Goal: Information Seeking & Learning: Learn about a topic

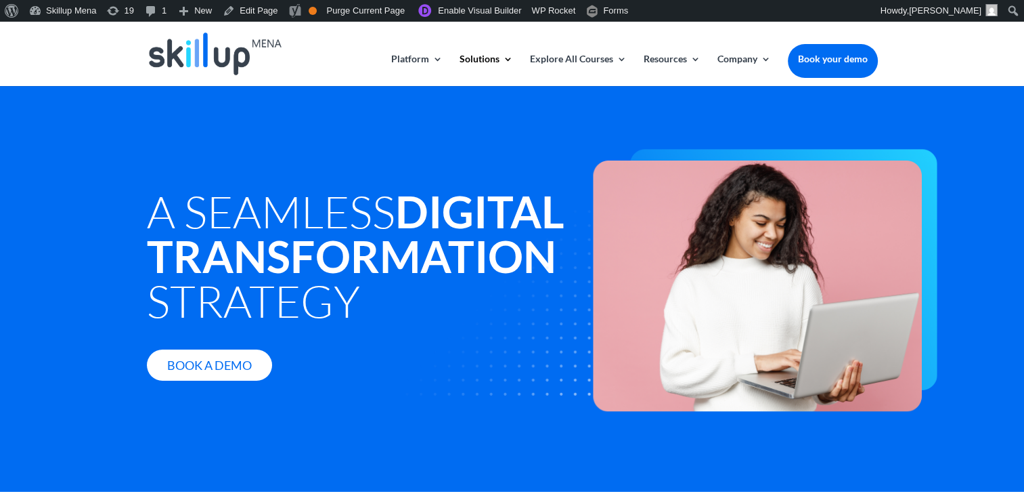
click at [314, 221] on span "A Seamless Digital Transformation Strategy" at bounding box center [356, 255] width 418 height 143
click at [252, 262] on strong "Digital Transformation" at bounding box center [356, 233] width 418 height 97
drag, startPoint x: 252, startPoint y: 262, endPoint x: 334, endPoint y: 324, distance: 103.4
click at [334, 324] on span "A Seamless Digital Transformation Strategy" at bounding box center [356, 255] width 418 height 143
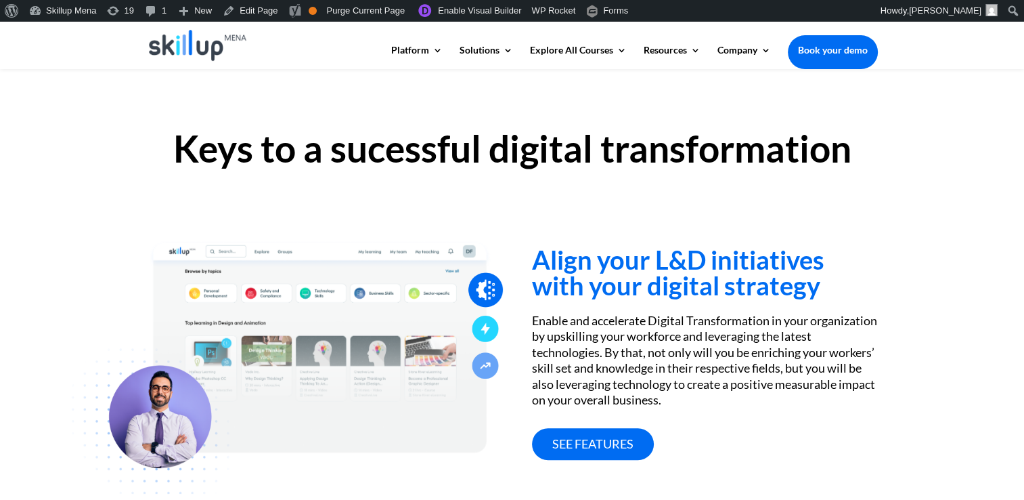
scroll to position [474, 0]
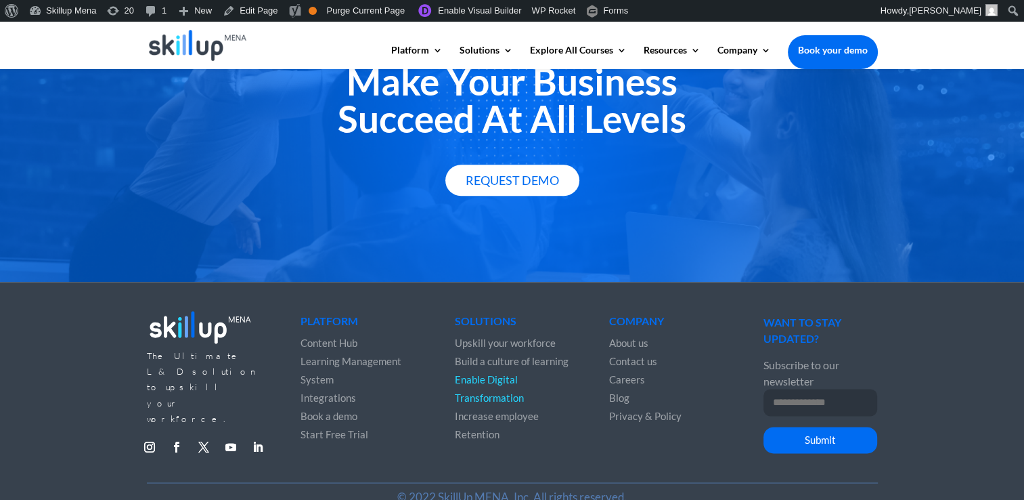
scroll to position [1657, 0]
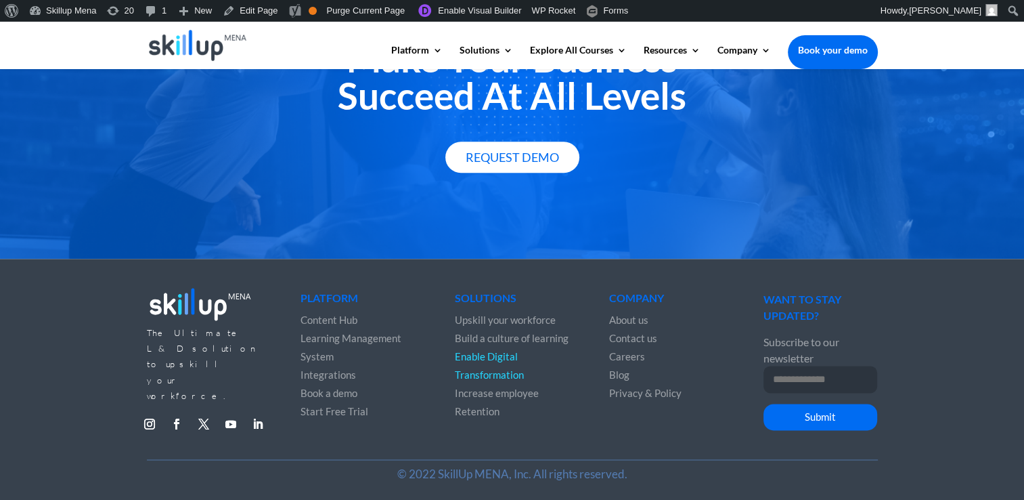
drag, startPoint x: 517, startPoint y: 317, endPoint x: 548, endPoint y: 298, distance: 35.9
click at [758, 255] on div "Make Your Business Succeed At All Levels Request Demo" at bounding box center [512, 106] width 1024 height 305
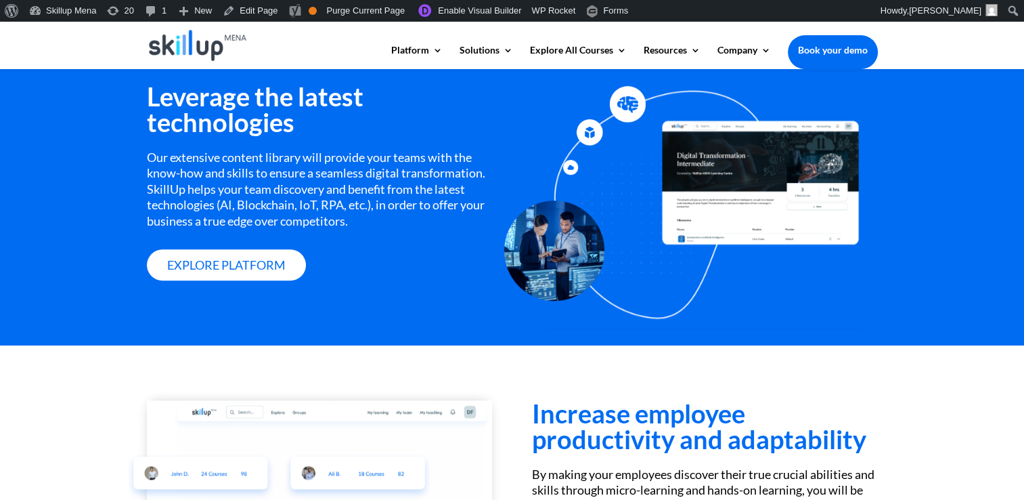
scroll to position [1048, 0]
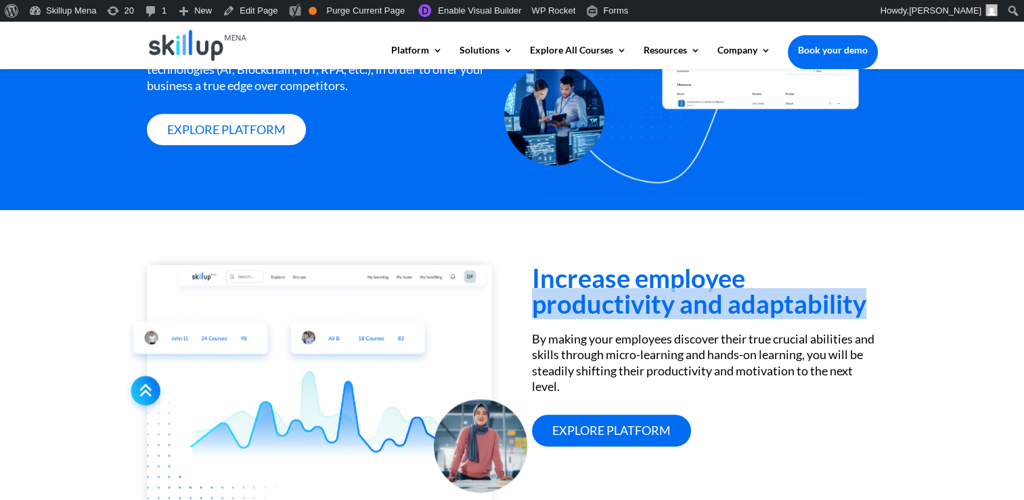
drag, startPoint x: 530, startPoint y: 308, endPoint x: 868, endPoint y: 293, distance: 338.8
click at [869, 293] on div "Increase employee productivity and adaptability By making your employees discov…" at bounding box center [512, 386] width 731 height 280
drag, startPoint x: 868, startPoint y: 293, endPoint x: 801, endPoint y: 322, distance: 73.7
click at [801, 322] on h3 "Increase employee productivity and adaptability" at bounding box center [704, 294] width 345 height 58
click at [768, 312] on h3 "Increase employee productivity and adaptability" at bounding box center [704, 294] width 345 height 58
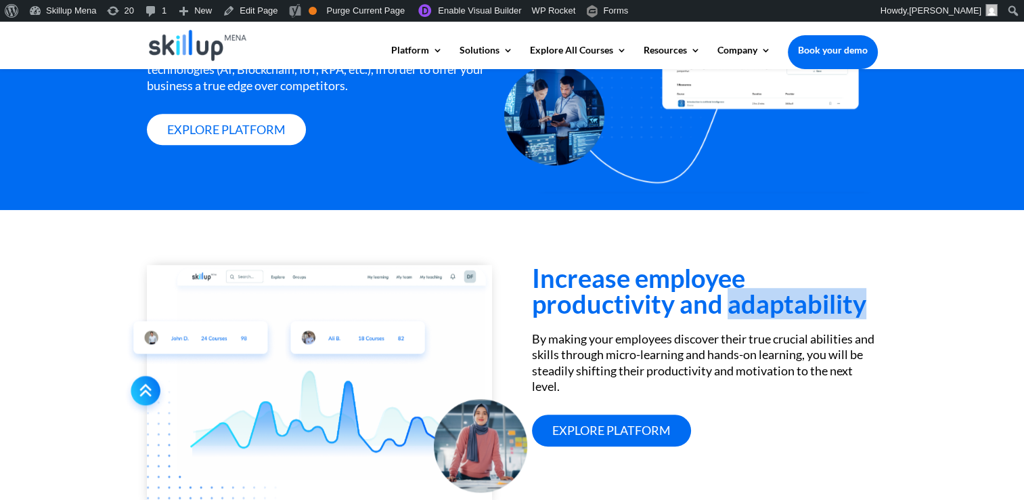
click at [768, 312] on h3 "Increase employee productivity and adaptability" at bounding box center [704, 294] width 345 height 58
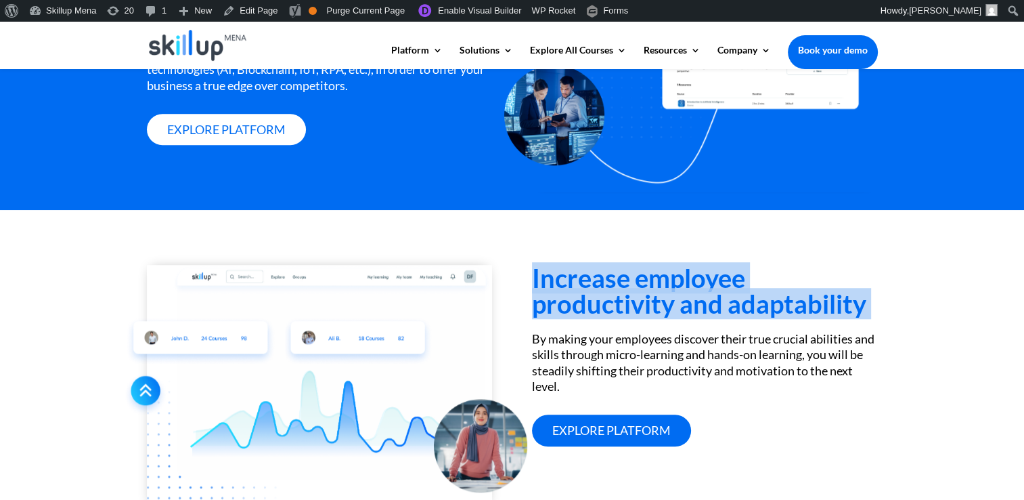
click at [768, 312] on h3 "Increase employee productivity and adaptability" at bounding box center [704, 294] width 345 height 58
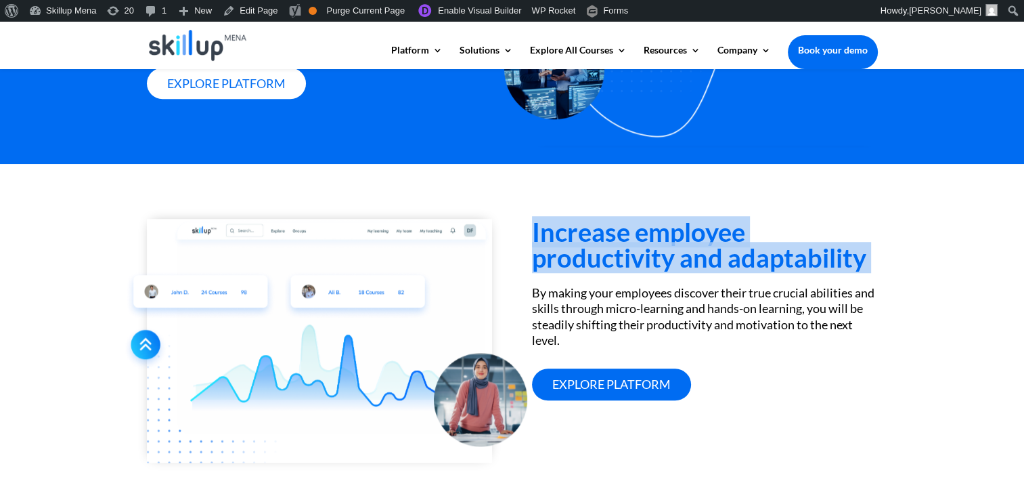
scroll to position [1116, 0]
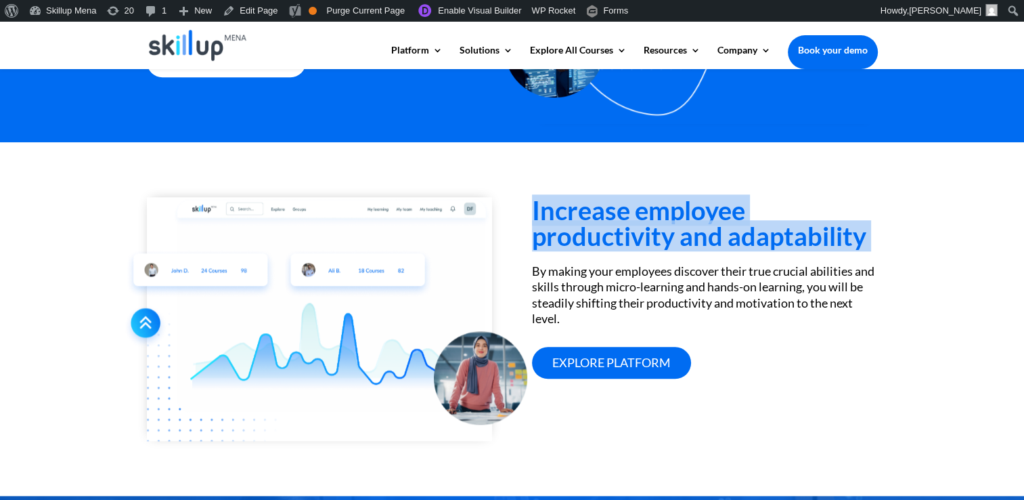
click at [612, 223] on h3 "Increase employee productivity and adaptability" at bounding box center [704, 226] width 345 height 58
click at [612, 222] on h3 "Increase employee productivity and adaptability" at bounding box center [704, 226] width 345 height 58
click at [612, 221] on h3 "Increase employee productivity and adaptability" at bounding box center [704, 226] width 345 height 58
drag, startPoint x: 629, startPoint y: 225, endPoint x: 579, endPoint y: 214, distance: 50.6
click at [629, 225] on h3 "Increase employee productivity and adaptability" at bounding box center [704, 226] width 345 height 58
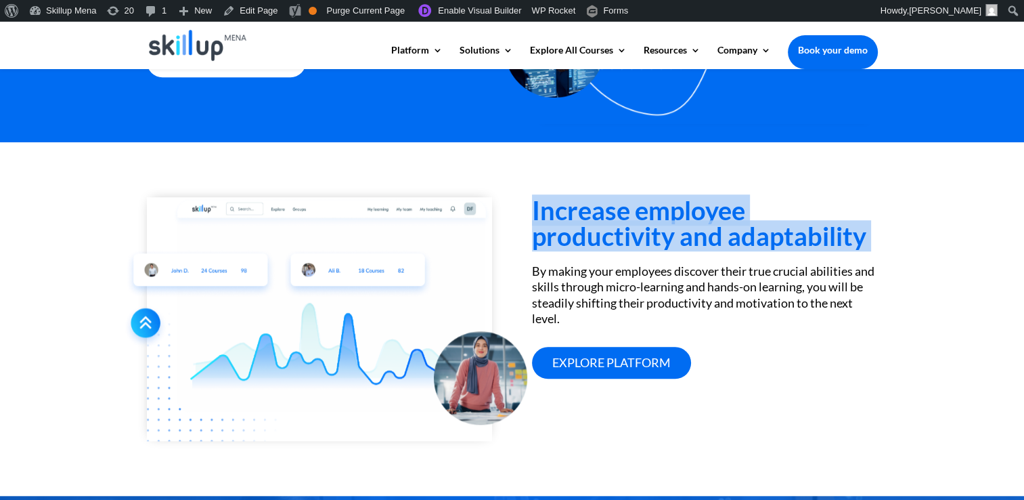
click at [578, 214] on h3 "Increase employee productivity and adaptability" at bounding box center [704, 226] width 345 height 58
drag, startPoint x: 578, startPoint y: 214, endPoint x: 567, endPoint y: 217, distance: 11.2
click at [567, 217] on h3 "Increase employee productivity and adaptability" at bounding box center [704, 226] width 345 height 58
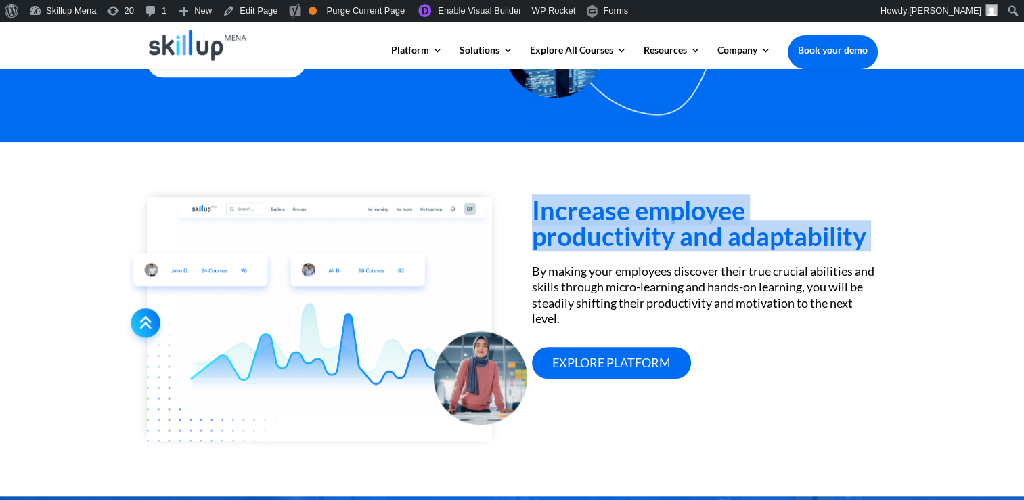
click at [567, 217] on h3 "Increase employee productivity and adaptability" at bounding box center [704, 226] width 345 height 58
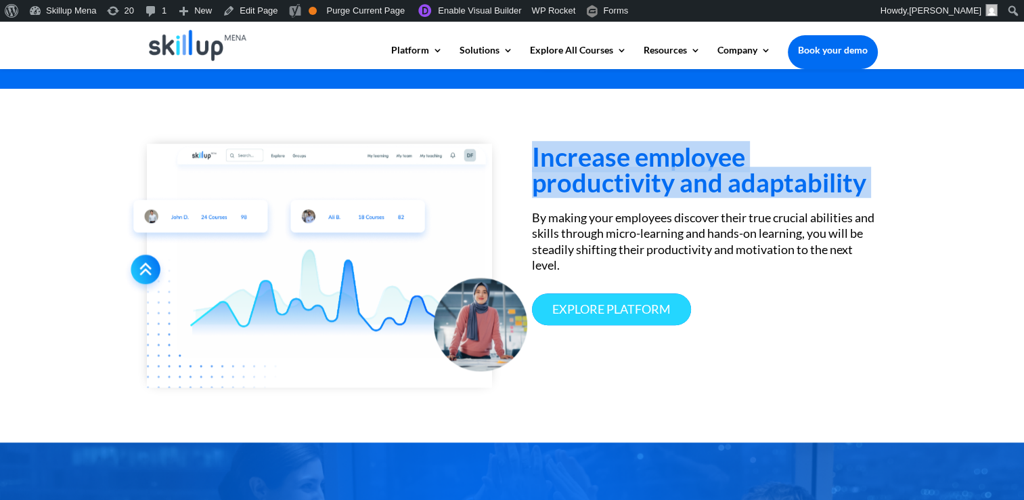
scroll to position [1251, 0]
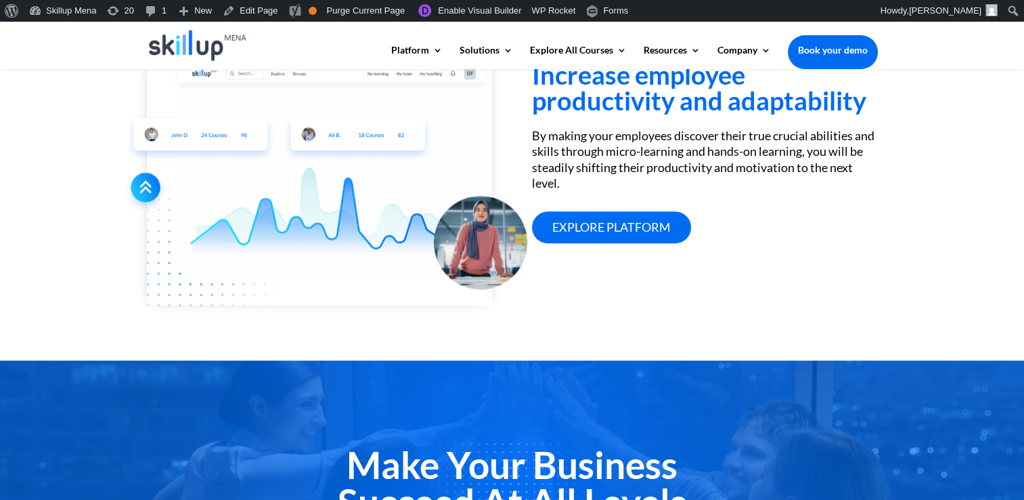
click at [620, 165] on div "By making your employees discover their true crucial abilities and skills throu…" at bounding box center [704, 160] width 345 height 64
click at [619, 165] on div "By making your employees discover their true crucial abilities and skills throu…" at bounding box center [704, 160] width 345 height 64
copy div "shifting"
click at [556, 160] on div "By making your employees discover their true crucial abilities and skills throu…" at bounding box center [704, 160] width 345 height 64
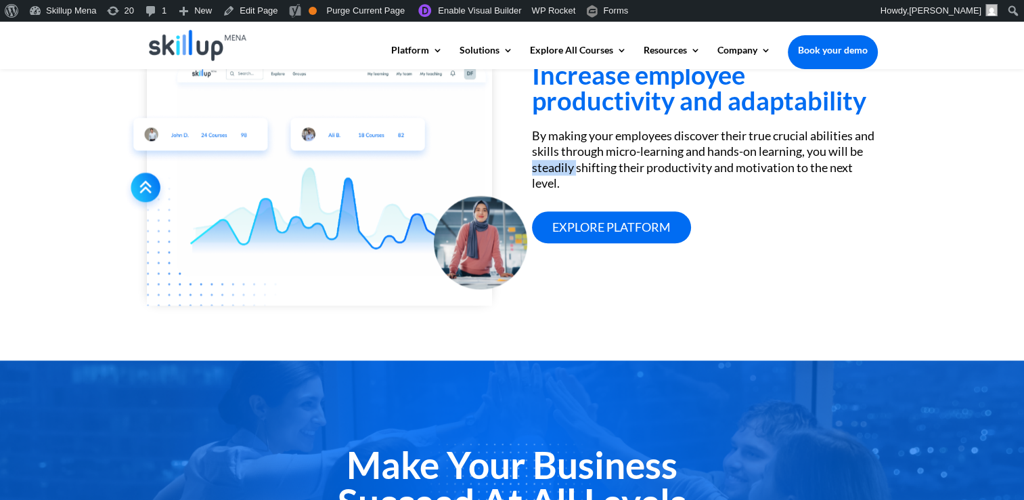
click at [556, 160] on div "By making your employees discover their true crucial abilities and skills throu…" at bounding box center [704, 160] width 345 height 64
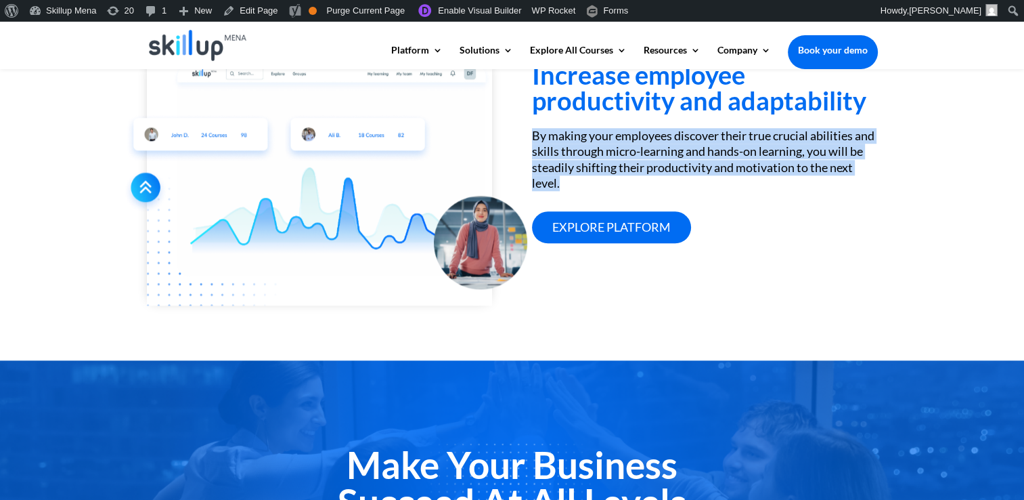
click at [556, 160] on div "By making your employees discover their true crucial abilities and skills throu…" at bounding box center [704, 160] width 345 height 64
copy div "By making your employees discover their true crucial abilities and skills throu…"
drag, startPoint x: 556, startPoint y: 160, endPoint x: 708, endPoint y: 150, distance: 152.0
click at [708, 150] on div "By making your employees discover their true crucial abilities and skills throu…" at bounding box center [704, 160] width 345 height 64
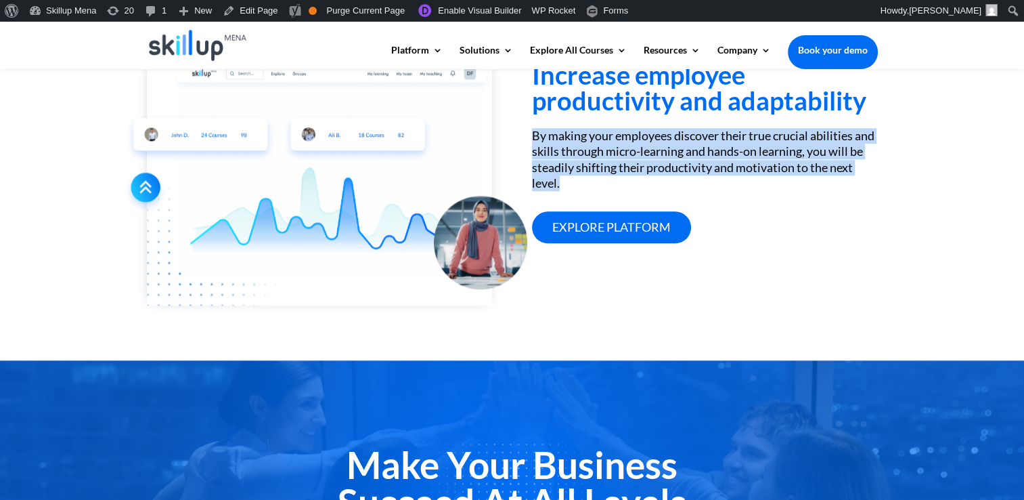
click at [708, 150] on div "By making your employees discover their true crucial abilities and skills throu…" at bounding box center [704, 160] width 345 height 64
click at [596, 225] on link "Explore platform" at bounding box center [611, 227] width 159 height 32
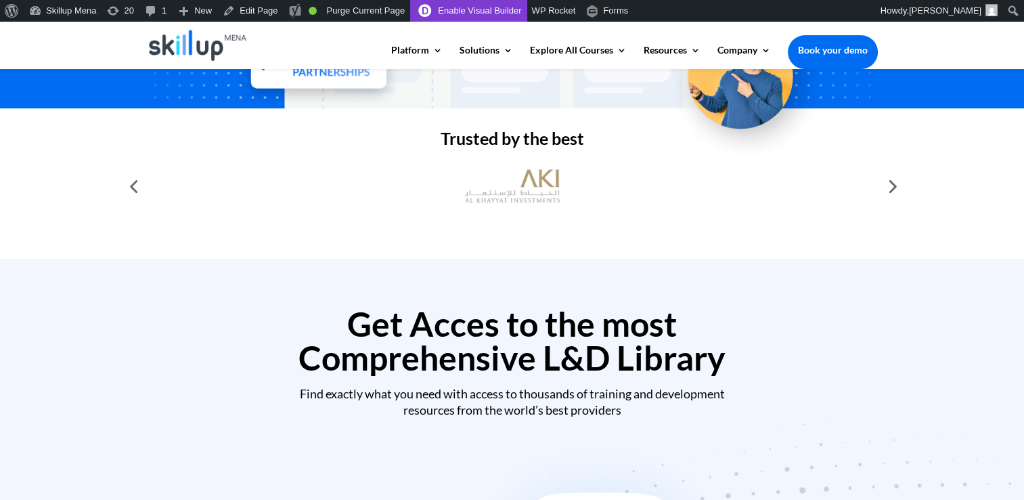
scroll to position [338, 0]
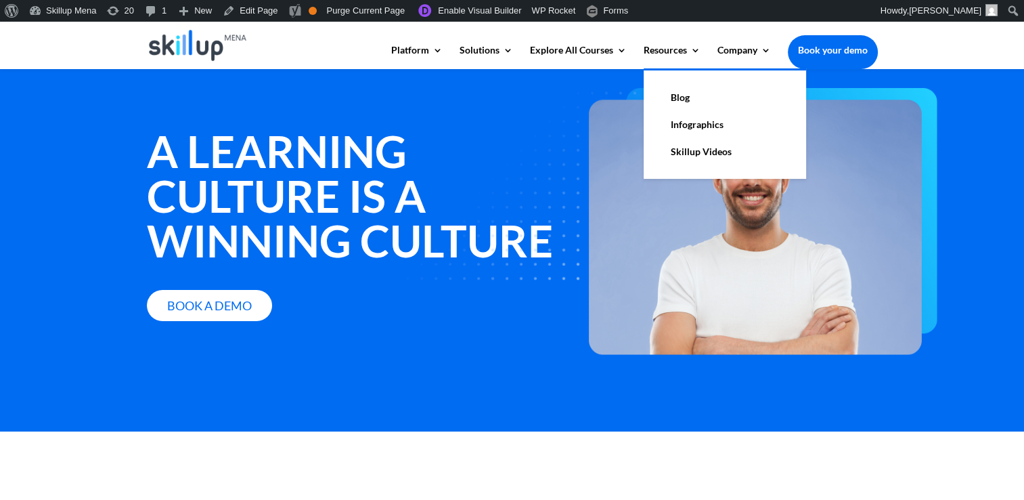
scroll to position [68, 0]
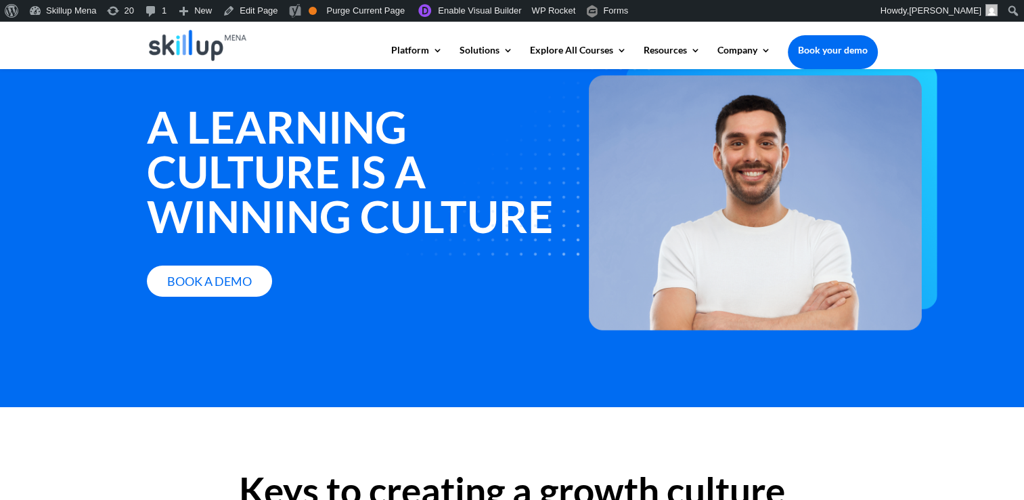
click at [214, 125] on strong "A learning culture is a winning culture" at bounding box center [350, 171] width 406 height 142
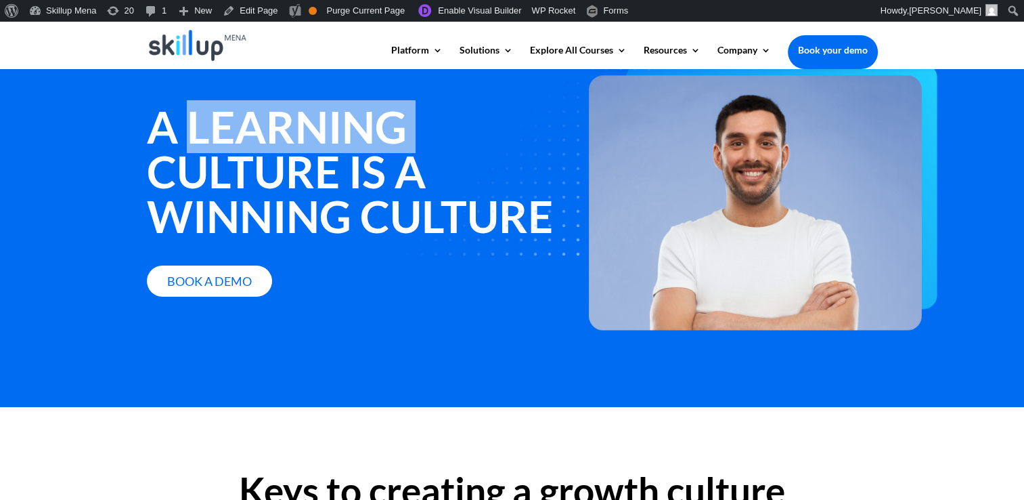
click at [214, 125] on strong "A learning culture is a winning culture" at bounding box center [350, 171] width 406 height 142
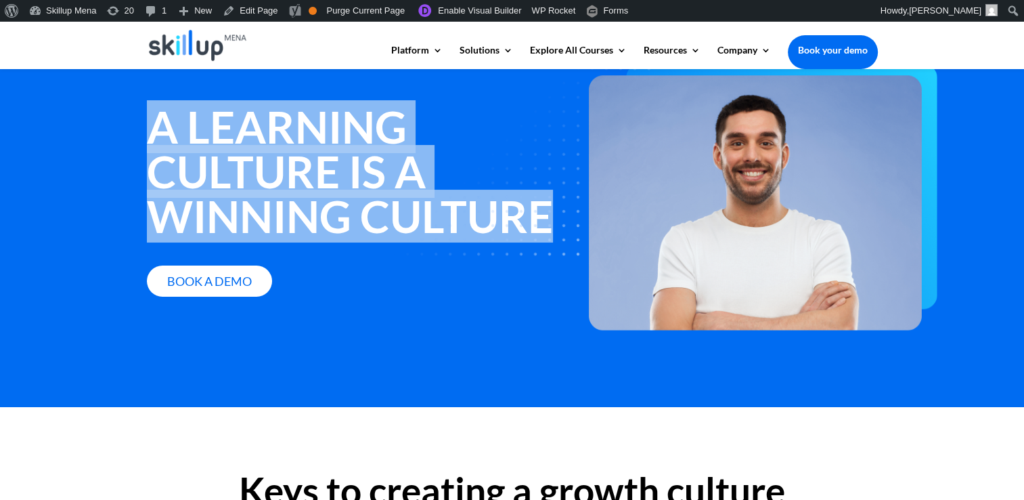
click at [214, 125] on strong "A learning culture is a winning culture" at bounding box center [350, 171] width 406 height 142
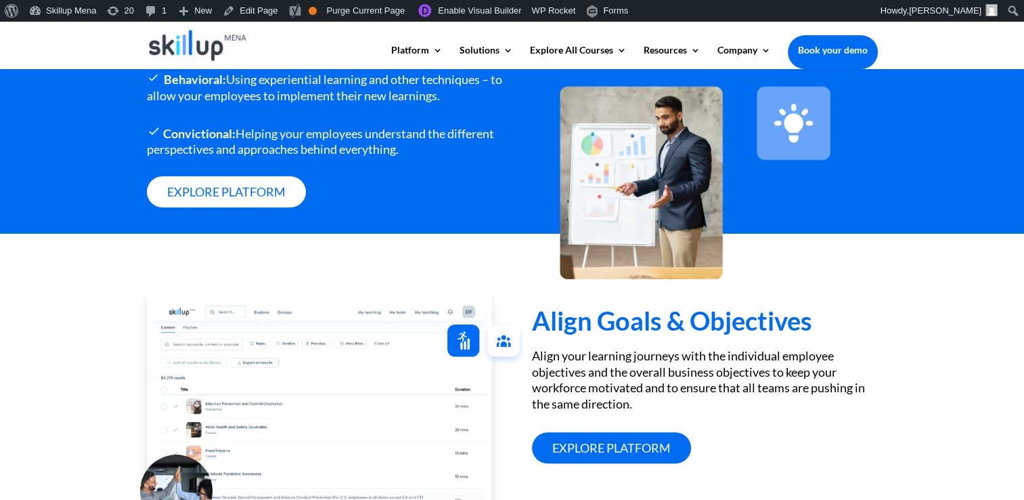
scroll to position [1083, 0]
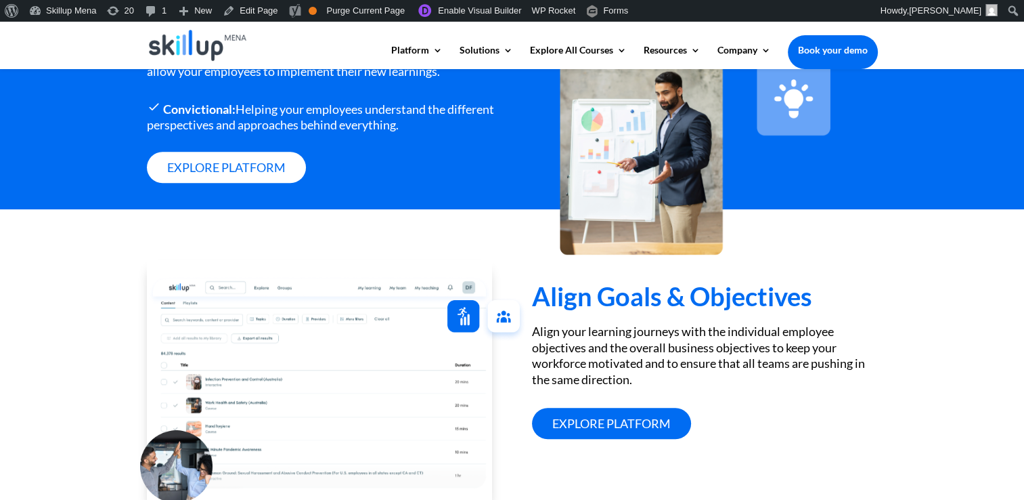
click at [579, 311] on h3 "Align Goals & Objectives" at bounding box center [704, 299] width 345 height 32
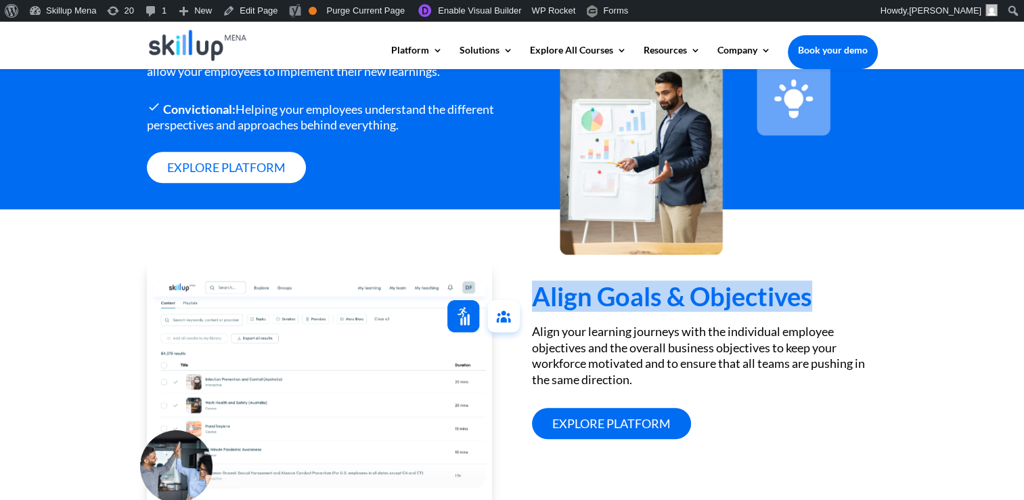
drag, startPoint x: 579, startPoint y: 311, endPoint x: 709, endPoint y: 295, distance: 130.9
click at [709, 295] on h3 "Align Goals & Objectives" at bounding box center [704, 299] width 345 height 32
click at [644, 313] on h3 "Align Goals & Objectives" at bounding box center [704, 299] width 345 height 32
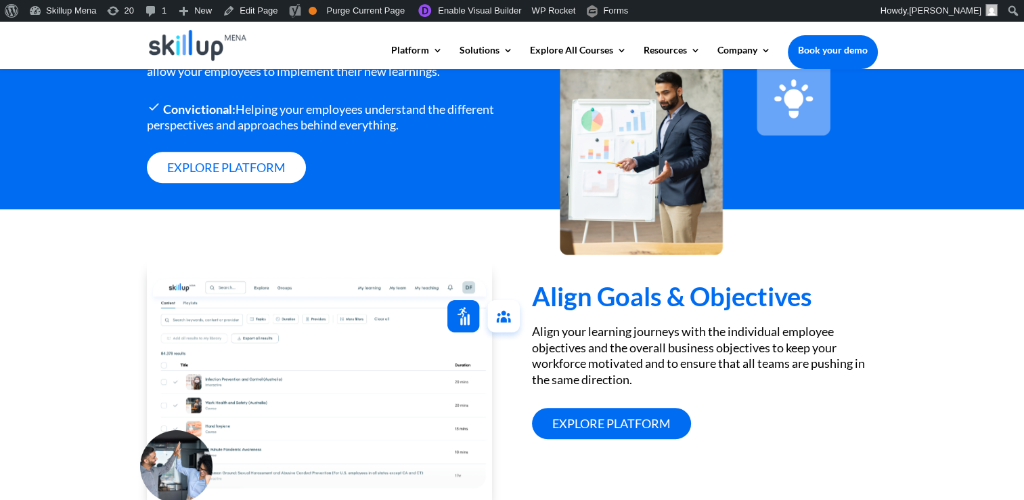
click at [655, 336] on div "Align Goals & Objectives Align your learning journeys with the individual emplo…" at bounding box center [704, 335] width 345 height 208
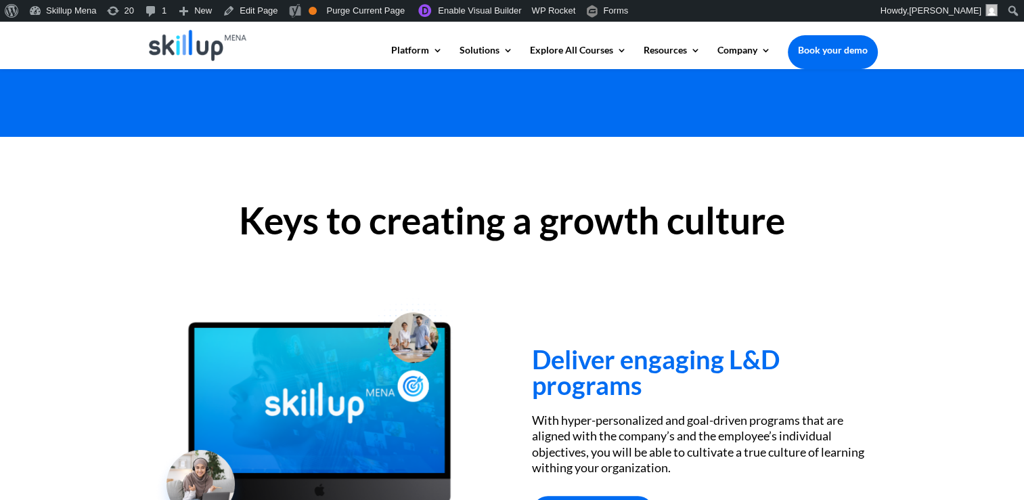
scroll to position [338, 0]
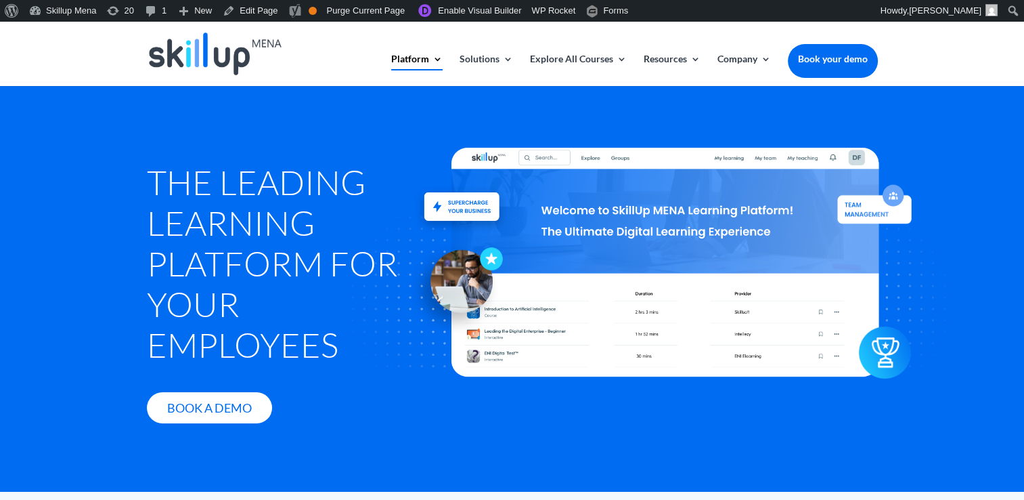
click at [236, 177] on h1 "The Leading Learning Platform for Your Employees" at bounding box center [281, 267] width 268 height 210
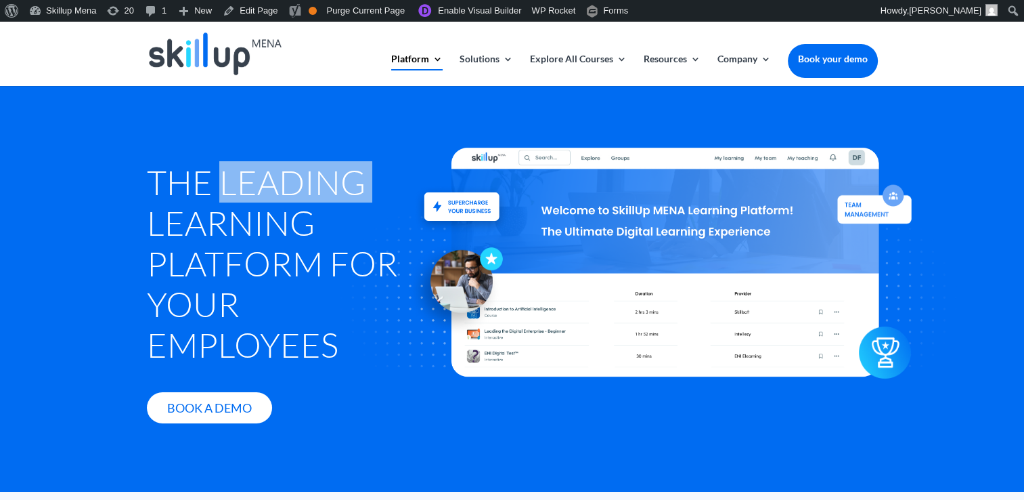
click at [236, 177] on h1 "The Leading Learning Platform for Your Employees" at bounding box center [281, 267] width 268 height 210
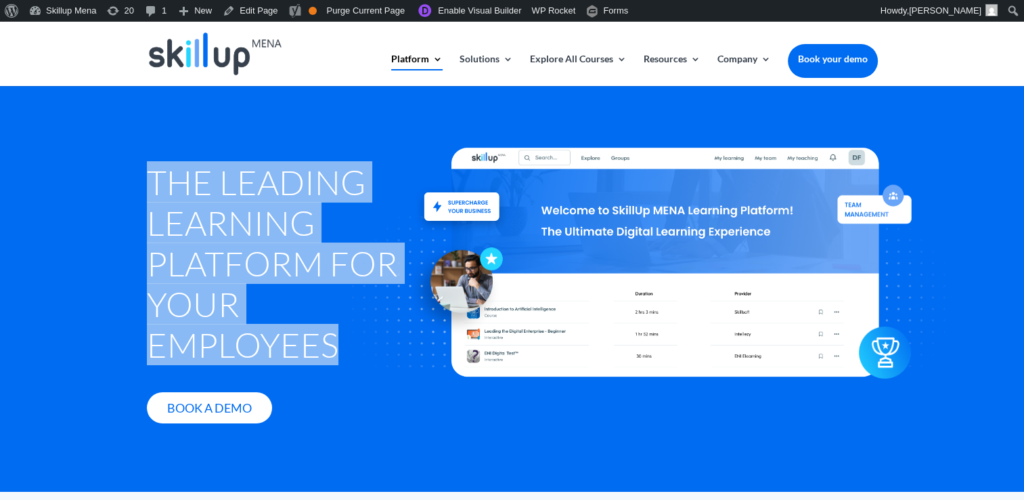
click at [236, 179] on h1 "The Leading Learning Platform for Your Employees" at bounding box center [281, 267] width 268 height 210
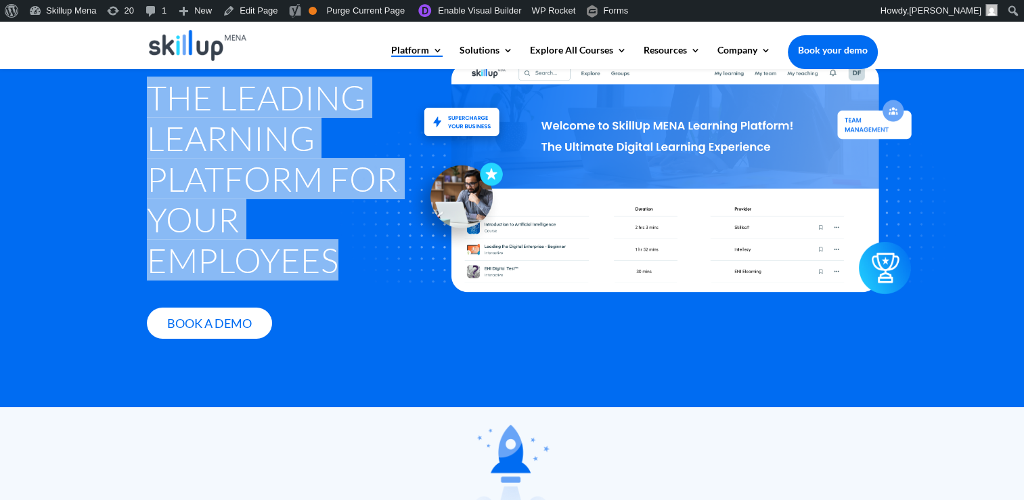
click at [213, 192] on h1 "The Leading Learning Platform for Your Employees" at bounding box center [281, 182] width 268 height 210
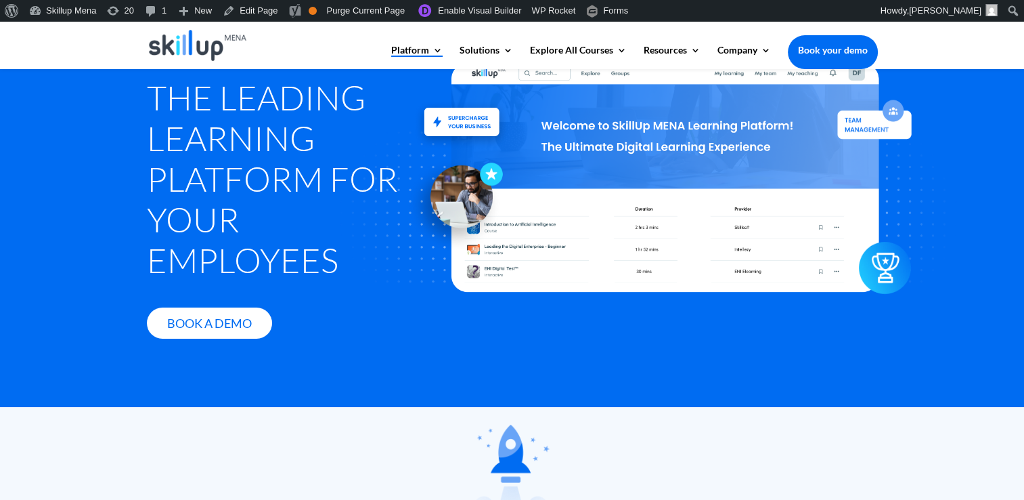
click at [181, 177] on h1 "The Leading Learning Platform for Your Employees" at bounding box center [281, 182] width 268 height 210
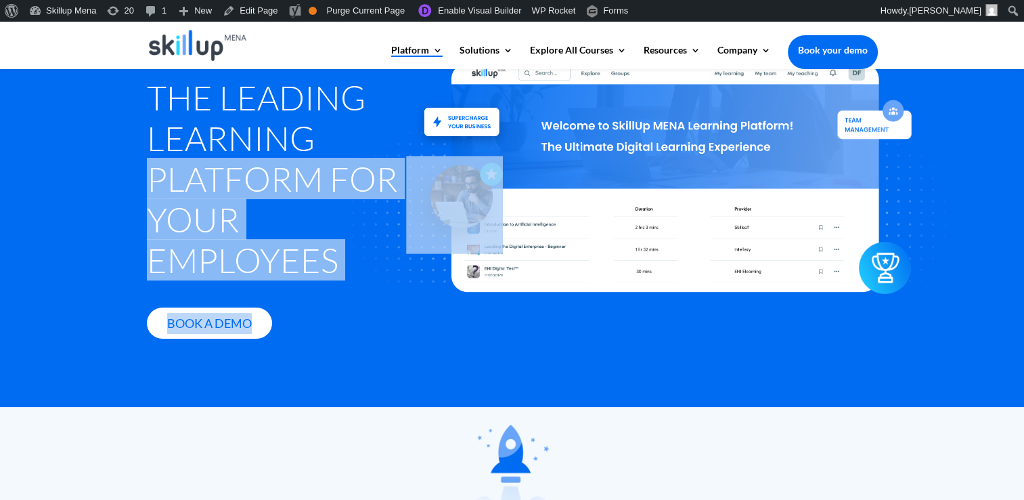
drag, startPoint x: 181, startPoint y: 177, endPoint x: 336, endPoint y: 216, distance: 160.4
click at [336, 216] on div "The Leading Learning Platform for Your Employees Book A Demo" at bounding box center [512, 207] width 731 height 340
drag, startPoint x: 336, startPoint y: 216, endPoint x: 283, endPoint y: 213, distance: 53.5
click at [283, 213] on h1 "The Leading Learning Platform for Your Employees" at bounding box center [281, 182] width 268 height 210
click at [290, 274] on h1 "The Leading Learning Platform for Your Employees" at bounding box center [281, 182] width 268 height 210
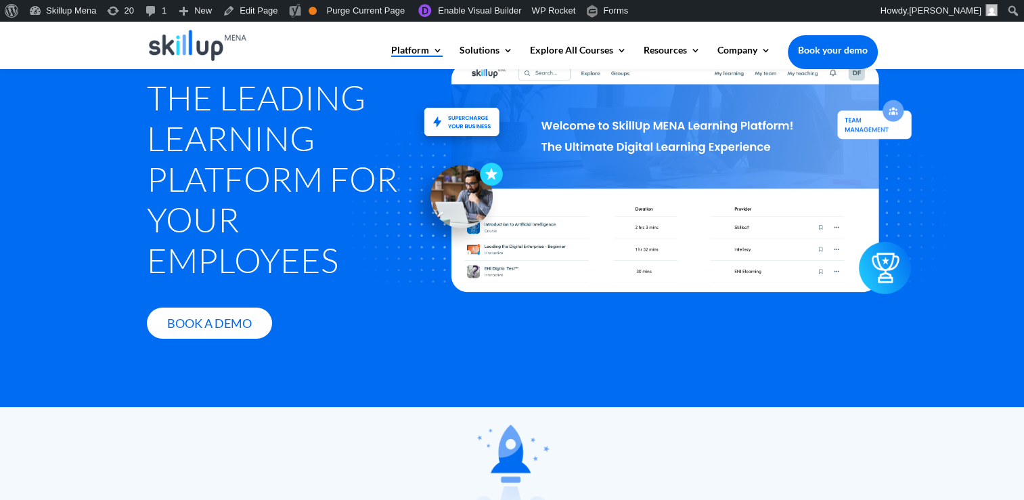
click at [336, 265] on div at bounding box center [666, 177] width 744 height 429
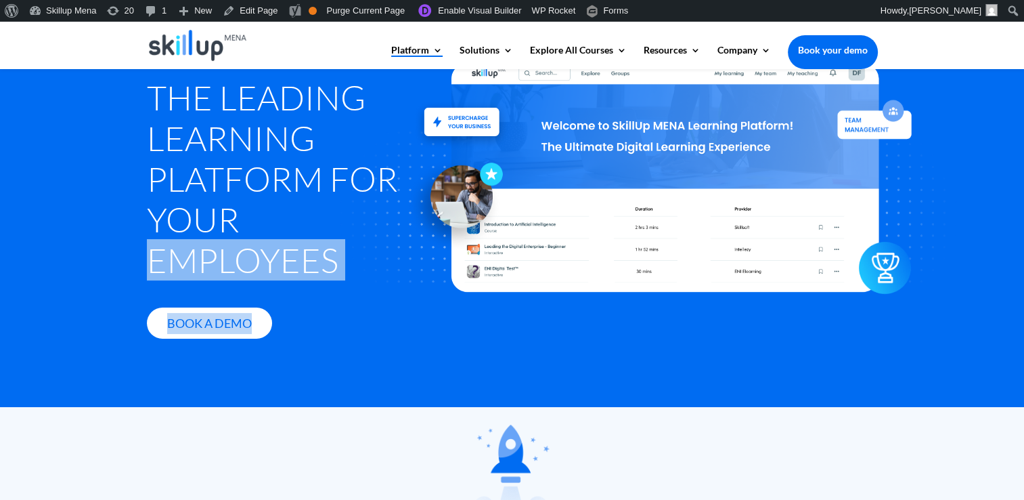
drag, startPoint x: 336, startPoint y: 265, endPoint x: 219, endPoint y: 267, distance: 117.1
click at [219, 267] on div "The Leading Learning Platform for Your Employees Book A Demo" at bounding box center [512, 207] width 731 height 340
click at [219, 267] on h1 "The Leading Learning Platform for Your Employees" at bounding box center [281, 182] width 268 height 210
click at [213, 264] on h1 "The Leading Learning Platform for Your Employees" at bounding box center [281, 182] width 268 height 210
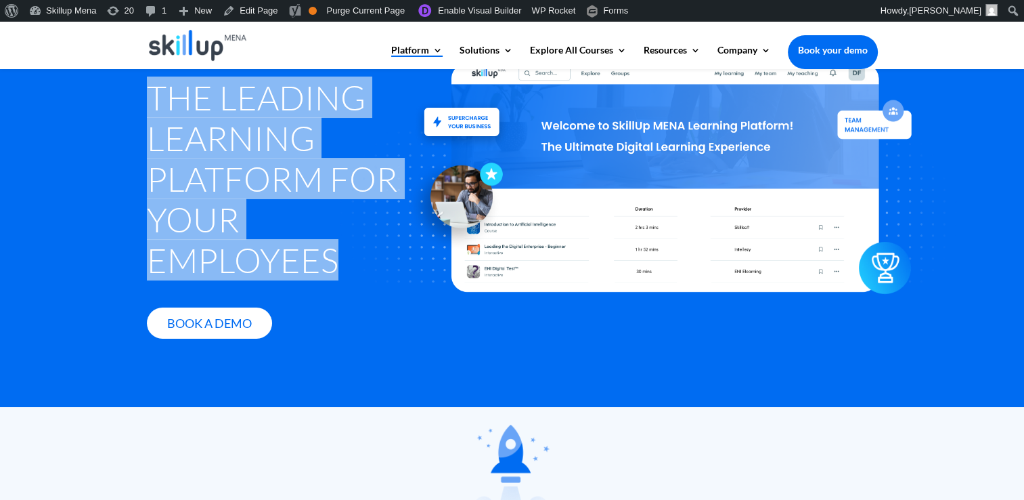
click at [213, 264] on h1 "The Leading Learning Platform for Your Employees" at bounding box center [281, 182] width 268 height 210
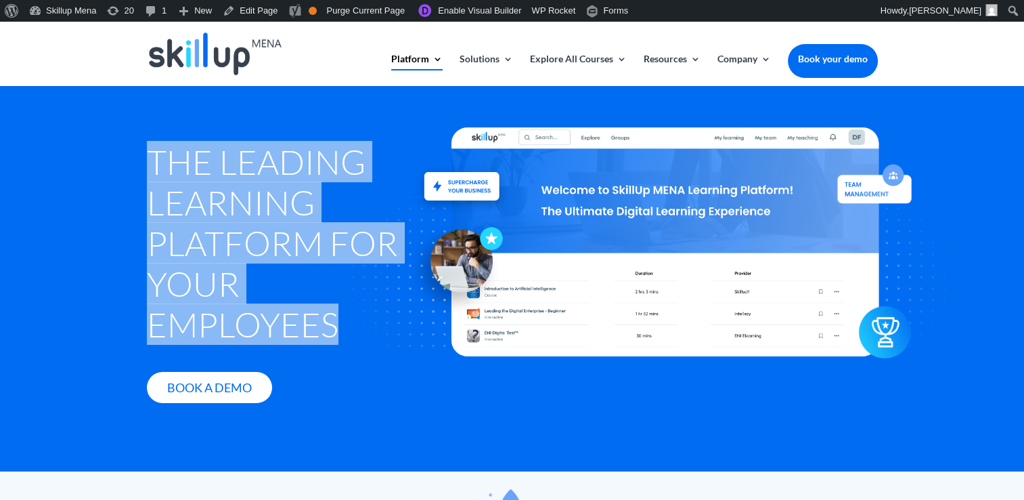
scroll to position [0, 0]
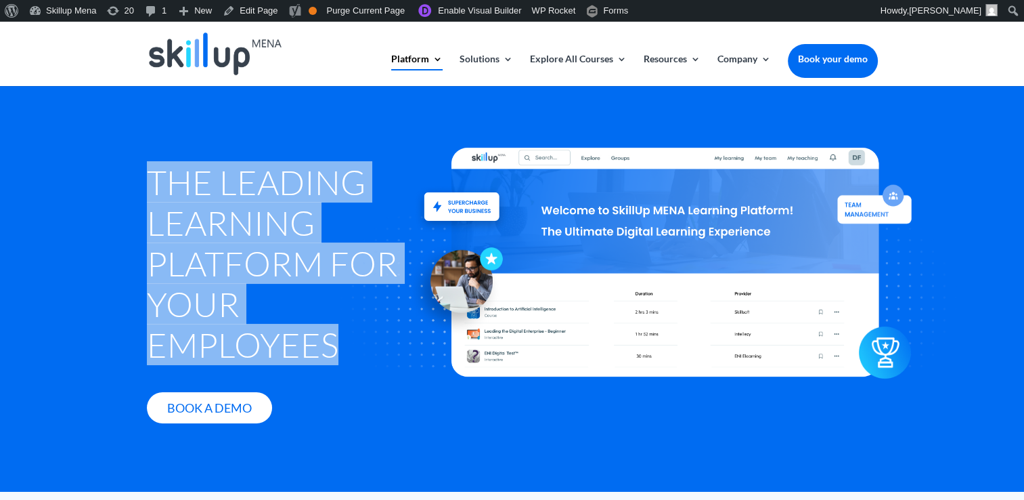
click at [280, 179] on h1 "The Leading Learning Platform for Your Employees" at bounding box center [281, 267] width 268 height 210
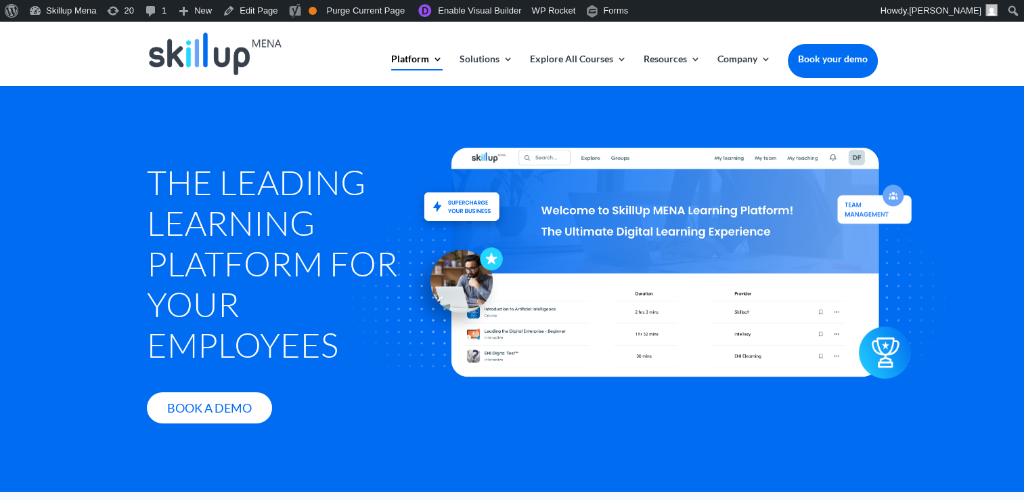
click at [814, 12] on div "About WordPress About WordPress Get Involved WordPress.org Documentation Learn …" at bounding box center [512, 11] width 1024 height 22
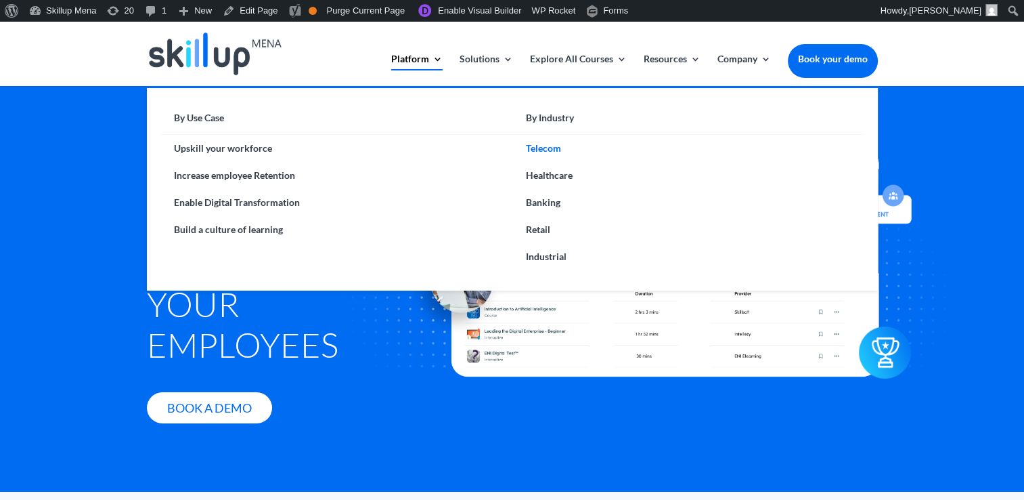
click at [550, 148] on link "Telecom" at bounding box center [688, 148] width 352 height 27
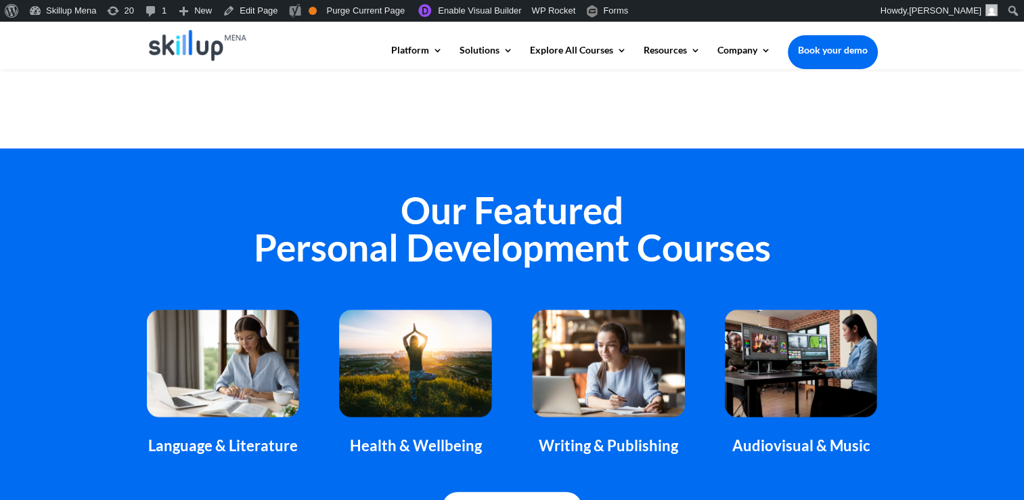
scroll to position [880, 0]
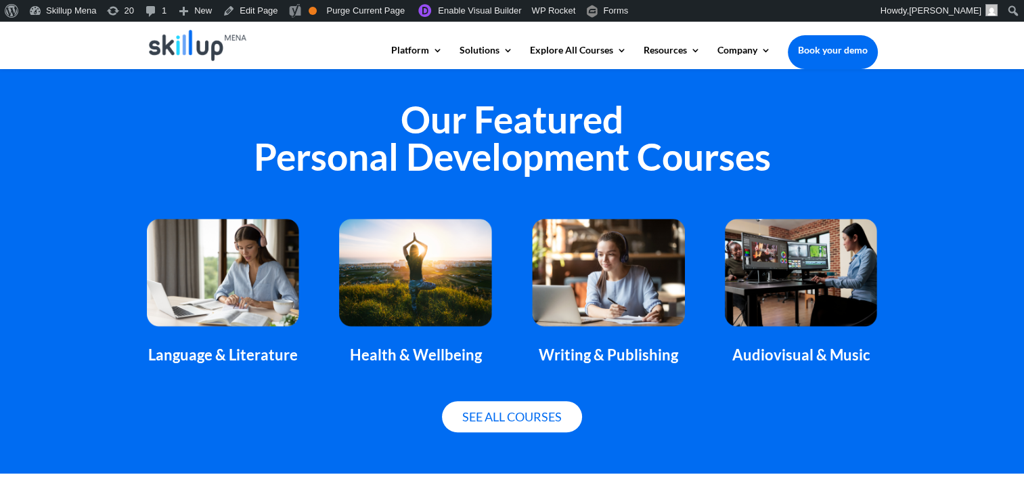
click at [517, 132] on h2 "Our Featured Personal Development Courses" at bounding box center [512, 141] width 731 height 81
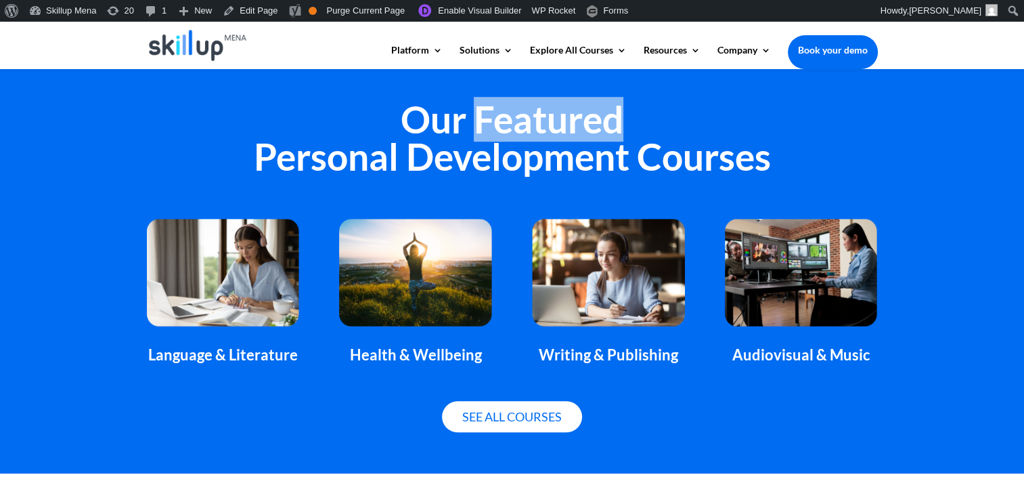
click at [517, 132] on h2 "Our Featured Personal Development Courses" at bounding box center [512, 141] width 731 height 81
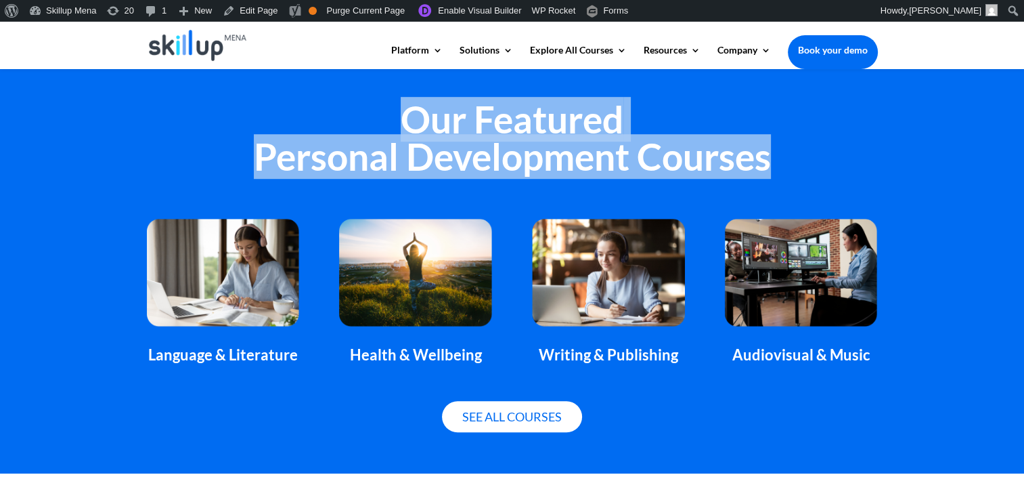
drag, startPoint x: 517, startPoint y: 132, endPoint x: 527, endPoint y: 161, distance: 30.8
click at [527, 161] on h2 "Our Featured Personal Development Courses" at bounding box center [512, 141] width 731 height 81
copy div "Our Featured Personal Development Courses"
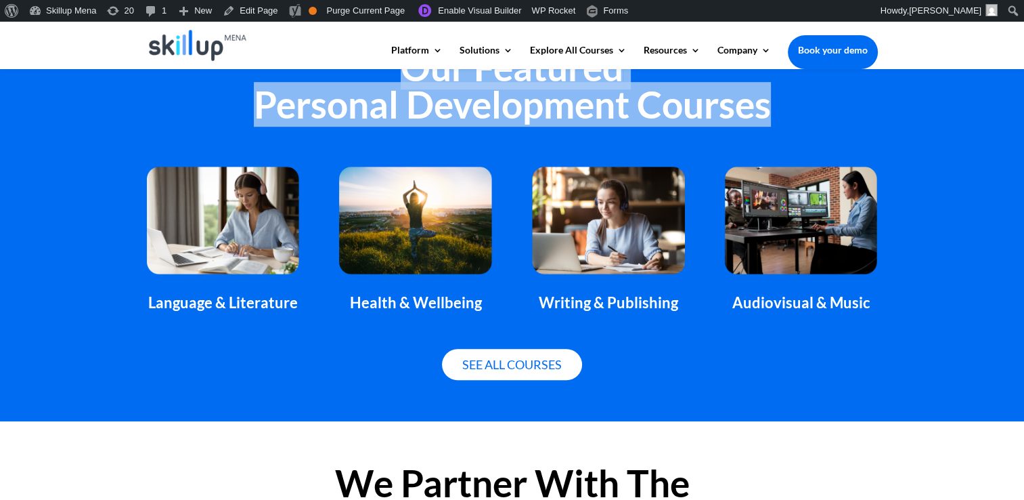
scroll to position [1015, 0]
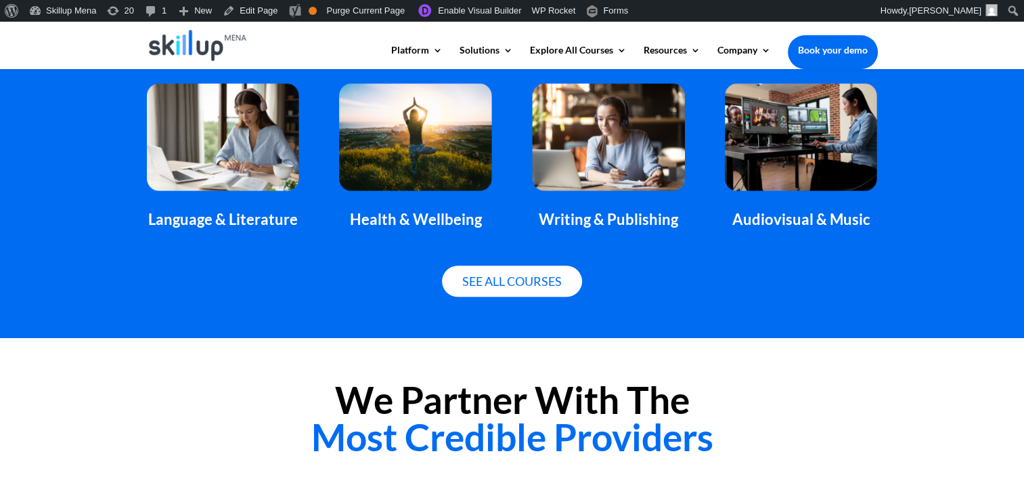
click at [200, 223] on div "Language & Literature" at bounding box center [223, 220] width 152 height 18
copy div "Language & Literature"
click at [456, 227] on div "Health & Wellbeing" at bounding box center [415, 220] width 152 height 18
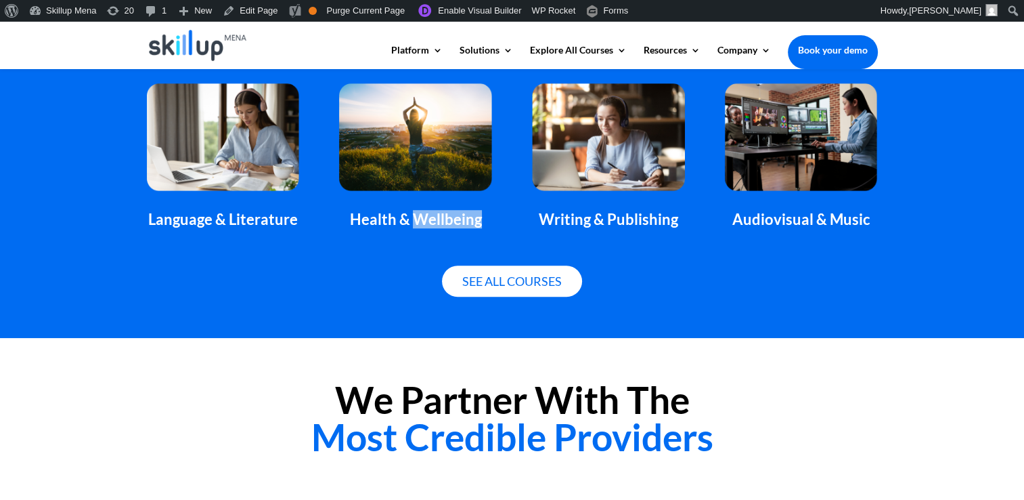
click at [456, 227] on div "Health & Wellbeing" at bounding box center [415, 220] width 152 height 18
copy div "Health & Wellbeing"
drag, startPoint x: 615, startPoint y: 199, endPoint x: 612, endPoint y: 208, distance: 9.9
click at [615, 199] on div "Writing & Publishing" at bounding box center [608, 156] width 152 height 146
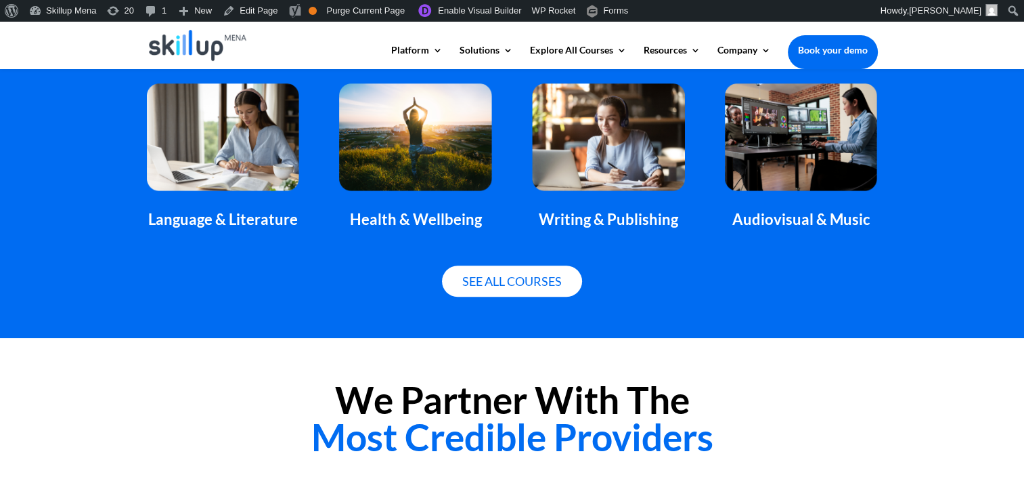
click at [612, 211] on div "Writing & Publishing" at bounding box center [608, 220] width 152 height 18
copy div "Writing & Publishing"
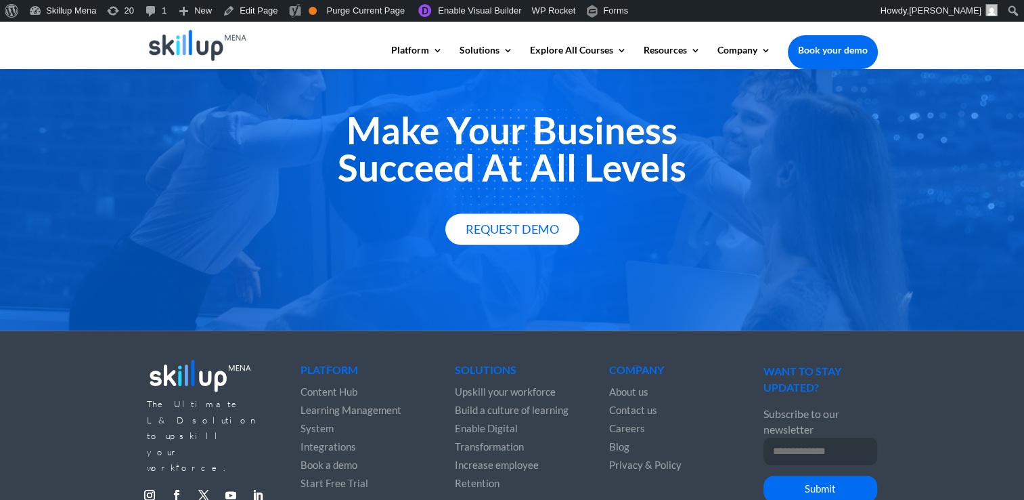
scroll to position [1769, 0]
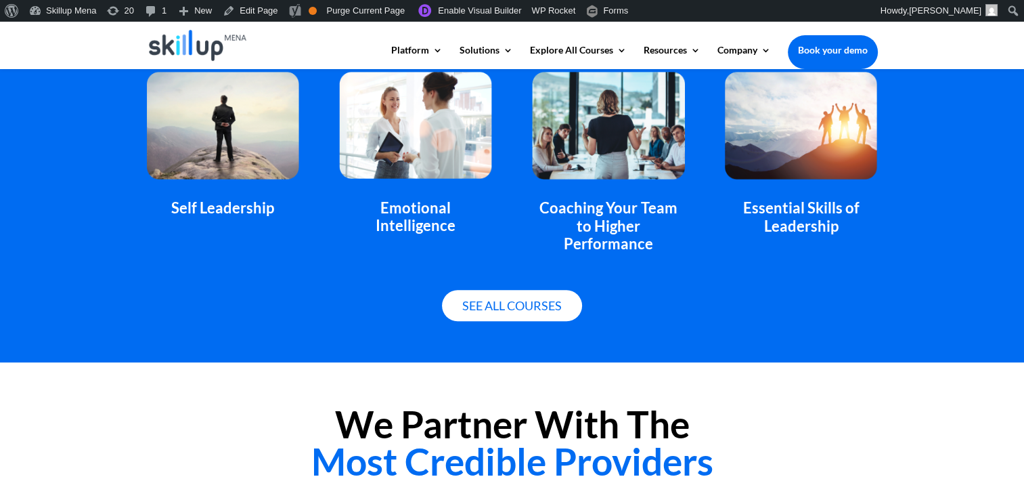
scroll to position [880, 0]
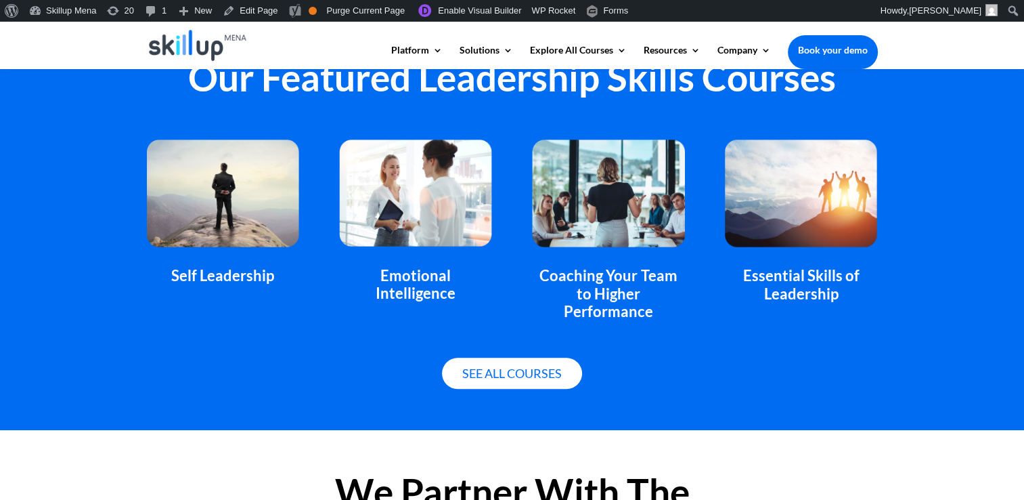
click at [798, 271] on div "Essential Skills of Leadership" at bounding box center [801, 285] width 152 height 36
click at [213, 286] on div "Self Leadership Emotional Intelligence Coaching Your Team to Higher Performance…" at bounding box center [512, 229] width 731 height 217
click at [219, 281] on div "Self Leadership" at bounding box center [223, 276] width 152 height 18
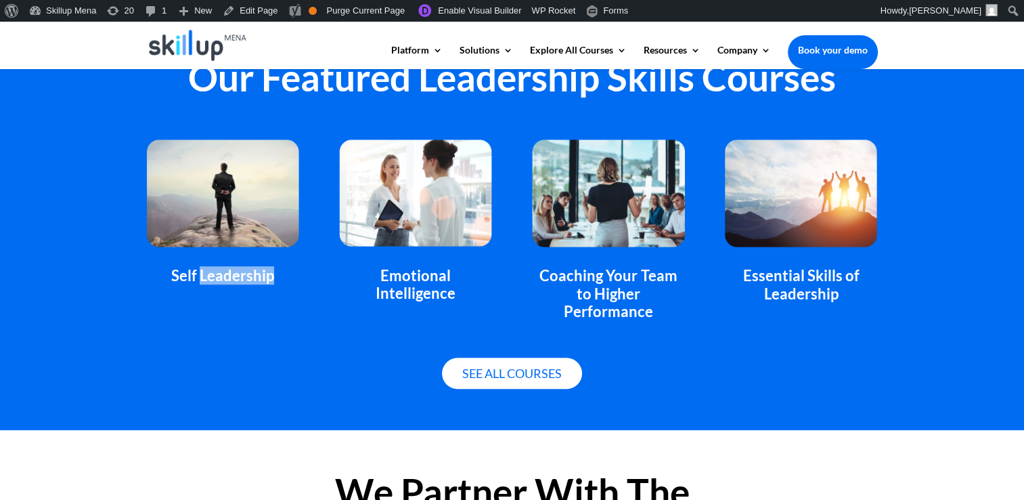
click at [219, 281] on div "Self Leadership" at bounding box center [223, 276] width 152 height 18
copy div "Self Leadership"
click at [403, 272] on div "Emotional Intelligence" at bounding box center [415, 285] width 152 height 36
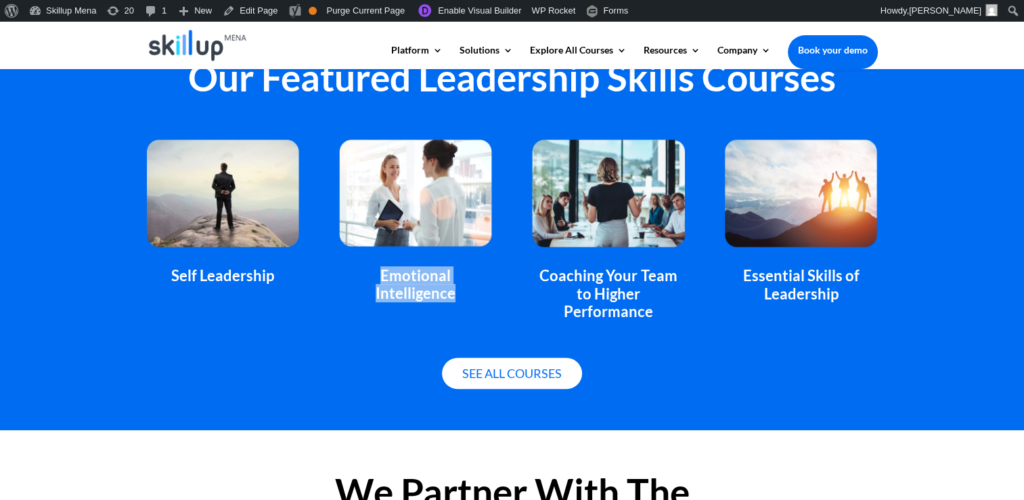
click at [403, 272] on div "Emotional Intelligence" at bounding box center [415, 285] width 152 height 36
copy div "Emotional Intelligence"
click at [628, 272] on div "Coaching Your Team to Higher Performance" at bounding box center [608, 293] width 152 height 53
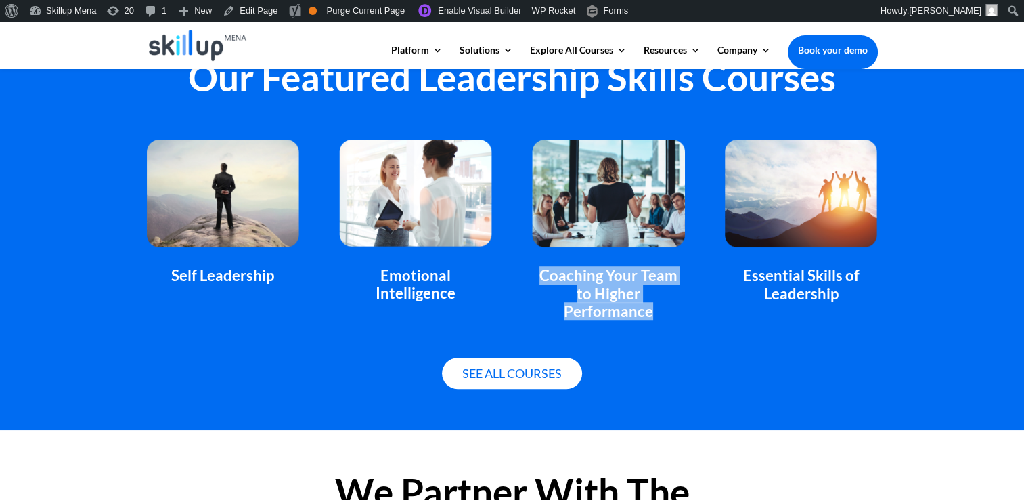
drag, startPoint x: 628, startPoint y: 272, endPoint x: 634, endPoint y: 269, distance: 7.0
click at [634, 269] on div "Coaching Your Team to Higher Performance" at bounding box center [608, 293] width 152 height 53
copy div "Coaching Your Team to Higher Performance"
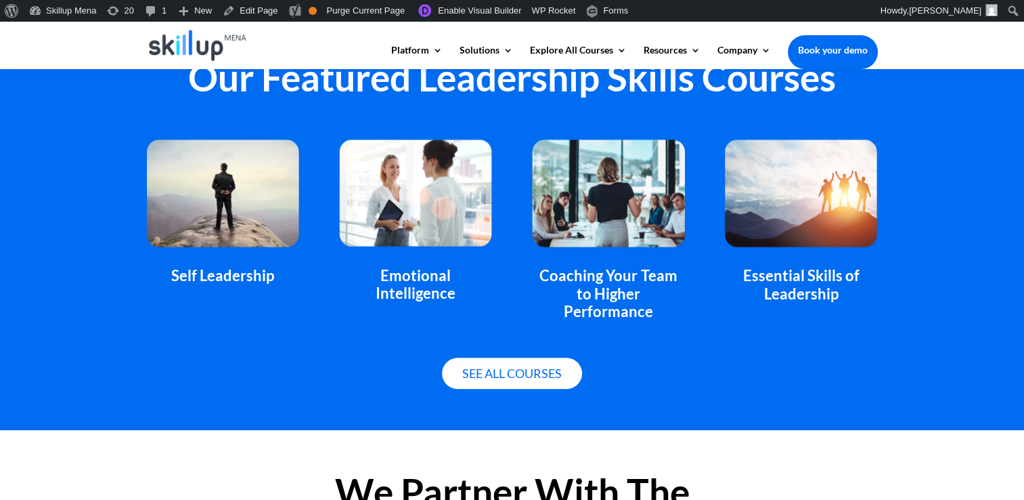
click at [781, 279] on div "Essential Skills of Leadership" at bounding box center [801, 285] width 152 height 36
copy div "Essential Skills of Leadership"
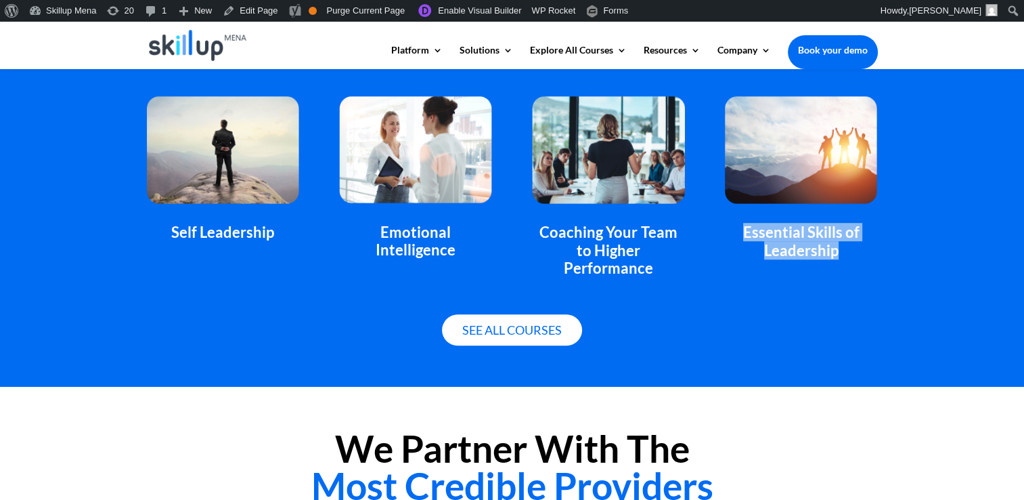
scroll to position [948, 0]
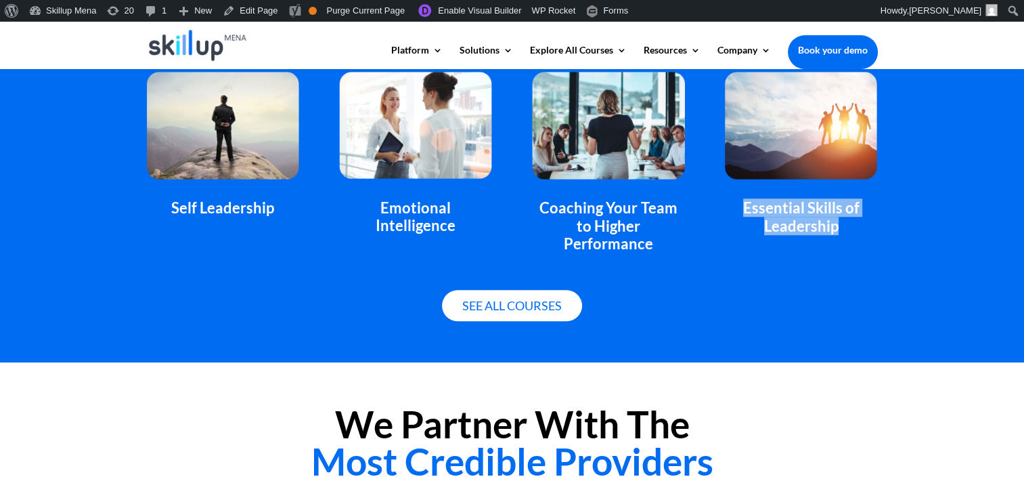
copy div "Essential Skills of Leadership"
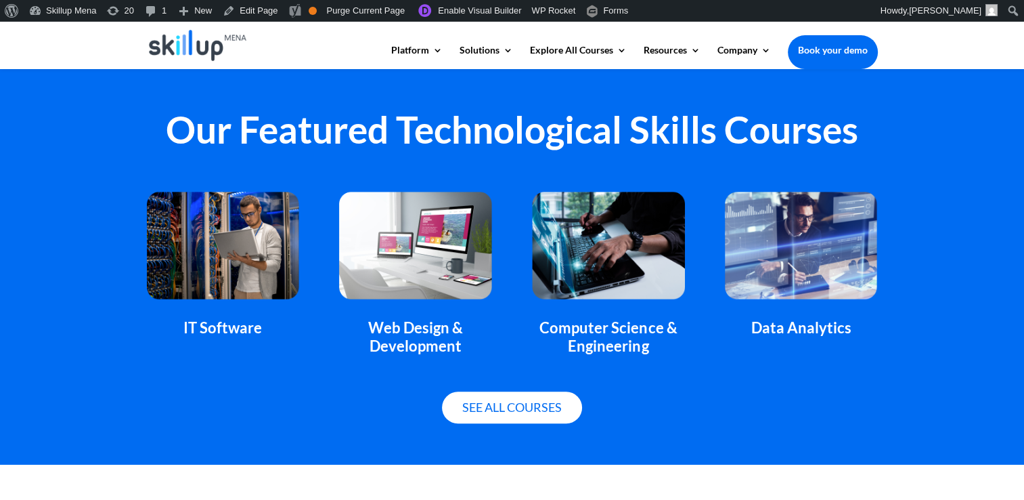
scroll to position [880, 0]
click at [783, 313] on div "Data Analytics" at bounding box center [801, 265] width 152 height 146
copy div "Data Analytics"
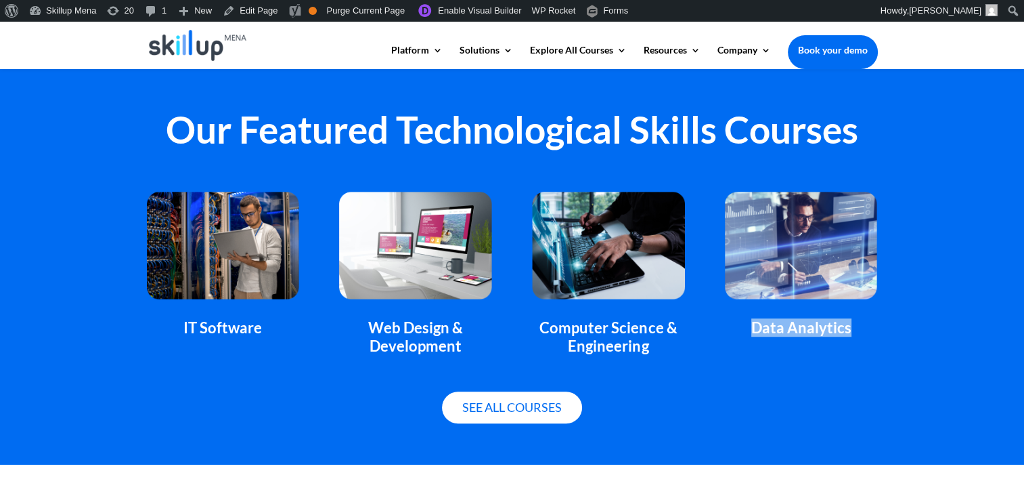
click at [803, 336] on div "Data Analytics" at bounding box center [801, 328] width 152 height 18
drag, startPoint x: 803, startPoint y: 336, endPoint x: 785, endPoint y: 229, distance: 108.4
click at [785, 229] on img at bounding box center [801, 245] width 152 height 107
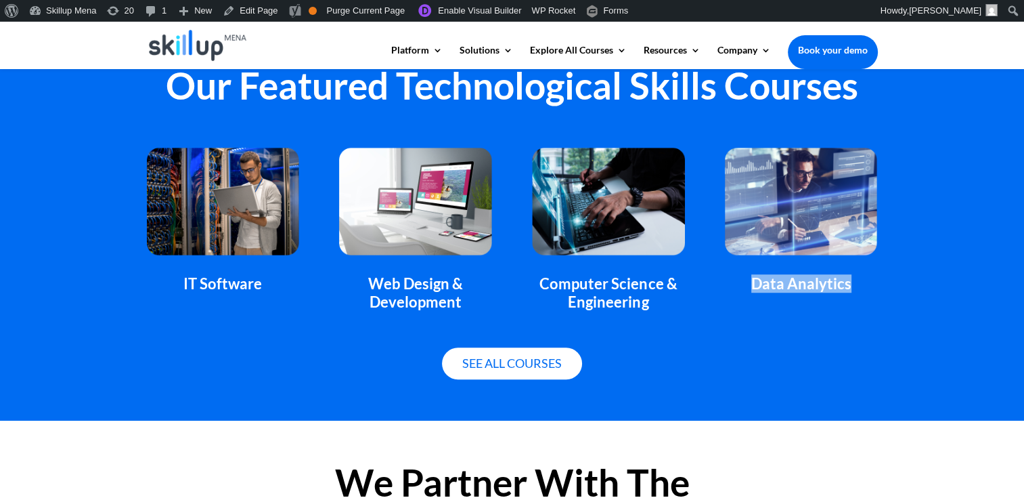
scroll to position [948, 0]
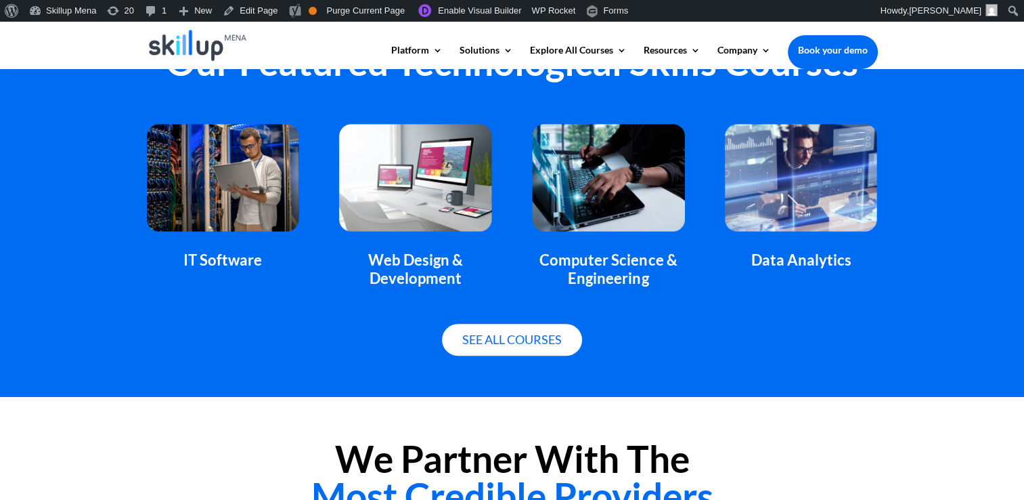
click at [613, 249] on div "Computer Science & Engineering" at bounding box center [608, 205] width 152 height 163
copy div "Computer Science & Engineering"
click at [420, 261] on div "Web Design & Development" at bounding box center [415, 269] width 152 height 36
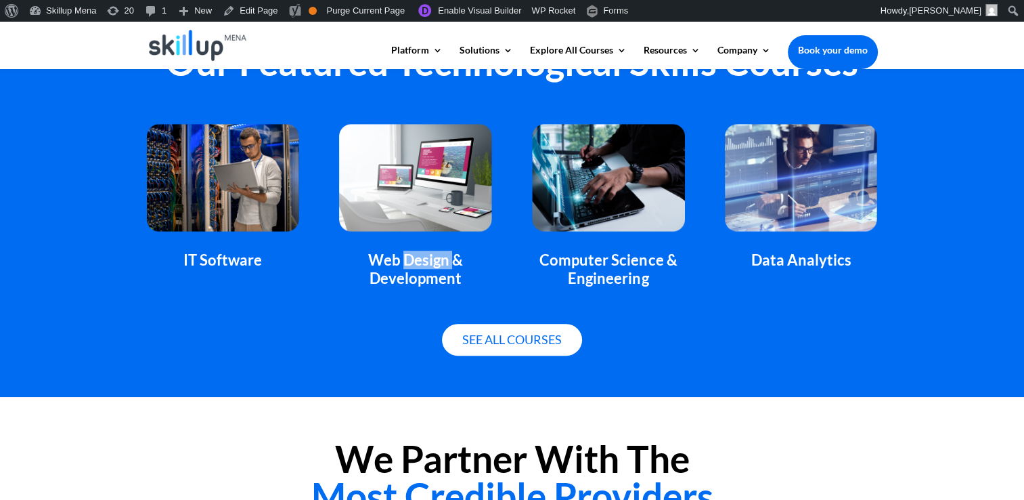
click at [420, 261] on div "Web Design & Development" at bounding box center [415, 269] width 152 height 36
copy div "Web Design & Development"
click at [214, 252] on div "IT Software" at bounding box center [223, 260] width 152 height 18
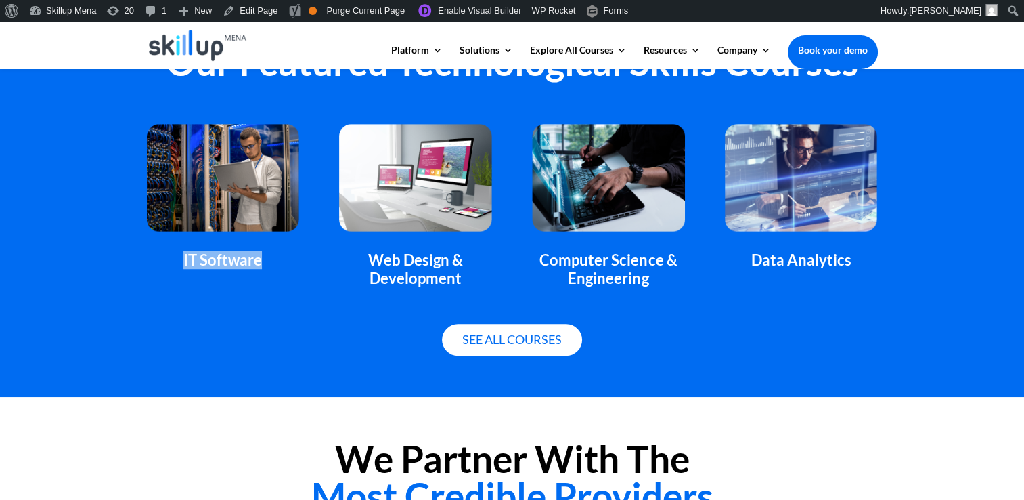
click at [214, 252] on div "IT Software" at bounding box center [223, 260] width 152 height 18
copy div "IT Software"
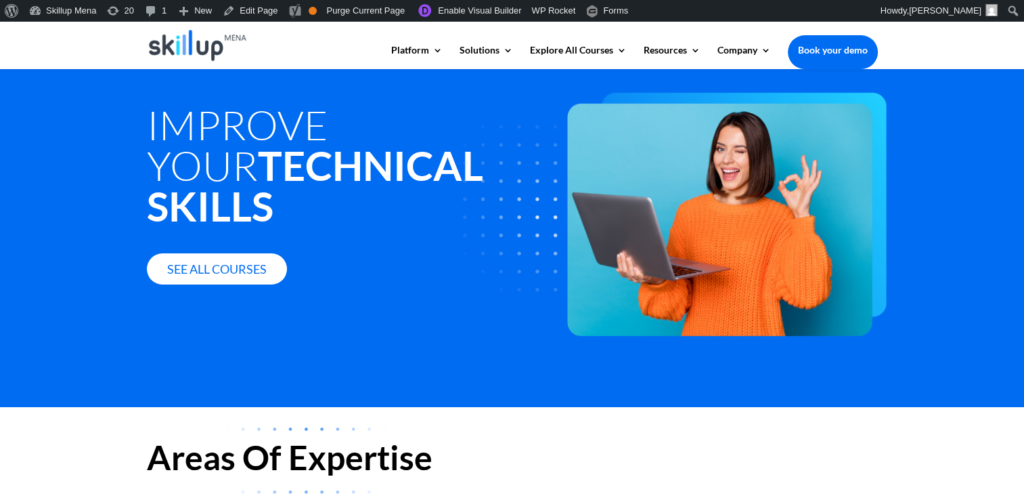
scroll to position [406, 0]
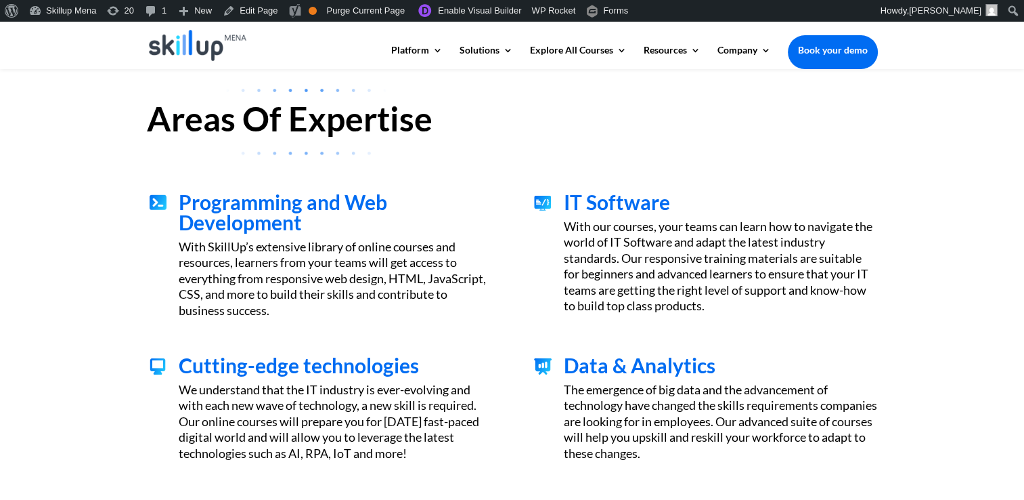
click at [201, 358] on span "Cutting-edge technologies" at bounding box center [299, 365] width 240 height 24
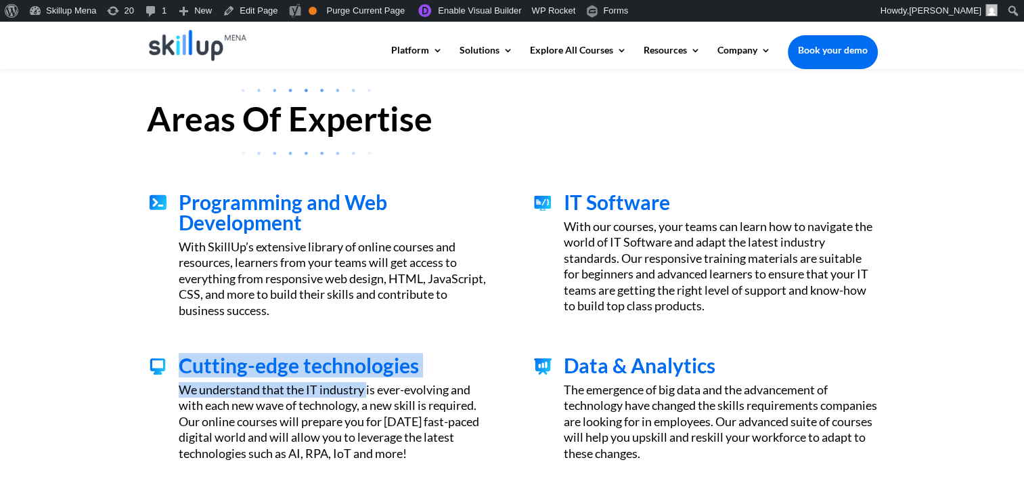
drag, startPoint x: 201, startPoint y: 358, endPoint x: 366, endPoint y: 380, distance: 165.9
click at [366, 380] on h3 "Cutting-edge technologies" at bounding box center [335, 368] width 313 height 27
drag, startPoint x: 366, startPoint y: 380, endPoint x: 175, endPoint y: 376, distance: 190.2
click at [162, 361] on img at bounding box center [158, 366] width 22 height 22
click at [184, 368] on span "Cutting-edge technologies" at bounding box center [299, 365] width 240 height 24
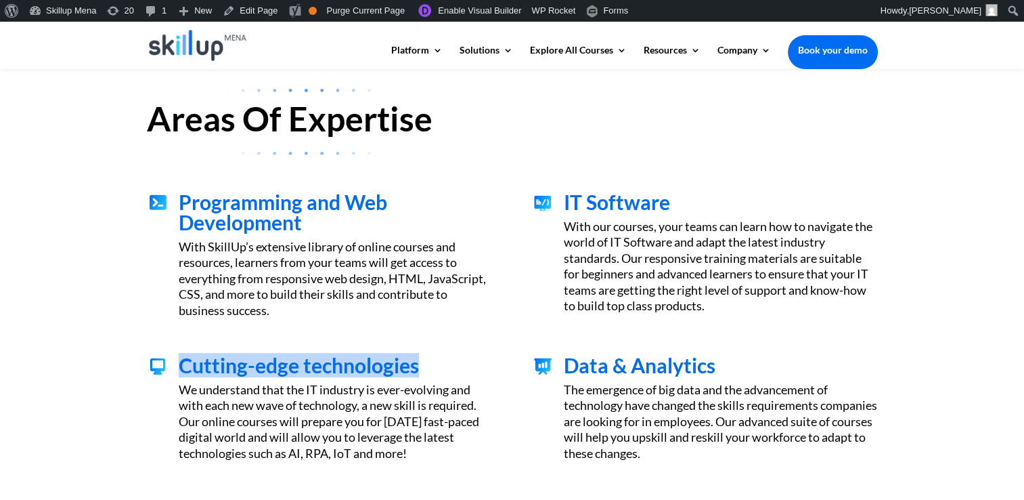
drag, startPoint x: 184, startPoint y: 368, endPoint x: 368, endPoint y: 359, distance: 183.6
click at [368, 359] on span "Cutting-edge technologies" at bounding box center [299, 365] width 240 height 24
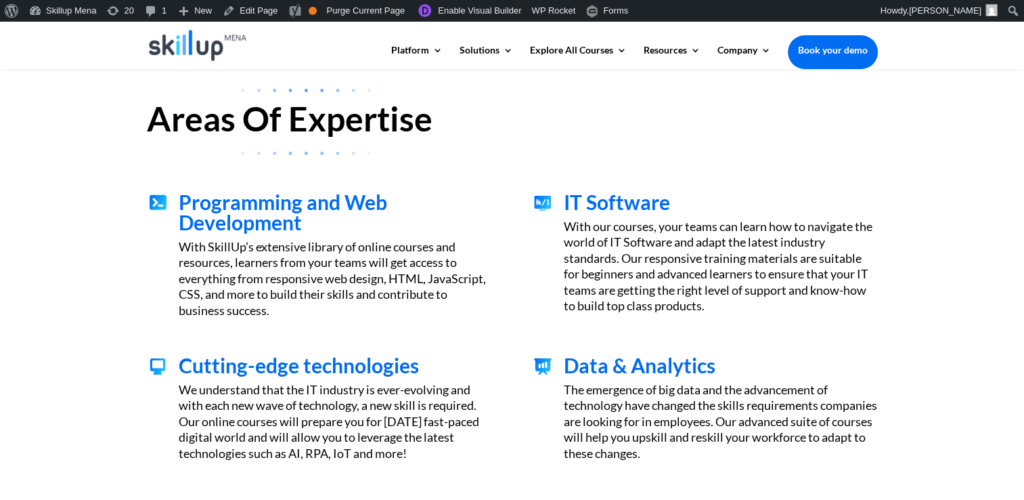
drag, startPoint x: 368, startPoint y: 359, endPoint x: 233, endPoint y: 200, distance: 208.4
click at [244, 185] on div "Programming and Web Development With SkillUp’s extensive library of online cour…" at bounding box center [512, 254] width 731 height 163
click at [233, 202] on span "Programming and Web Development" at bounding box center [283, 212] width 208 height 45
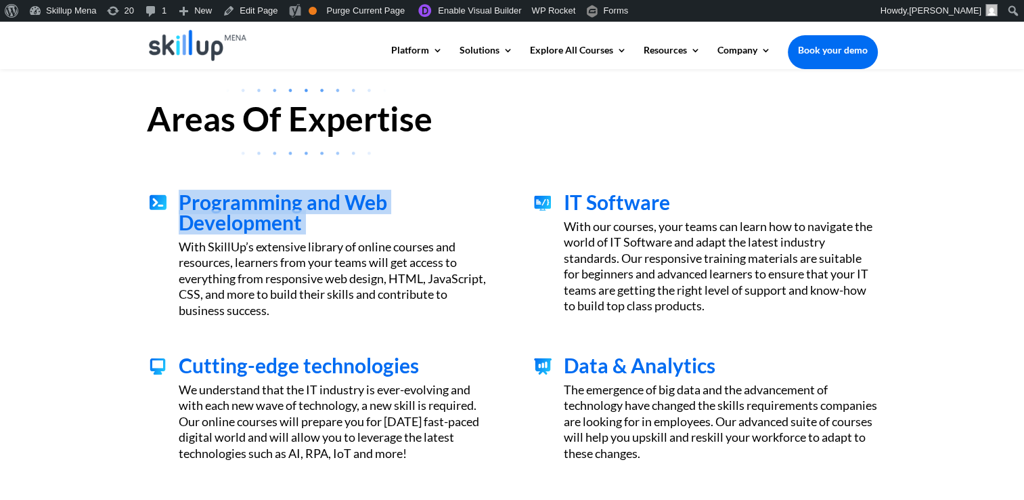
click at [233, 202] on span "Programming and Web Development" at bounding box center [283, 212] width 208 height 45
copy div "Programming and Web Development"
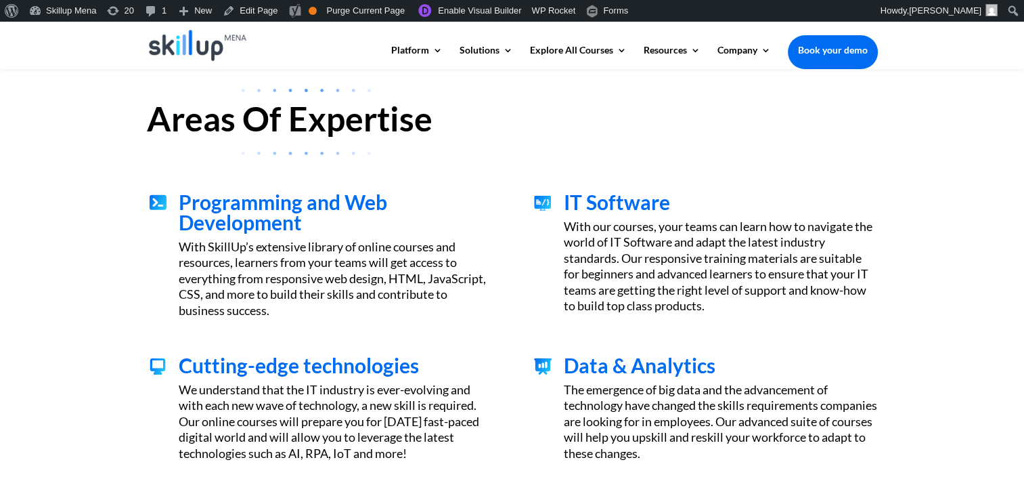
click at [210, 366] on span "Cutting-edge technologies" at bounding box center [299, 365] width 240 height 24
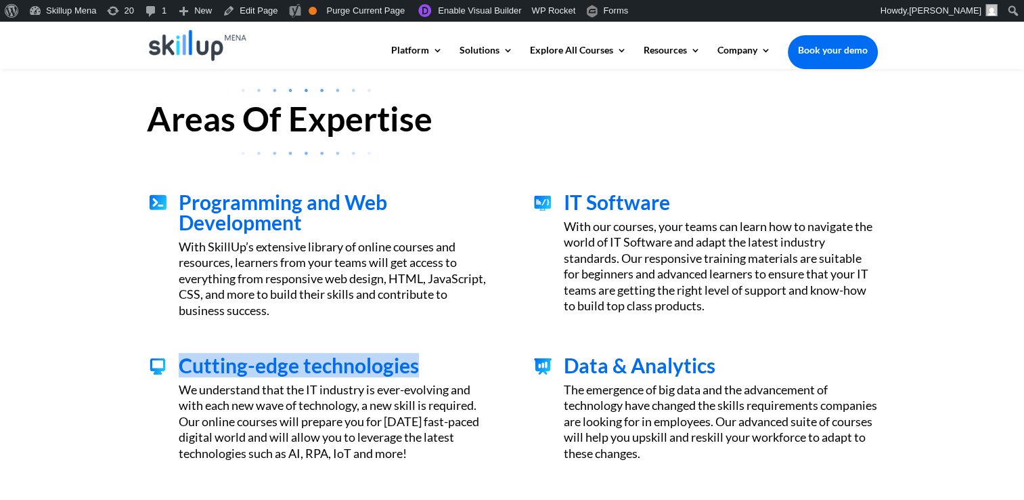
drag, startPoint x: 210, startPoint y: 366, endPoint x: 434, endPoint y: 355, distance: 224.3
click at [434, 355] on h3 "Cutting-edge technologies" at bounding box center [335, 368] width 313 height 27
copy span "Cutting-edge technologies"
click at [397, 365] on span "Cutting-edge technologies" at bounding box center [299, 365] width 240 height 24
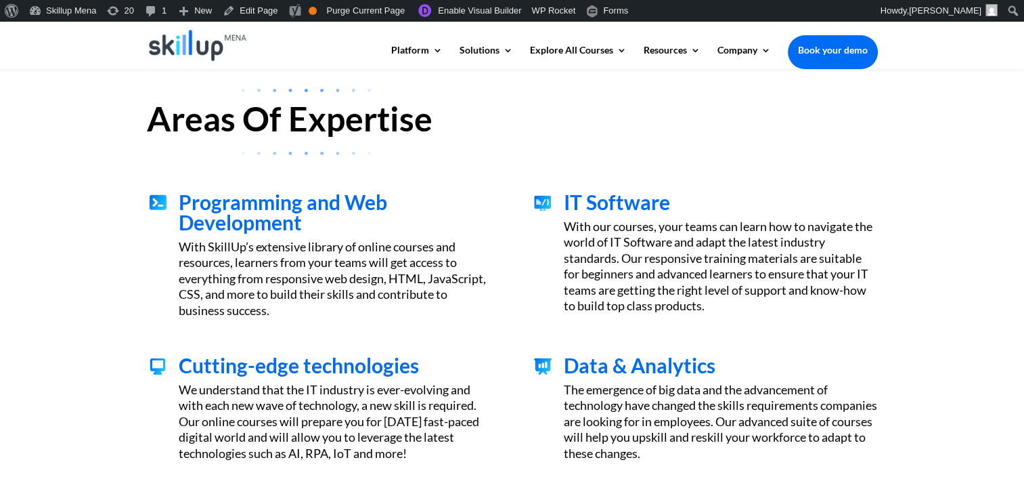
click at [378, 359] on span "Cutting-edge technologies" at bounding box center [299, 365] width 240 height 24
copy span "technologies"
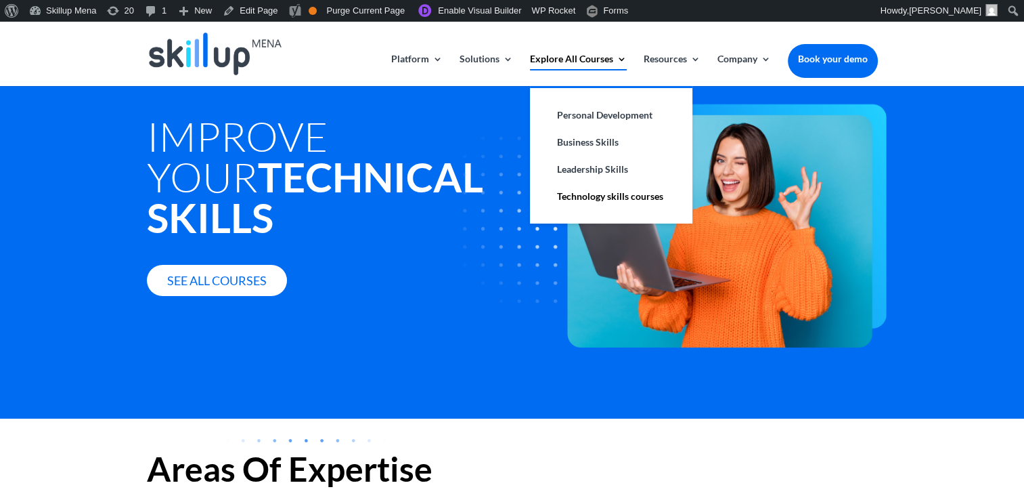
scroll to position [0, 0]
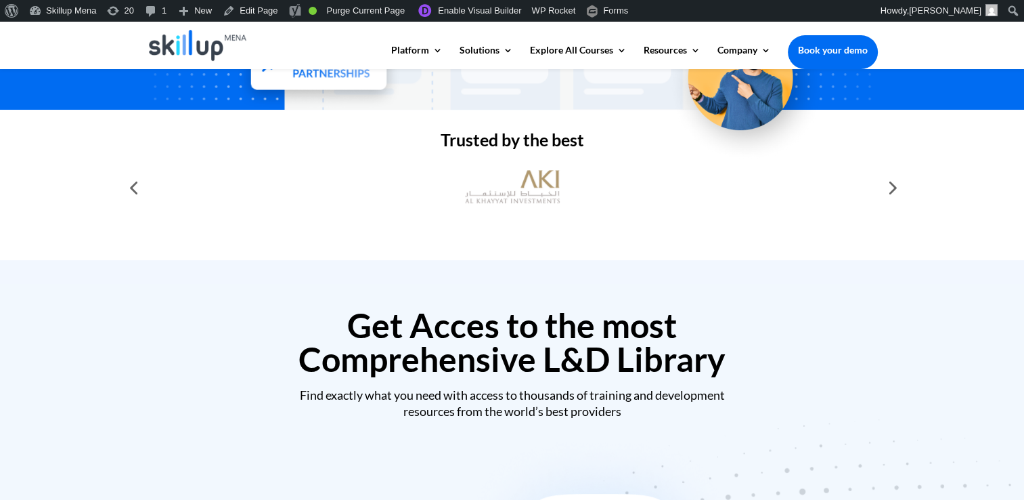
scroll to position [406, 0]
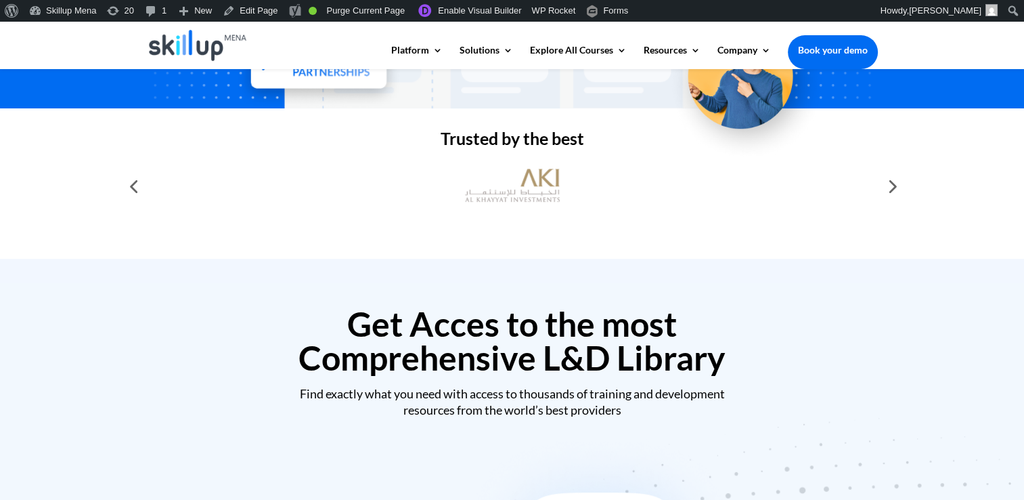
click at [890, 197] on div at bounding box center [891, 186] width 27 height 27
click at [889, 196] on div at bounding box center [891, 186] width 27 height 27
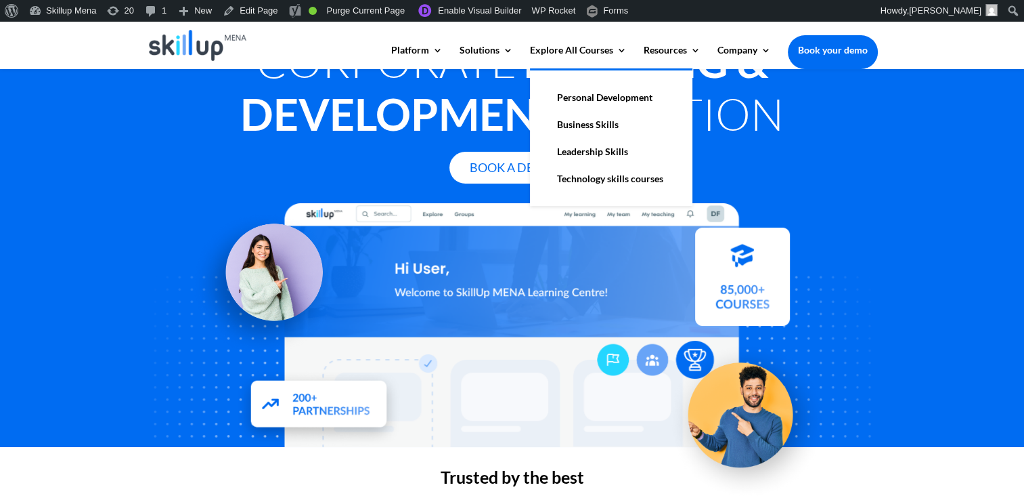
scroll to position [0, 0]
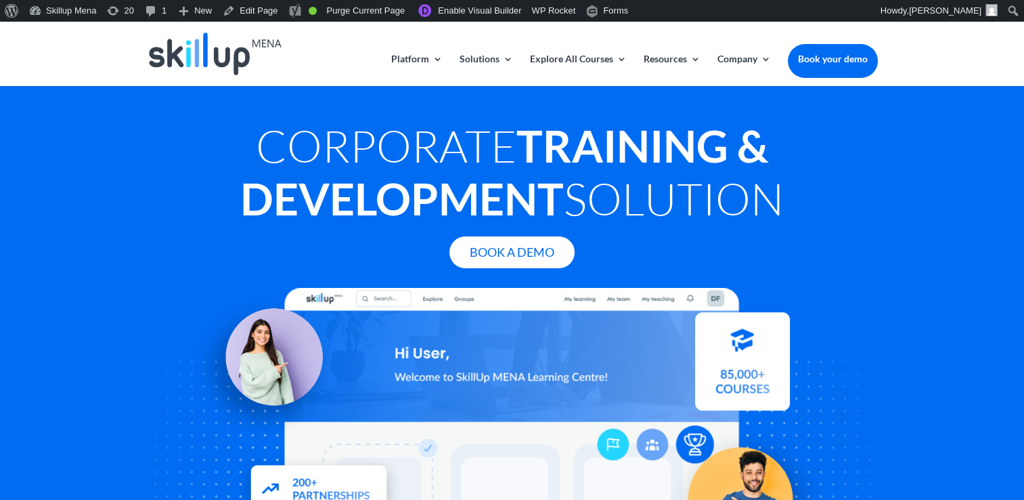
click at [376, 159] on h1 "Corporate Training & Development Solution" at bounding box center [512, 175] width 731 height 112
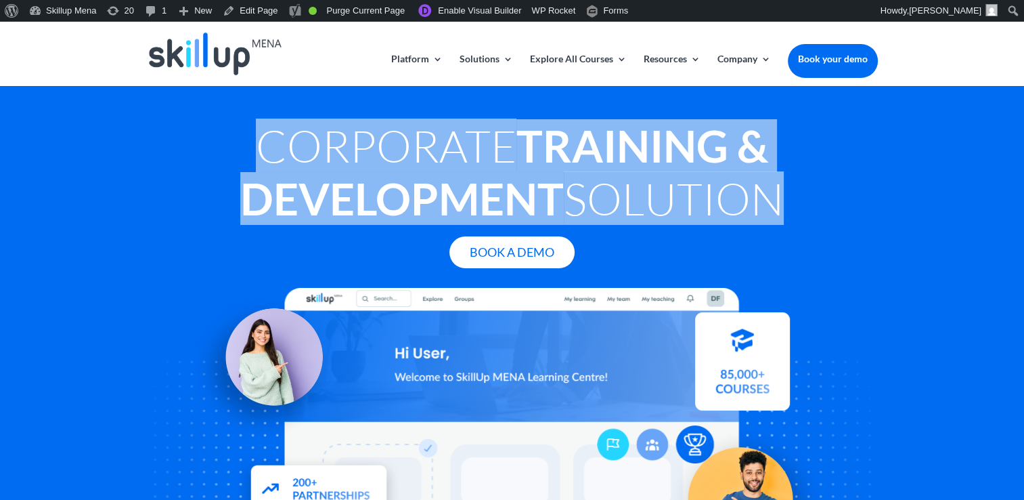
click at [376, 159] on h1 "Corporate Training & Development Solution" at bounding box center [512, 175] width 731 height 112
copy div "Corporate Training & Development Solution"
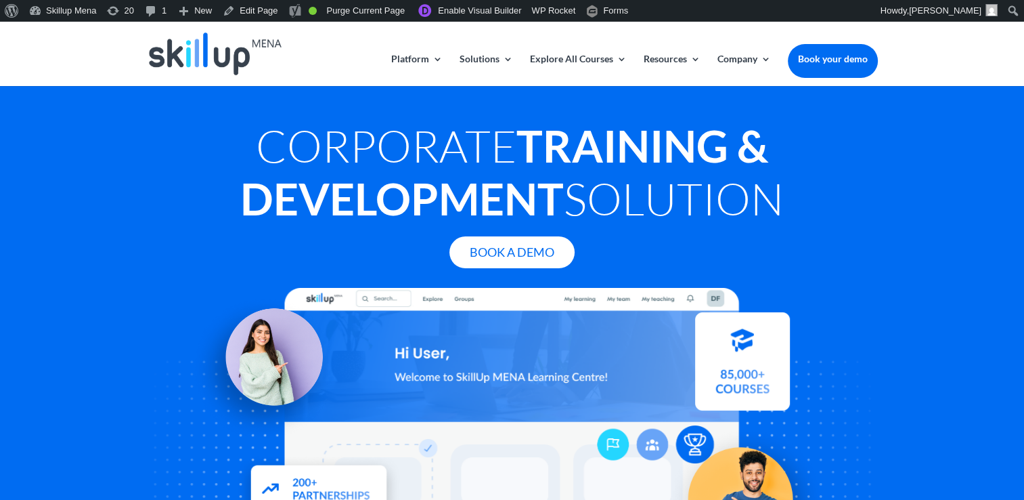
click at [941, 275] on div "Corporate Training & Development Solution Book A Demo" at bounding box center [512, 308] width 1024 height 446
click at [829, 267] on div "Book A Demo" at bounding box center [512, 252] width 731 height 32
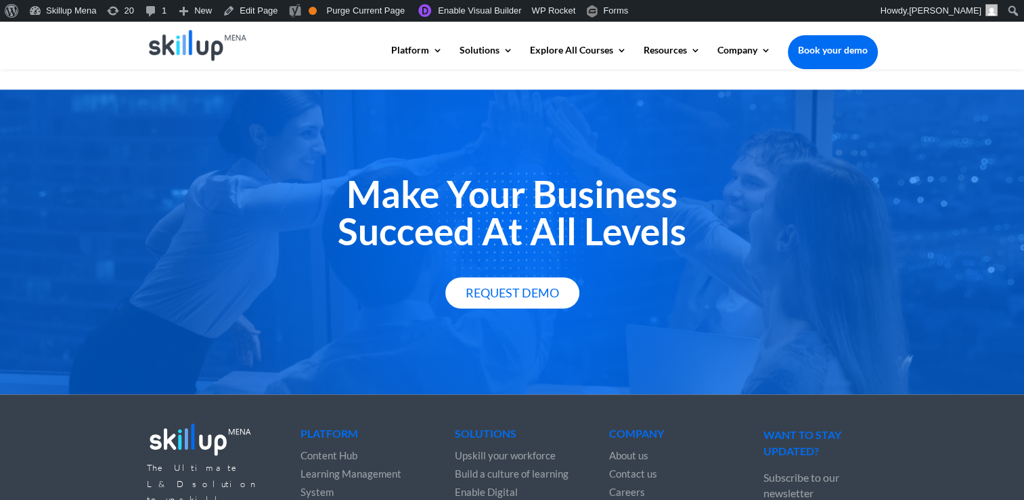
scroll to position [1827, 0]
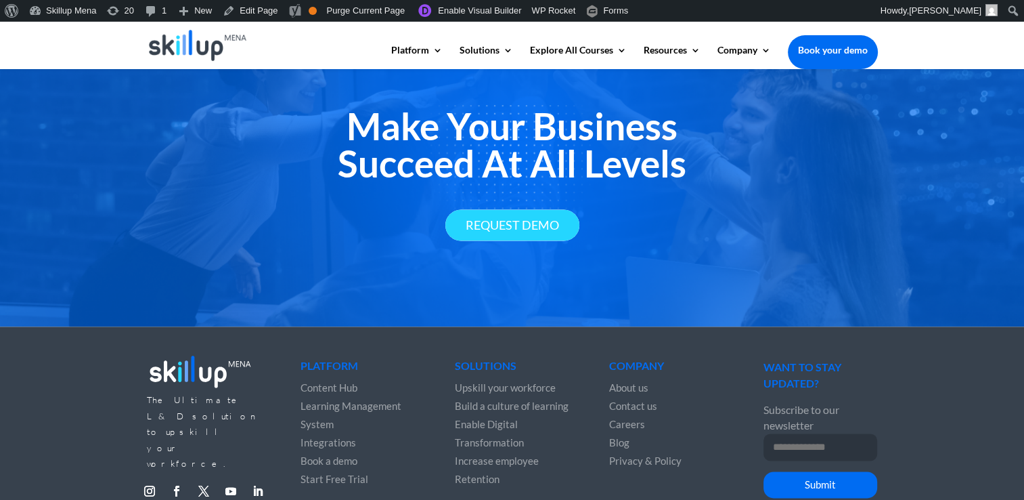
click at [523, 231] on link "Request Demo" at bounding box center [512, 225] width 134 height 32
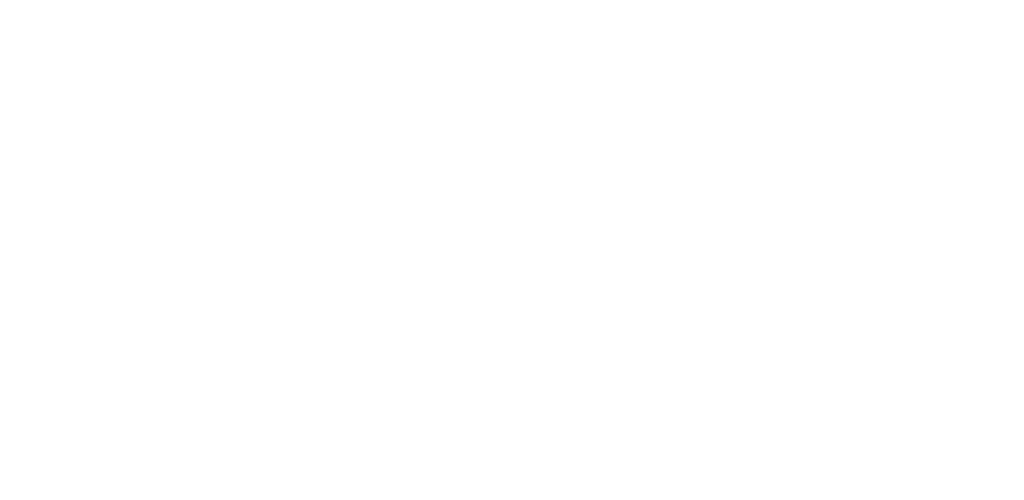
scroll to position [135, 0]
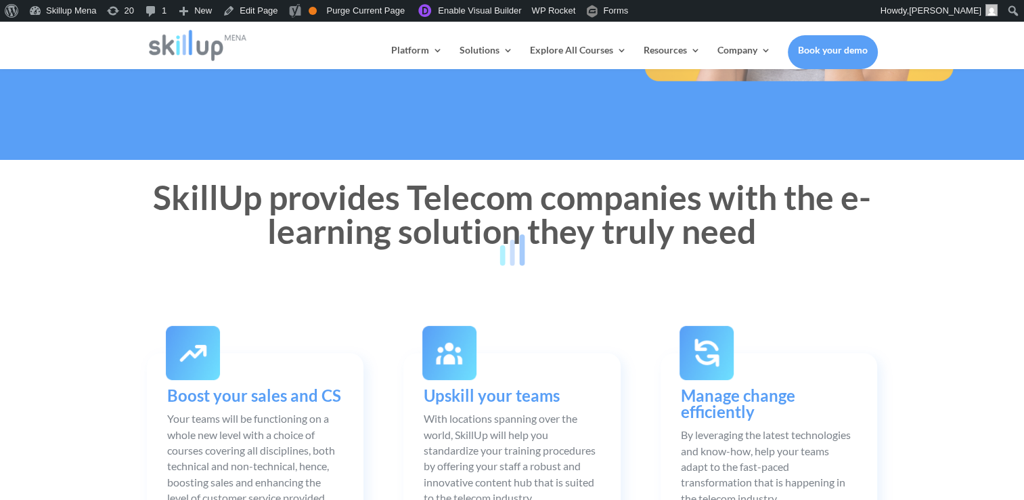
scroll to position [338, 0]
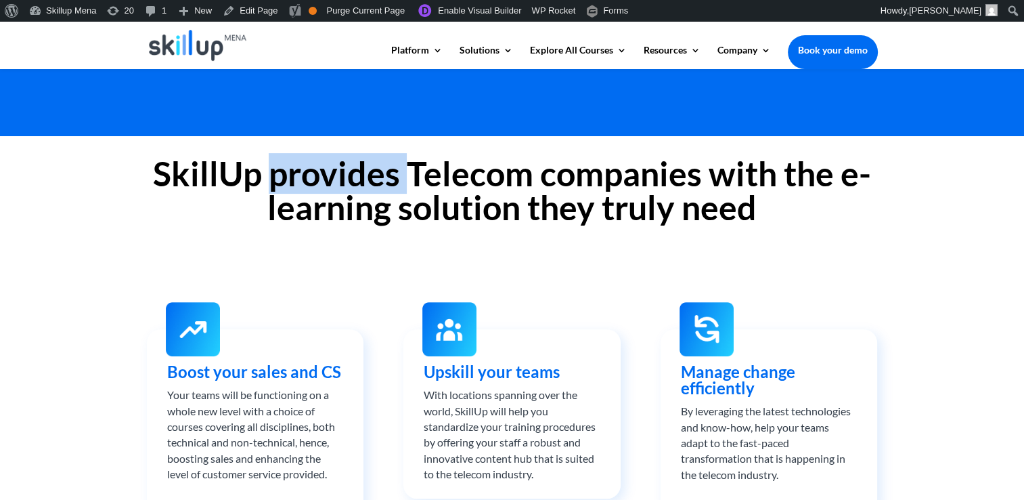
click at [309, 177] on h2 "SkillUp provides Telecom companies with the e-learning solution they truly need" at bounding box center [512, 193] width 731 height 74
click at [317, 169] on h2 "SkillUp provides Telecom companies with the e-learning solution they truly need" at bounding box center [512, 193] width 731 height 74
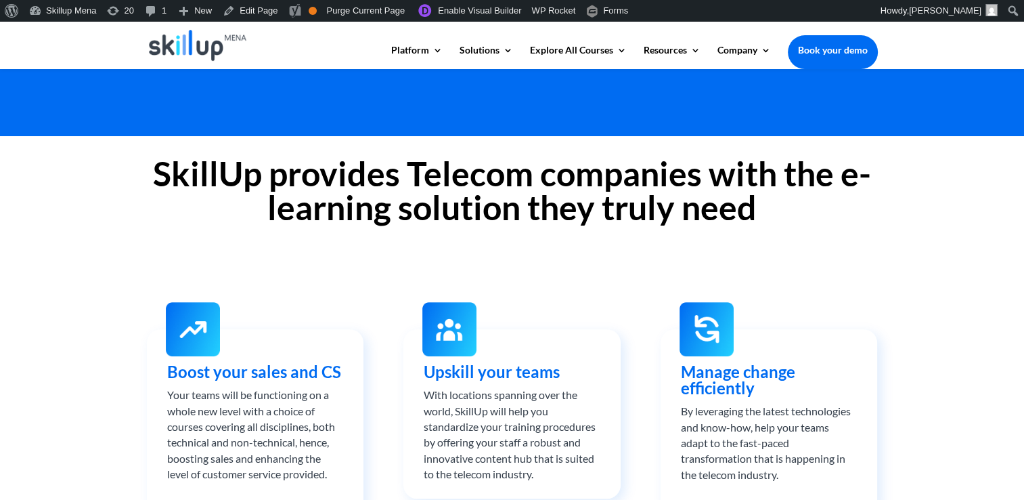
click at [309, 171] on h2 "SkillUp provides Telecom companies with the e-learning solution they truly need" at bounding box center [512, 193] width 731 height 74
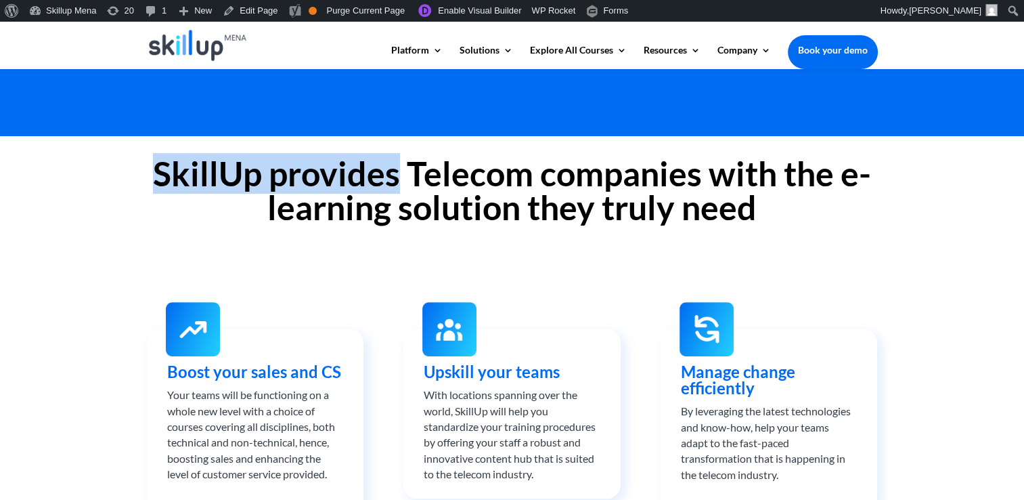
drag, startPoint x: 309, startPoint y: 171, endPoint x: 197, endPoint y: 167, distance: 111.8
click at [197, 167] on h2 "SkillUp provides Telecom companies with the e-learning solution they truly need" at bounding box center [512, 193] width 731 height 74
drag, startPoint x: 197, startPoint y: 167, endPoint x: 317, endPoint y: 177, distance: 121.0
click at [335, 177] on h2 "SkillUp provides Telecom companies with the e-learning solution they truly need" at bounding box center [512, 193] width 731 height 74
click at [206, 176] on h2 "SkillUp provides Telecom companies with the e-learning solution they truly need" at bounding box center [512, 193] width 731 height 74
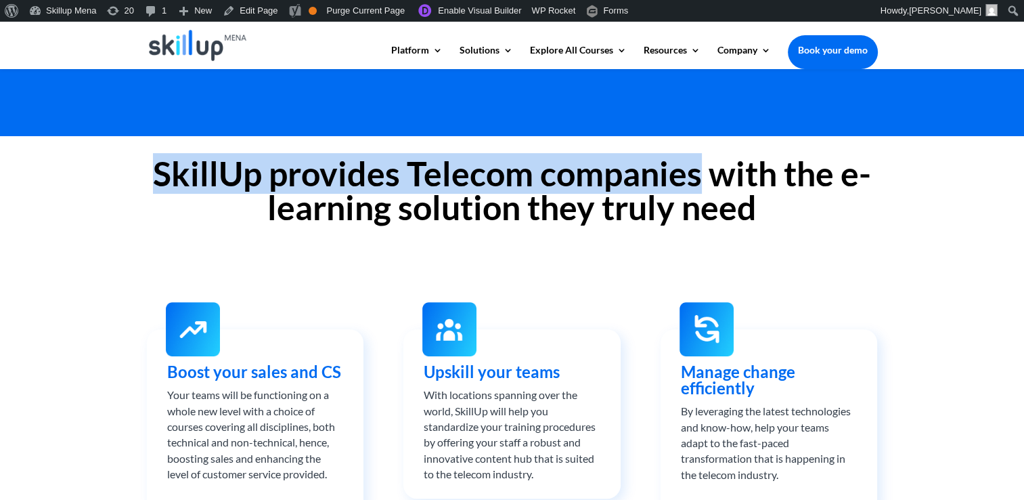
drag, startPoint x: 206, startPoint y: 176, endPoint x: 650, endPoint y: 171, distance: 444.1
click at [650, 171] on h2 "SkillUp provides Telecom companies with the e-learning solution they truly need" at bounding box center [512, 193] width 731 height 74
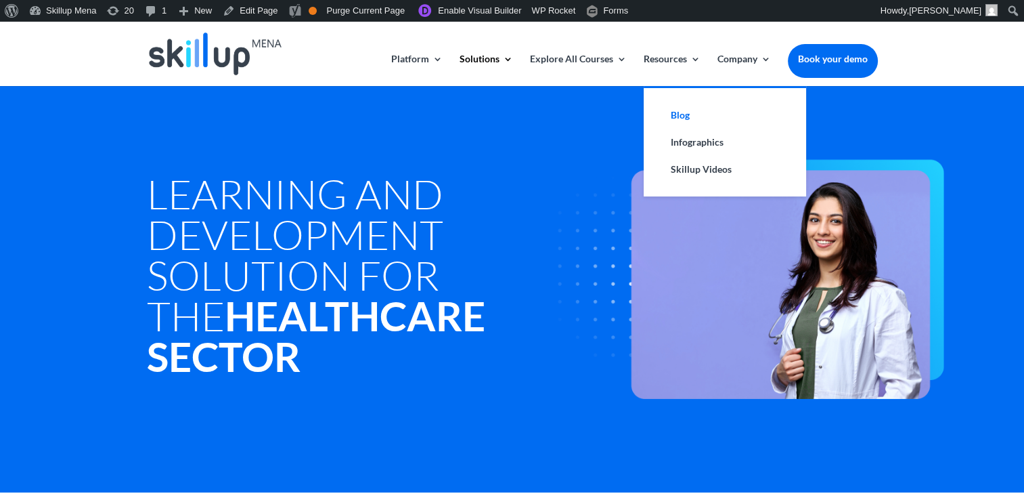
click at [686, 119] on link "Blog" at bounding box center [724, 115] width 135 height 27
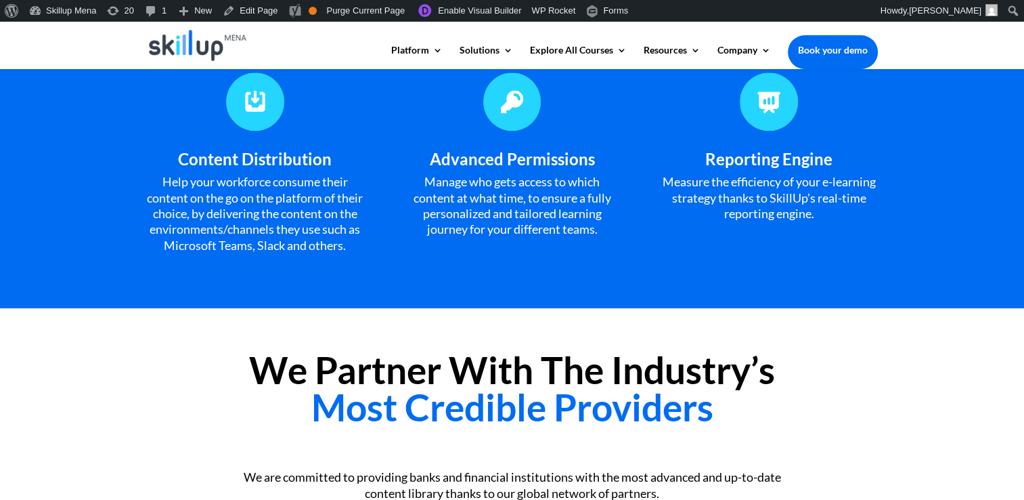
scroll to position [1421, 0]
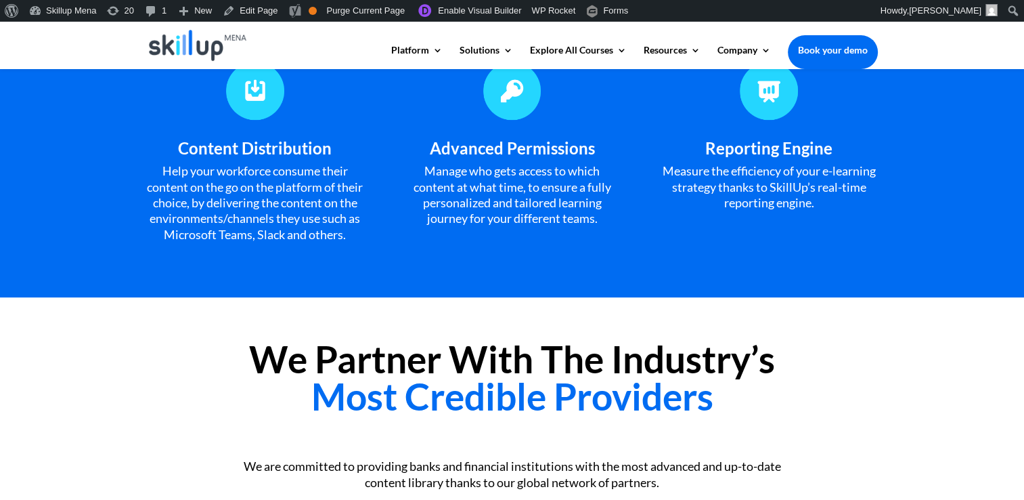
click at [435, 149] on span "Advanced Permissions" at bounding box center [511, 148] width 165 height 20
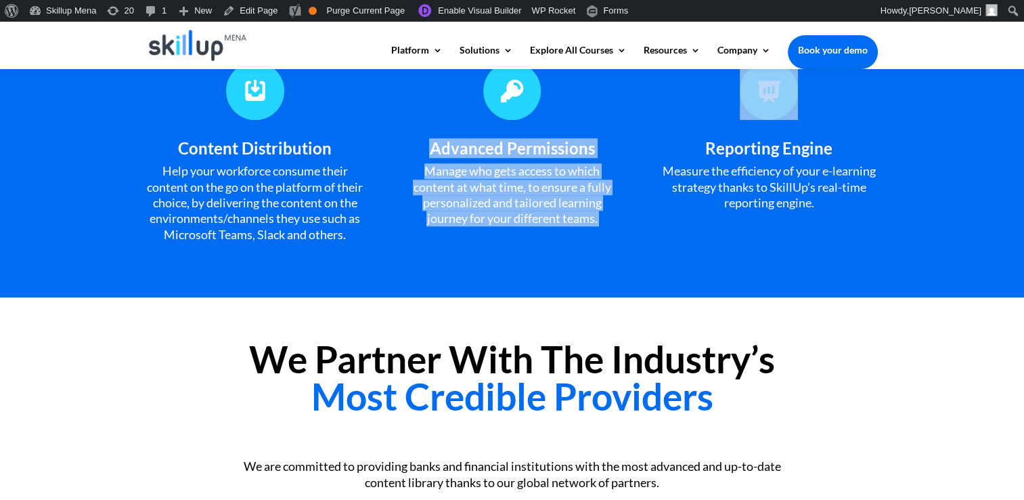
drag, startPoint x: 435, startPoint y: 149, endPoint x: 446, endPoint y: 222, distance: 74.0
click at [443, 226] on div "Advanced Permissions Manage who gets access to which content at what time, to e…" at bounding box center [511, 183] width 217 height 87
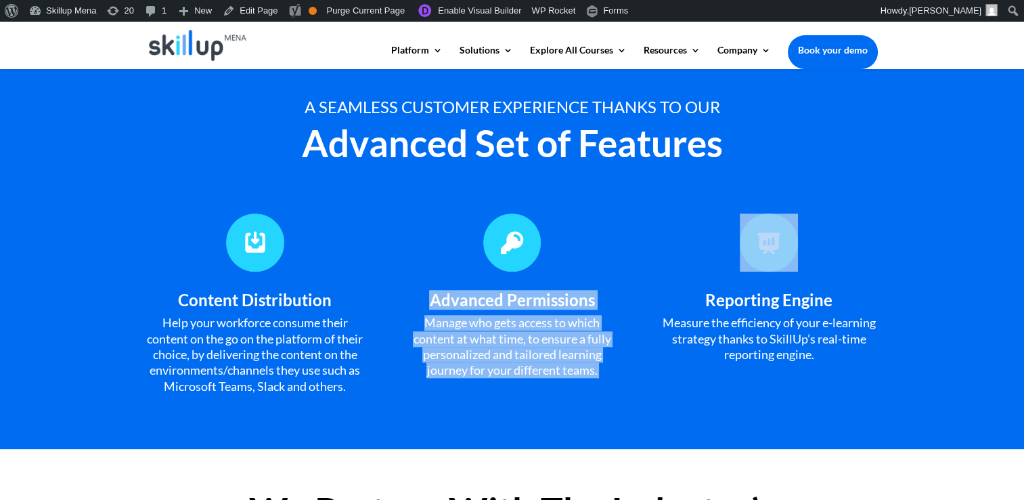
scroll to position [1286, 0]
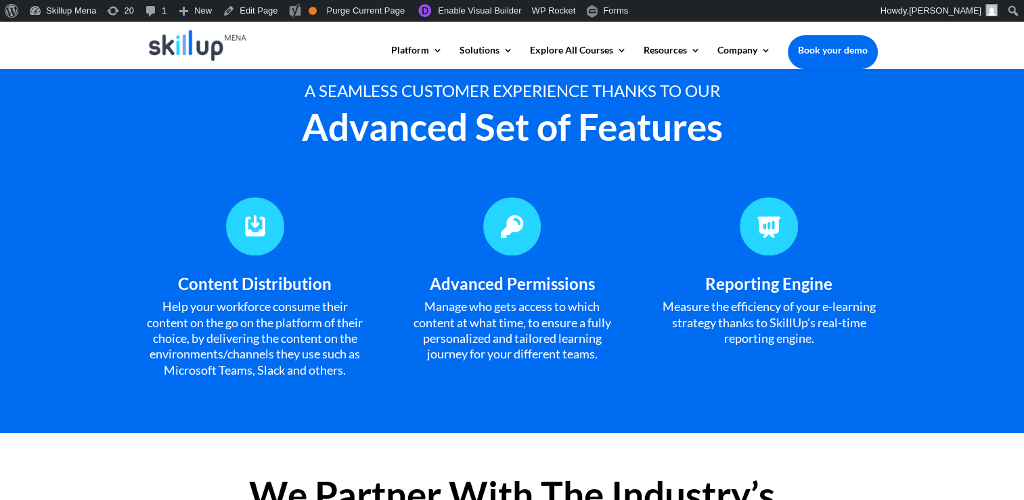
click at [678, 169] on div "A seamless customer experience thanks to our Advanced Set of Features" at bounding box center [512, 121] width 731 height 114
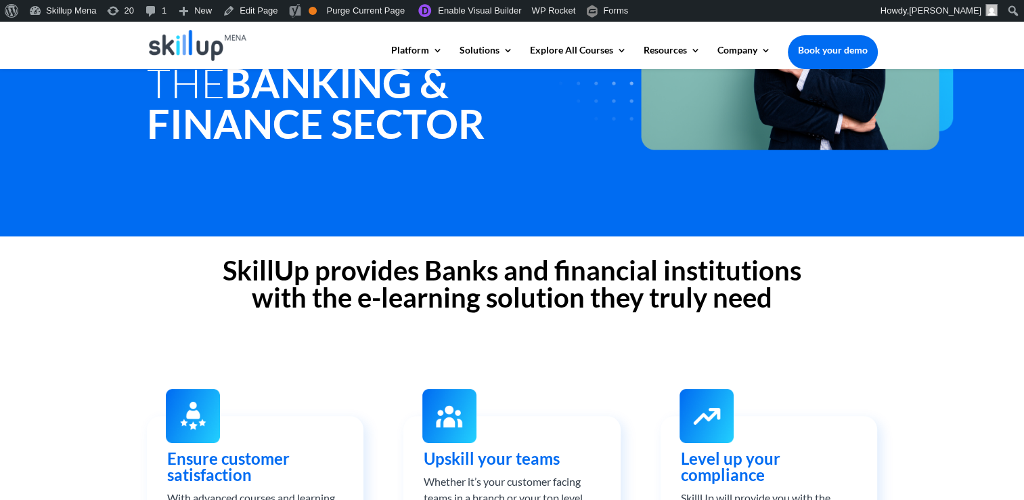
scroll to position [271, 0]
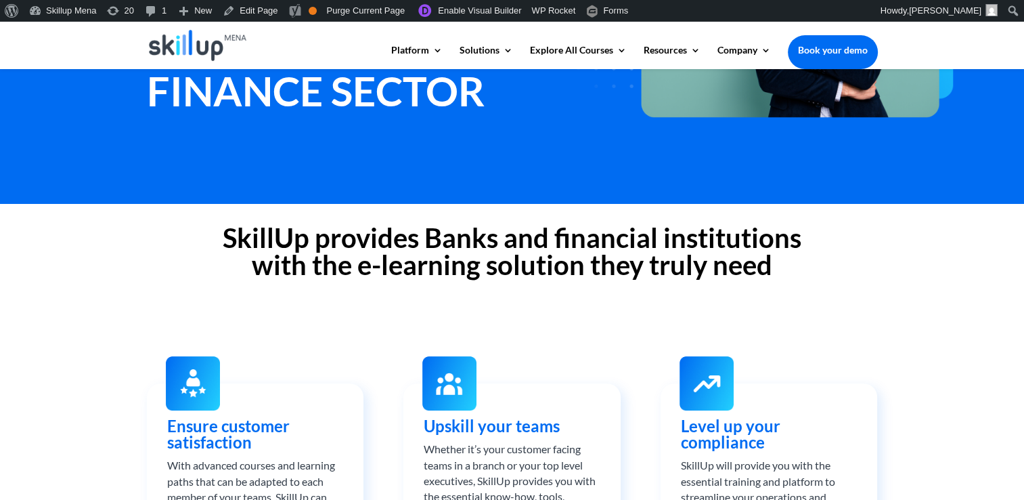
click at [375, 253] on h2 "SkillUp provides Banks and financial institutions with the e-learning solution …" at bounding box center [512, 254] width 731 height 61
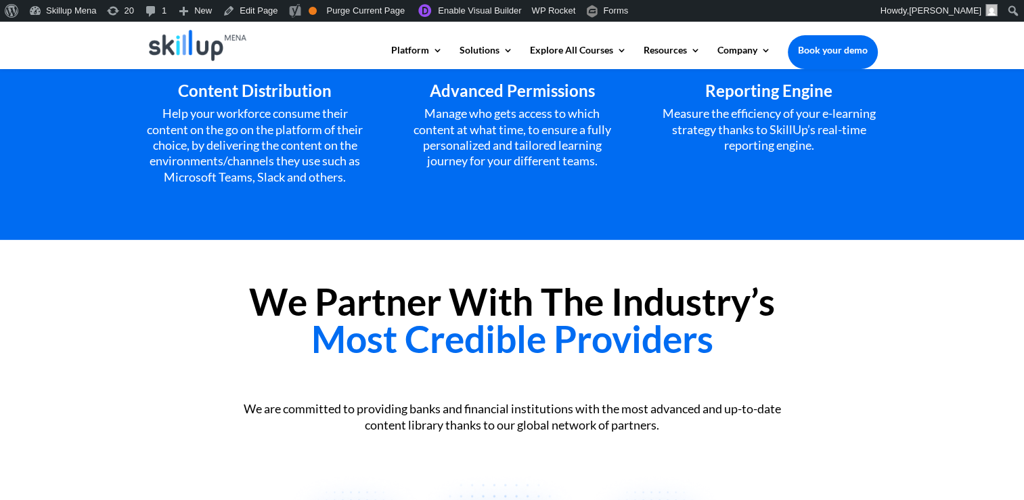
scroll to position [1489, 0]
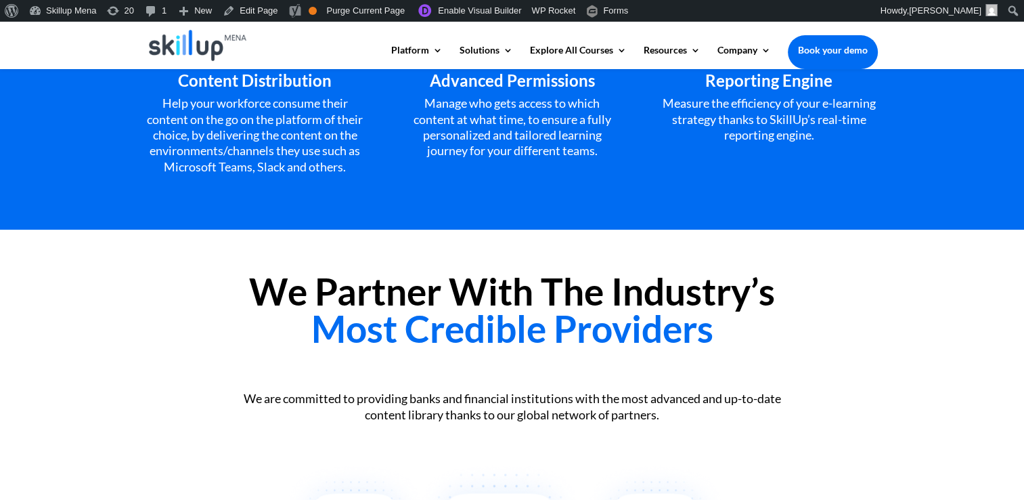
click at [311, 309] on h2 "We Partner With The Industry’s Most Credible Providers" at bounding box center [512, 313] width 731 height 81
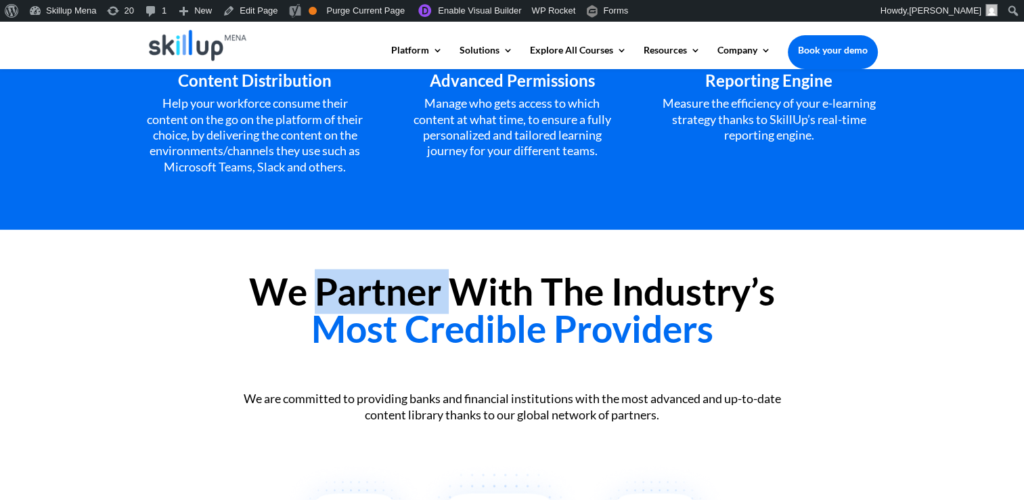
click at [311, 309] on h2 "We Partner With The Industry’s Most Credible Providers" at bounding box center [512, 313] width 731 height 81
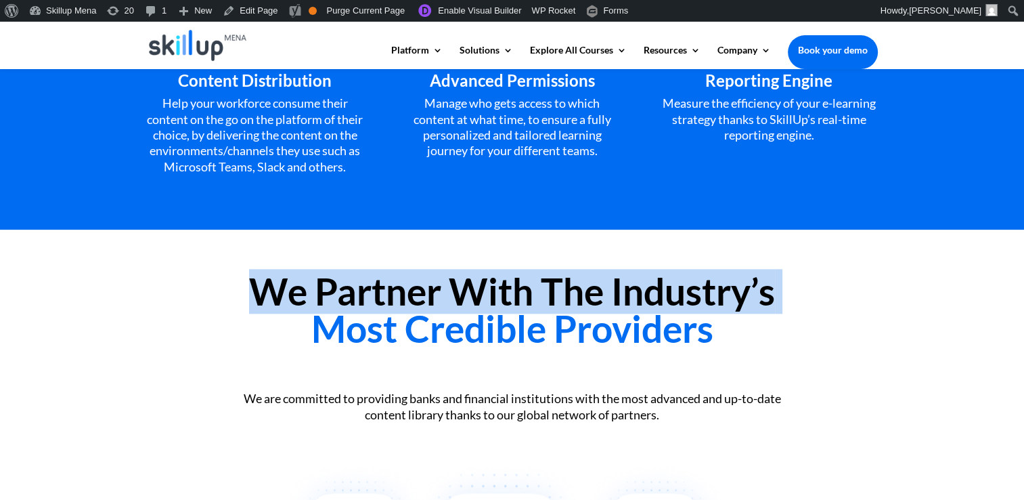
click at [311, 309] on h2 "We Partner With The Industry’s Most Credible Providers" at bounding box center [512, 313] width 731 height 81
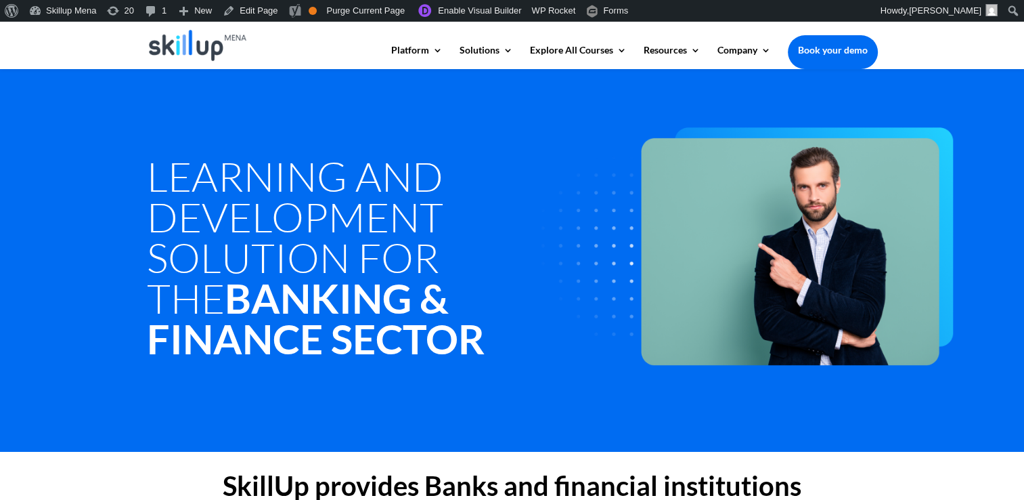
scroll to position [0, 0]
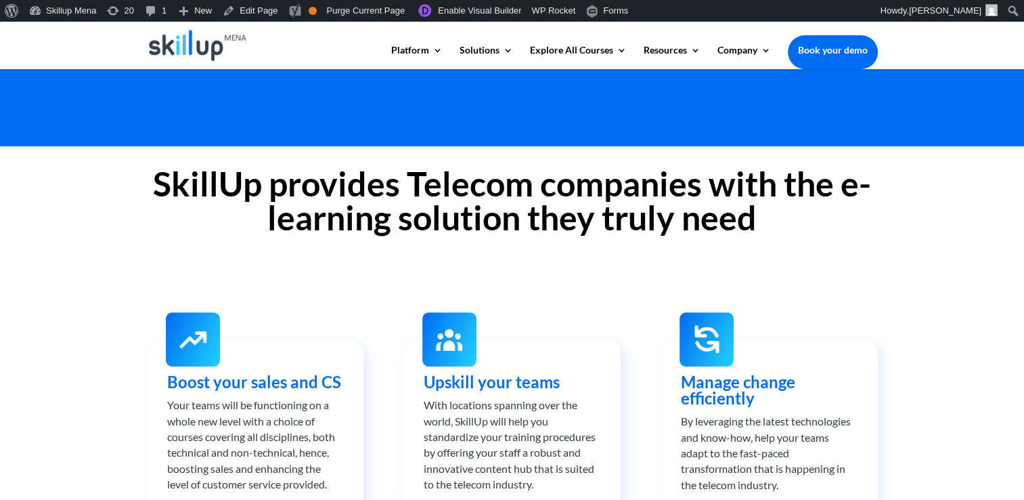
click at [338, 265] on div "SkillUp provides Telecom companies with the e-learning solution they truly need…" at bounding box center [512, 367] width 1024 height 442
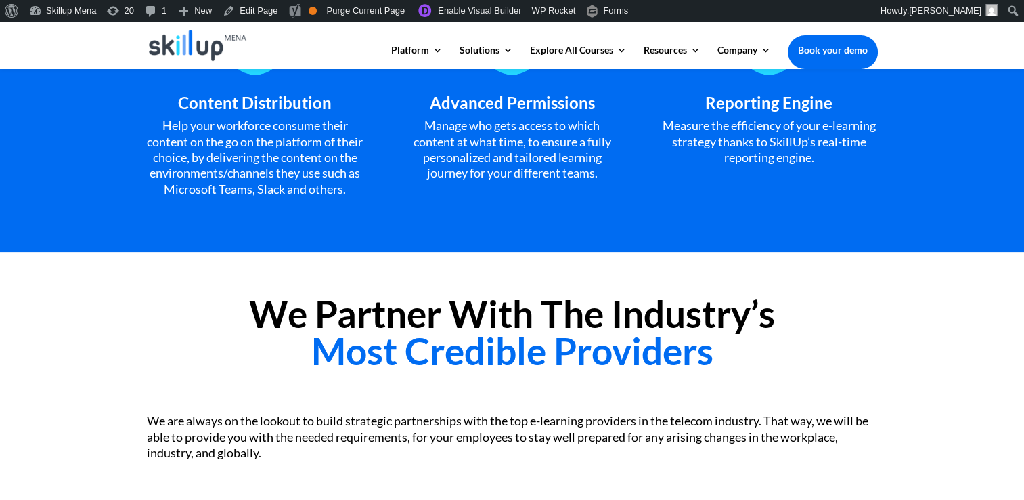
scroll to position [1530, 0]
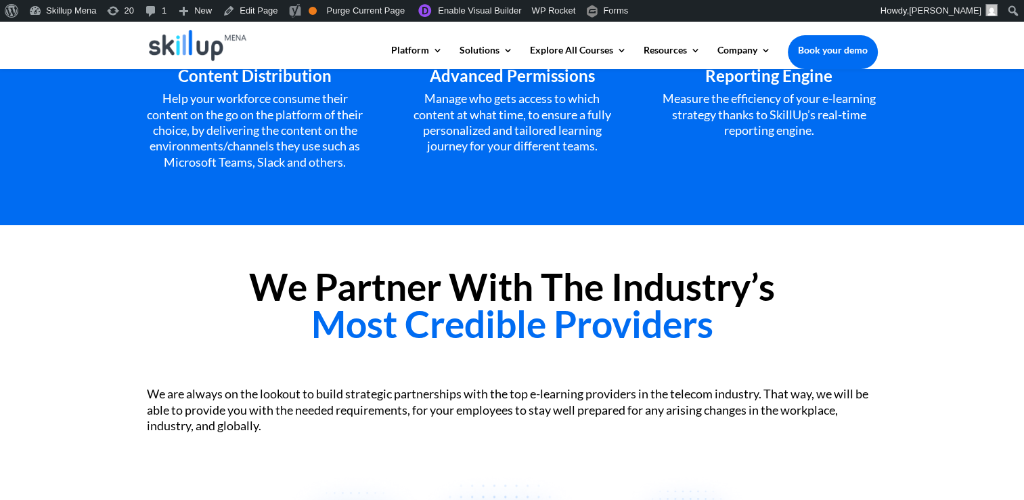
click at [353, 349] on h2 "We Partner With The Industry’s Most Credible Providers" at bounding box center [512, 308] width 731 height 81
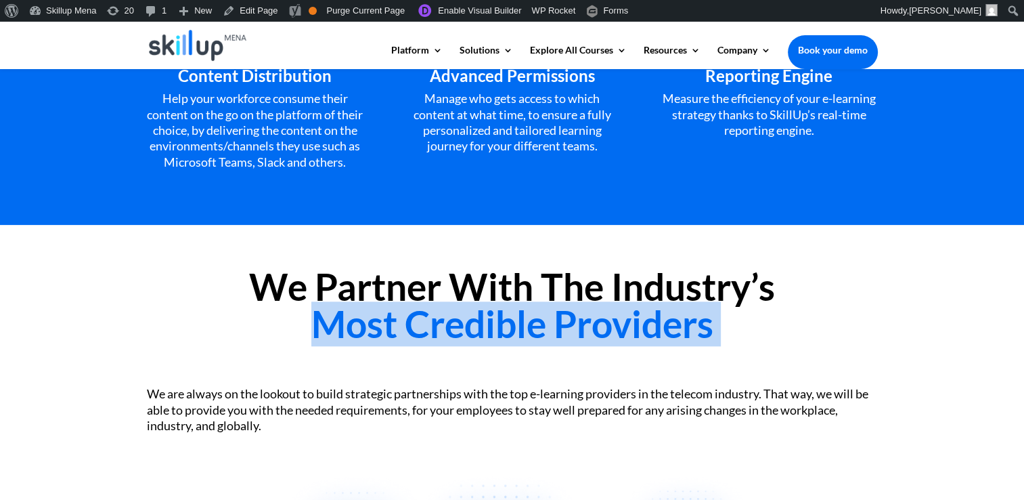
click at [353, 349] on h2 "We Partner With The Industry’s Most Credible Providers" at bounding box center [512, 308] width 731 height 81
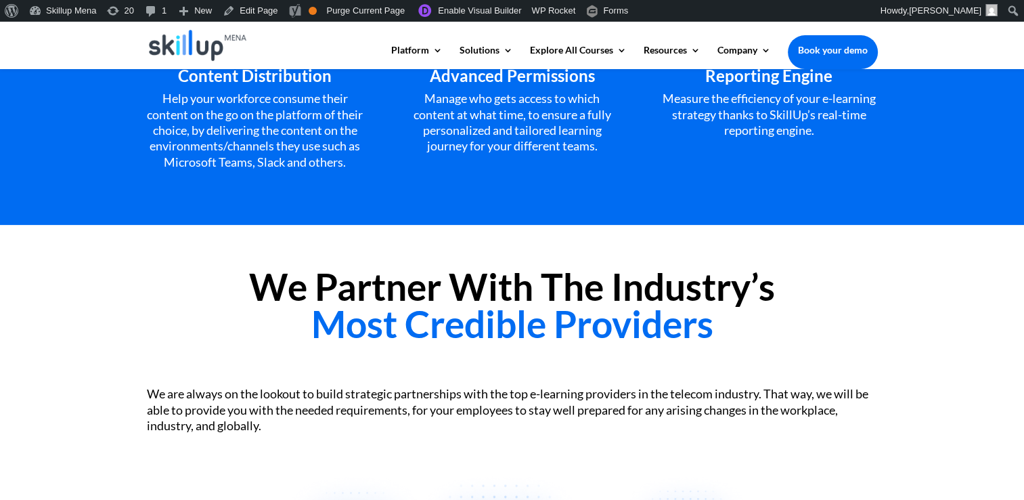
drag, startPoint x: 353, startPoint y: 364, endPoint x: 284, endPoint y: 279, distance: 109.7
click at [284, 279] on div "We Partner With The Industry’s Most Credible Providers" at bounding box center [512, 309] width 731 height 118
drag, startPoint x: 284, startPoint y: 279, endPoint x: 319, endPoint y: 324, distance: 57.4
click at [319, 324] on span "Most Credible Providers" at bounding box center [512, 323] width 402 height 45
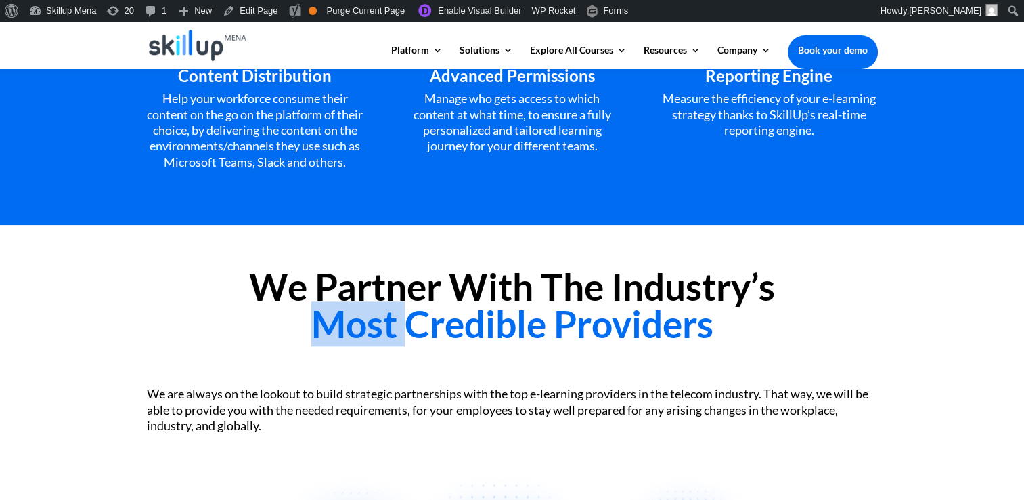
click at [319, 324] on span "Most Credible Providers" at bounding box center [512, 323] width 402 height 45
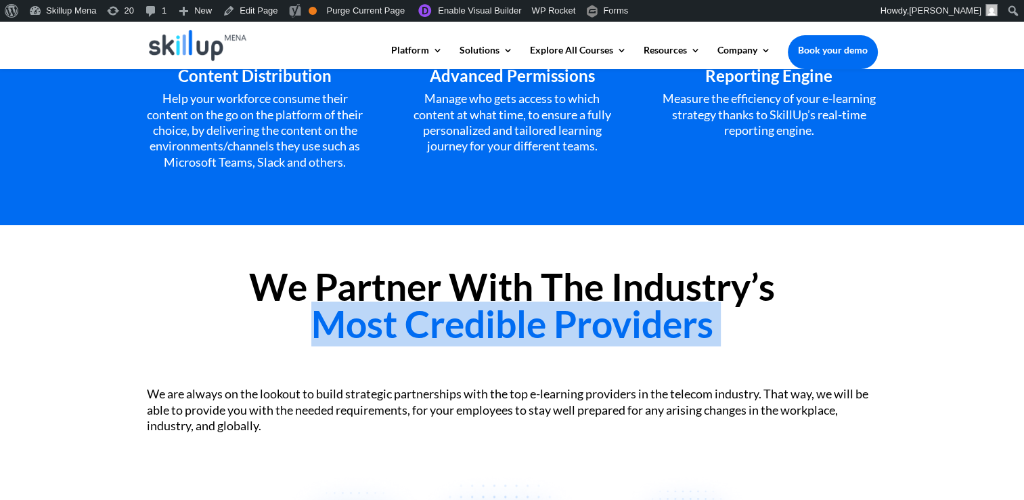
click at [319, 324] on span "Most Credible Providers" at bounding box center [512, 323] width 402 height 45
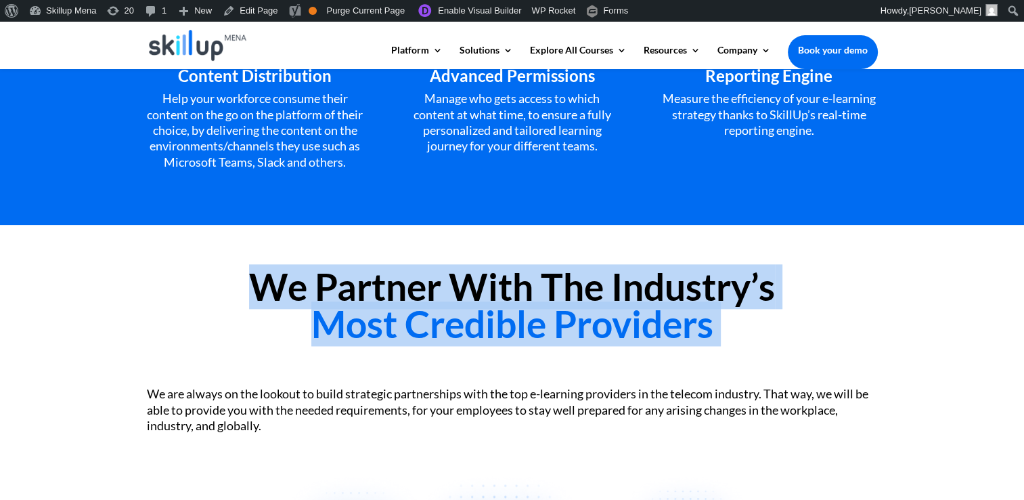
drag, startPoint x: 319, startPoint y: 324, endPoint x: 299, endPoint y: 273, distance: 55.3
click at [299, 273] on div "We Partner With The Industry’s Most Credible Providers" at bounding box center [512, 309] width 731 height 118
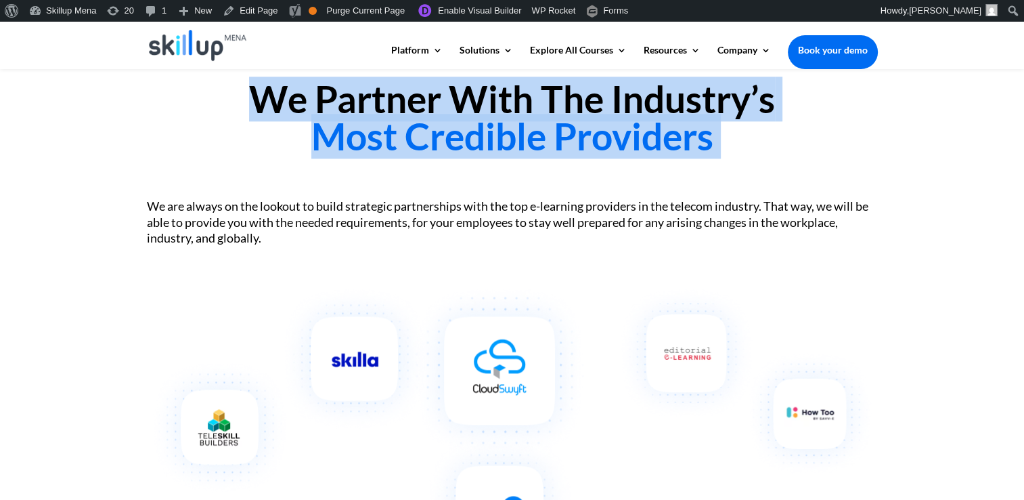
scroll to position [1719, 0]
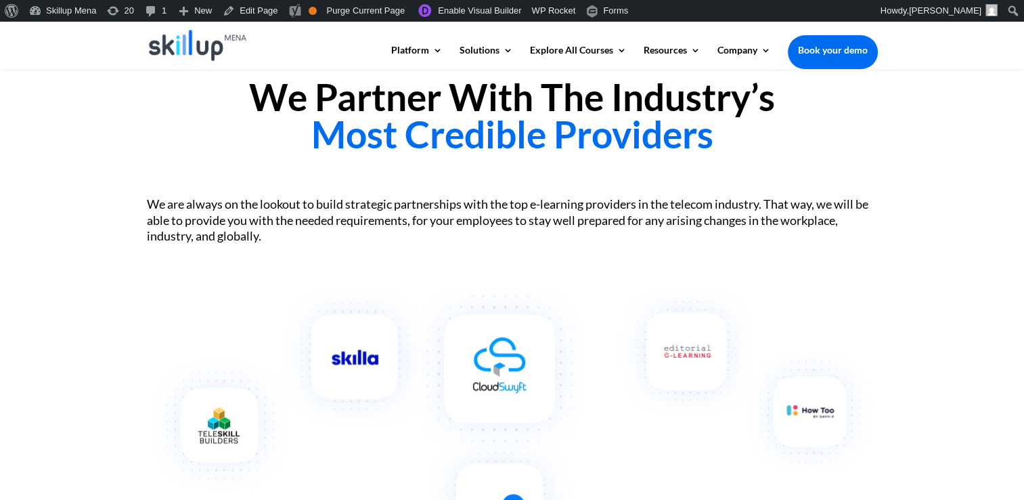
click at [299, 262] on div "We are always on the lookout to build strategic partnerships with the top e-lea…" at bounding box center [512, 220] width 731 height 84
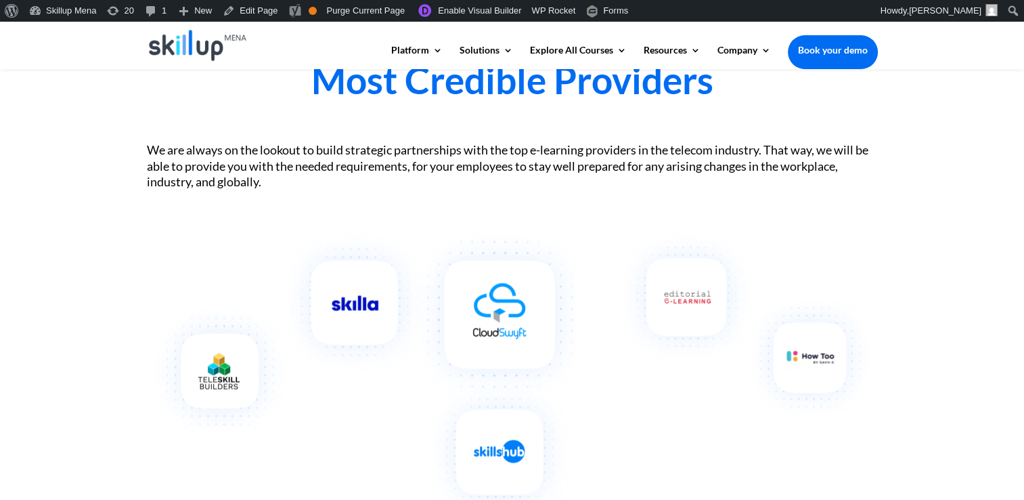
scroll to position [1801, 0]
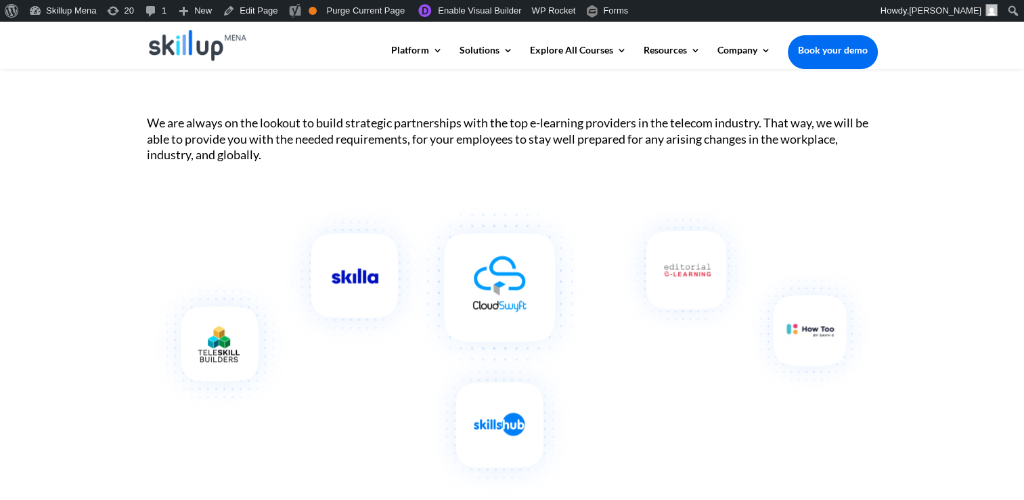
click at [299, 273] on img at bounding box center [289, 305] width 285 height 216
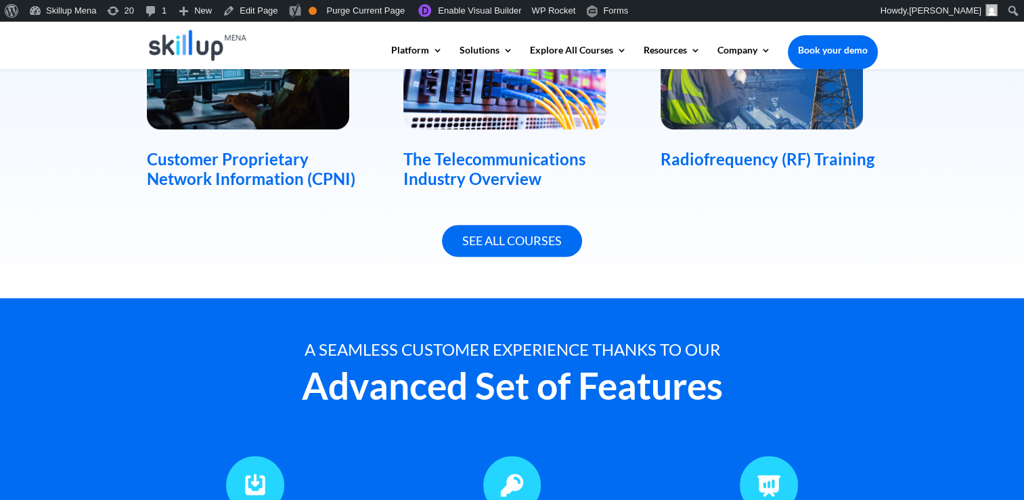
scroll to position [1052, 0]
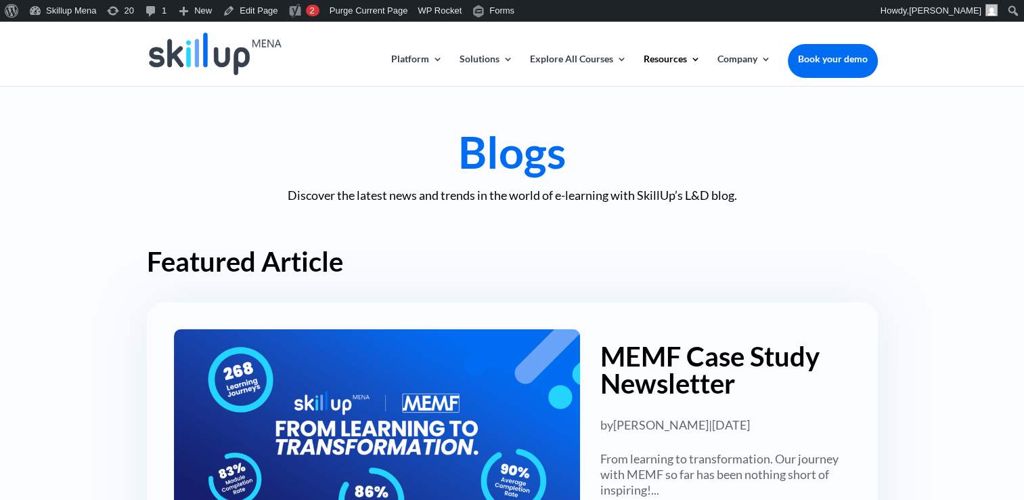
click at [596, 155] on h1 "Blogs" at bounding box center [512, 155] width 731 height 51
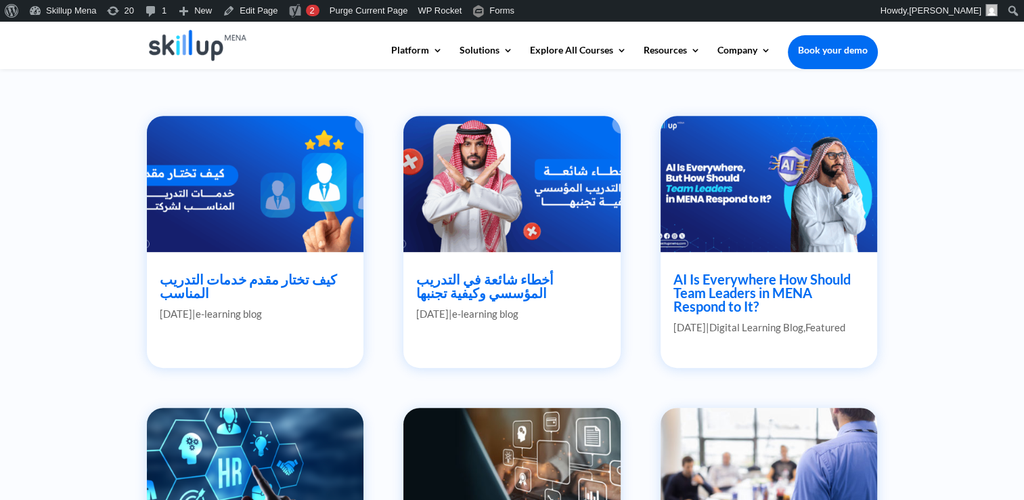
click at [596, 155] on img at bounding box center [512, 183] width 218 height 136
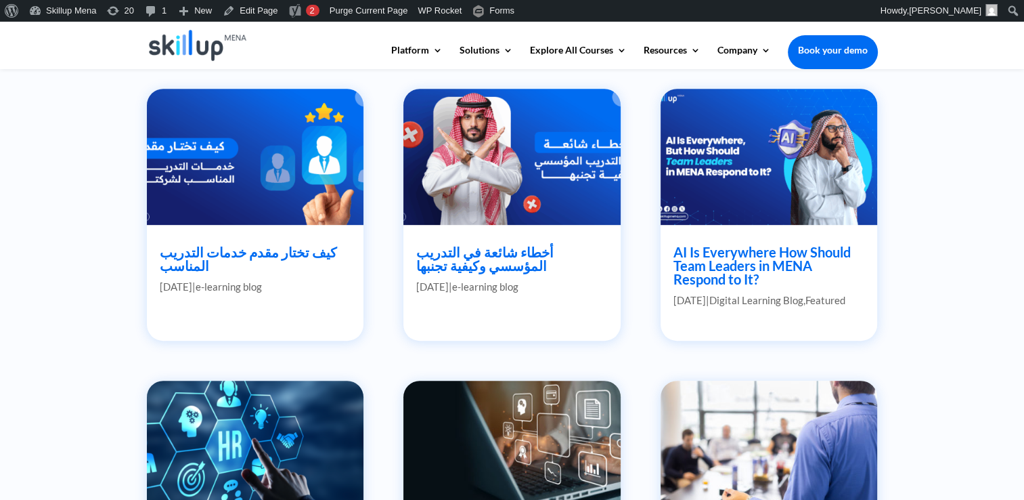
click at [596, 155] on img at bounding box center [512, 156] width 218 height 136
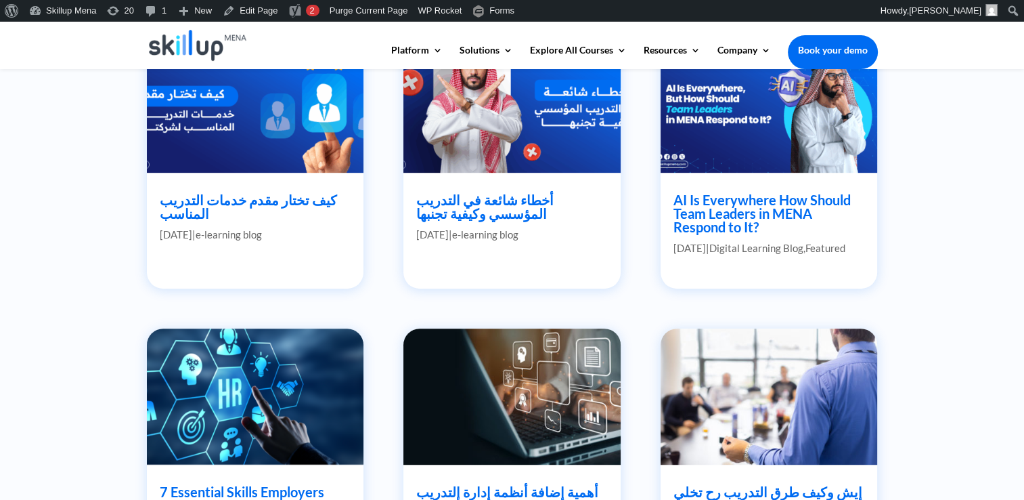
scroll to position [650, 0]
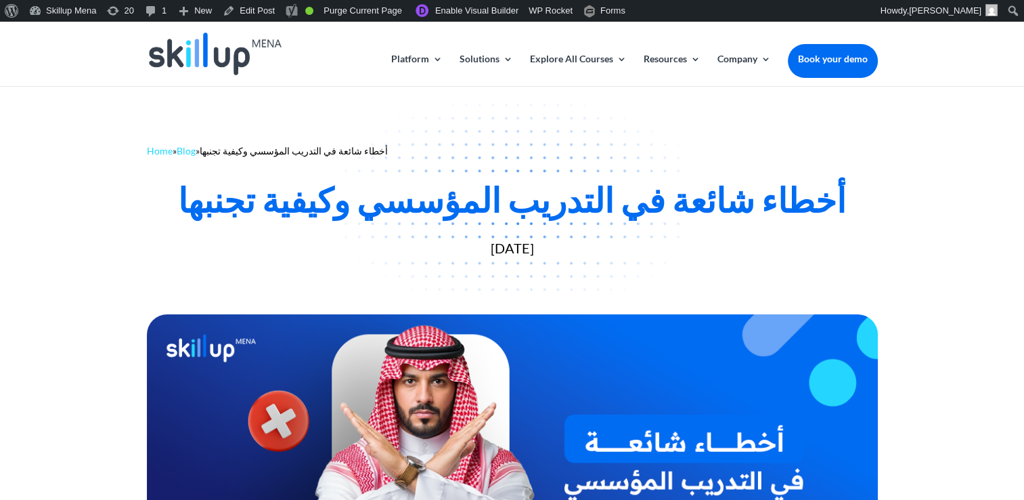
click at [482, 198] on div "أخطاء شائعة في التدريب المؤسسي وكيفية تجنبها" at bounding box center [512, 199] width 731 height 41
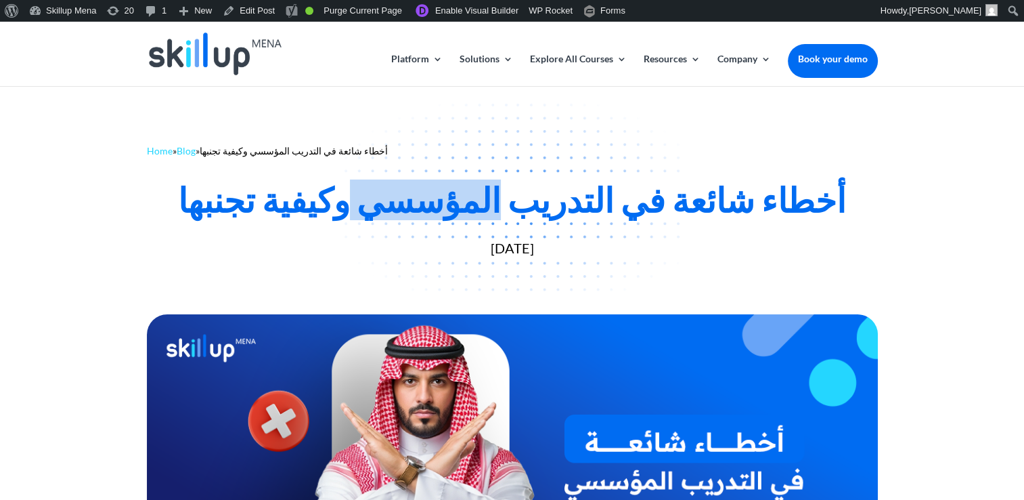
click at [482, 198] on div "أخطاء شائعة في التدريب المؤسسي وكيفية تجنبها" at bounding box center [512, 199] width 731 height 41
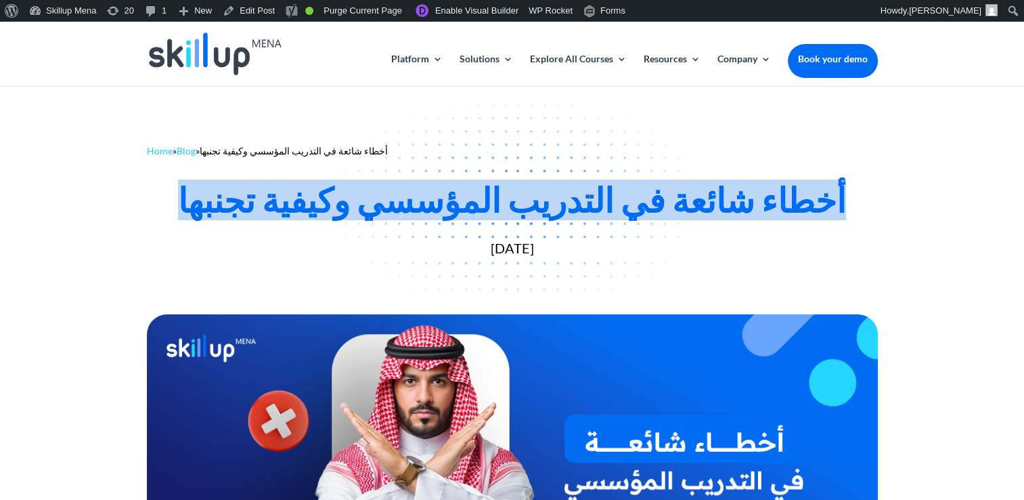
click at [482, 198] on div "أخطاء شائعة في التدريب المؤسسي وكيفية تجنبها" at bounding box center [512, 199] width 731 height 41
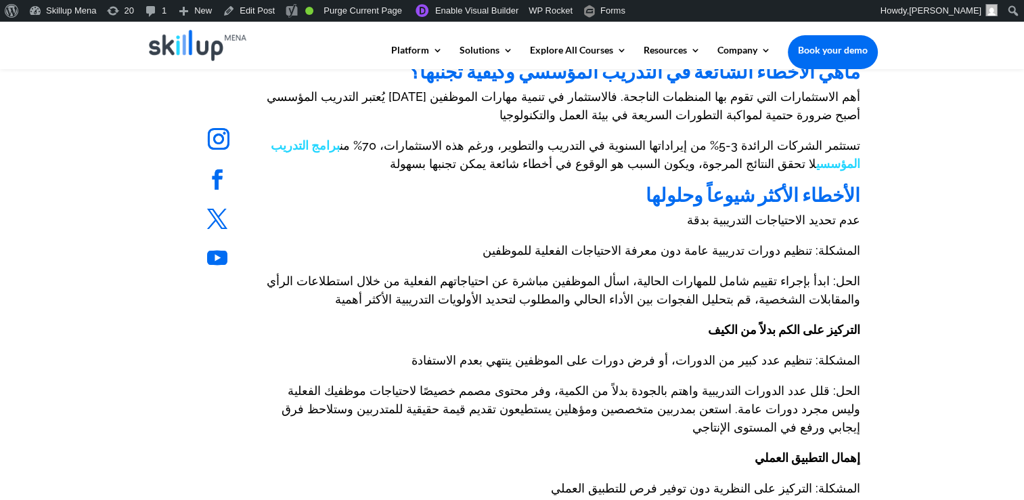
click at [482, 198] on div "ماهي الأخطاء الشائعة في التدريب المؤسسي وكيفية تجنبها؟ يُعتبر التدريب المؤسسي […" at bounding box center [562, 454] width 595 height 785
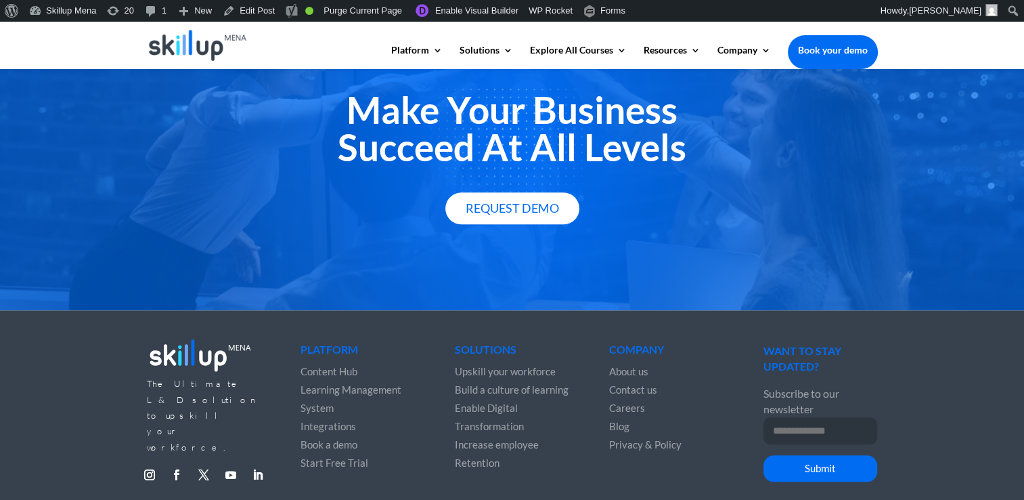
click at [487, 200] on div "Make Your Business Succeed At All Levels Request Demo" at bounding box center [512, 157] width 731 height 169
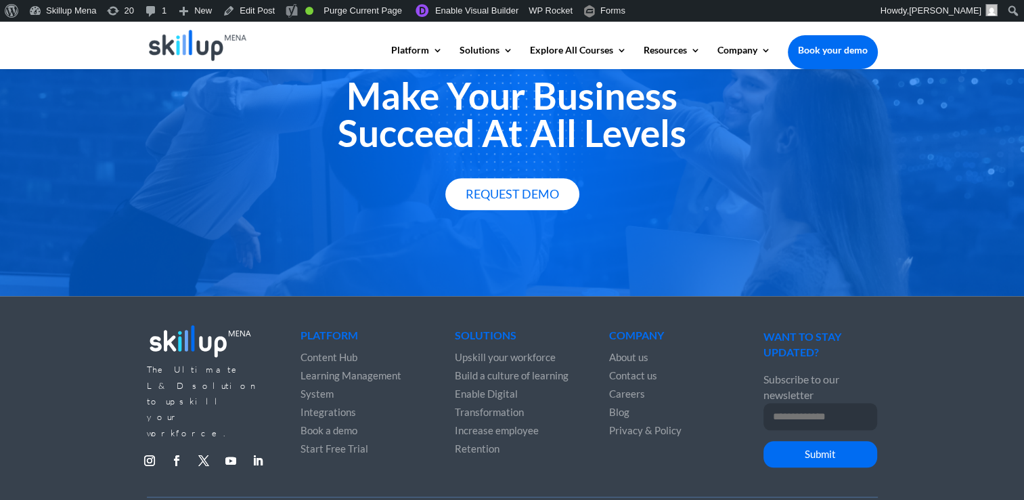
click at [487, 200] on div "Make Your Business Succeed At All Levels Request Demo" at bounding box center [512, 143] width 1024 height 305
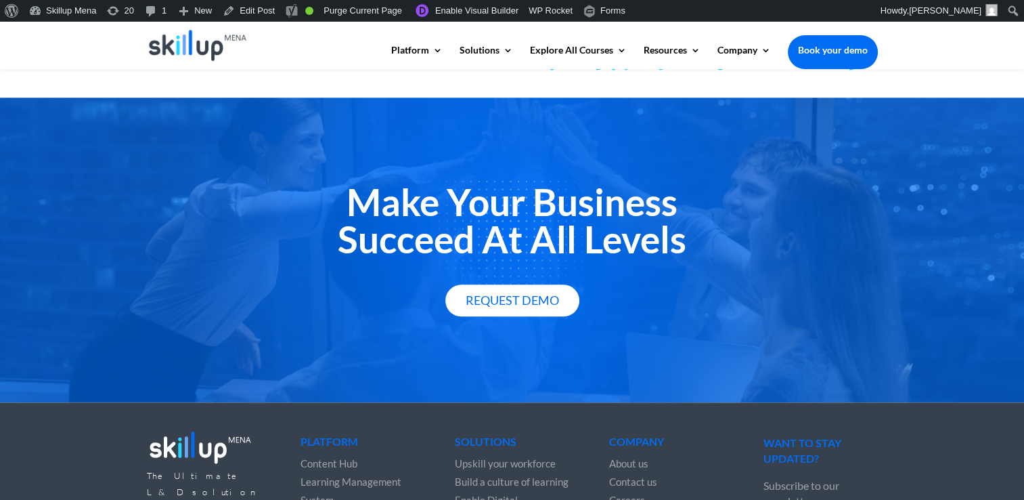
scroll to position [1341, 0]
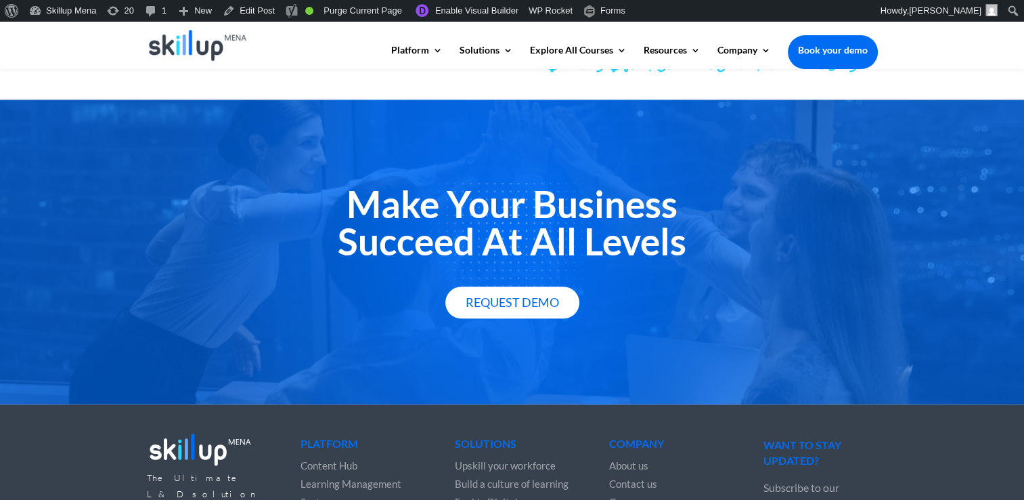
click at [534, 185] on h2 "Make Your Business Succeed At All Levels" at bounding box center [512, 225] width 731 height 81
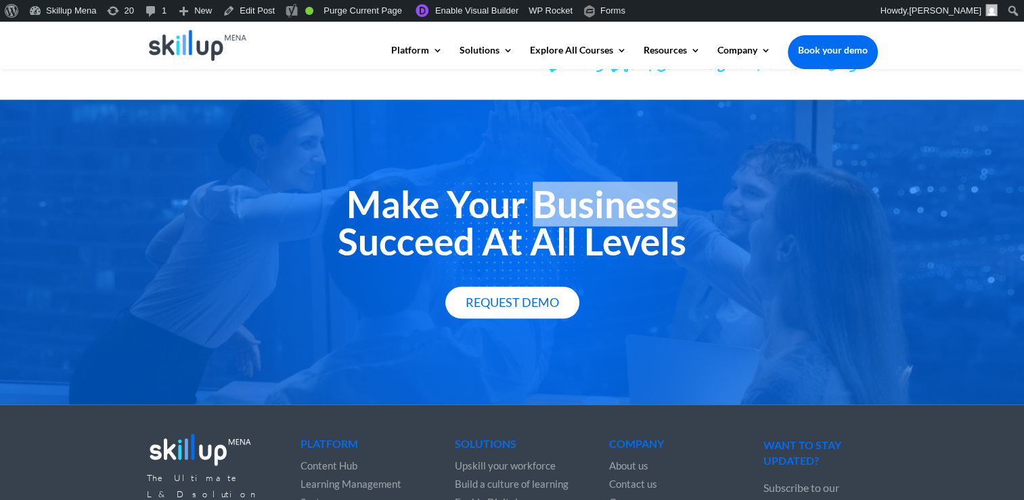
click at [534, 185] on h2 "Make Your Business Succeed At All Levels" at bounding box center [512, 225] width 731 height 81
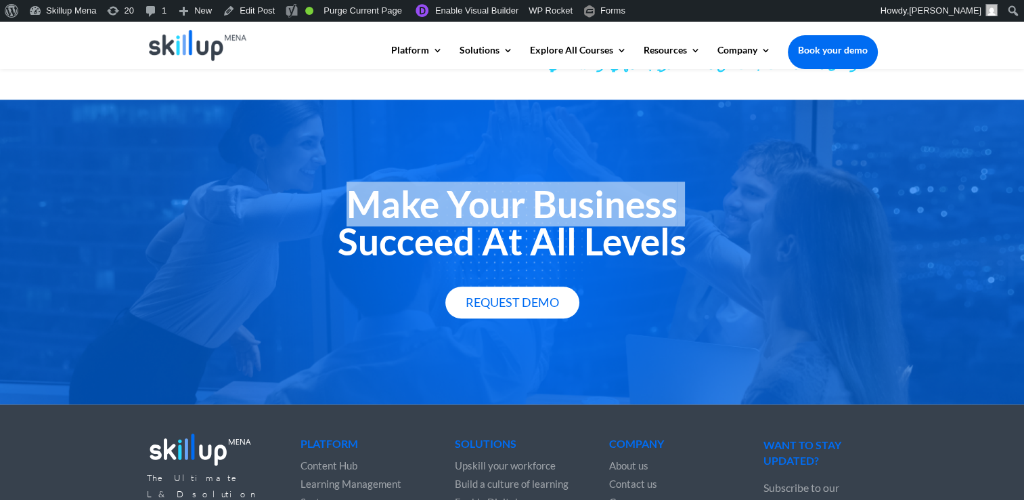
click at [534, 185] on h2 "Make Your Business Succeed At All Levels" at bounding box center [512, 225] width 731 height 81
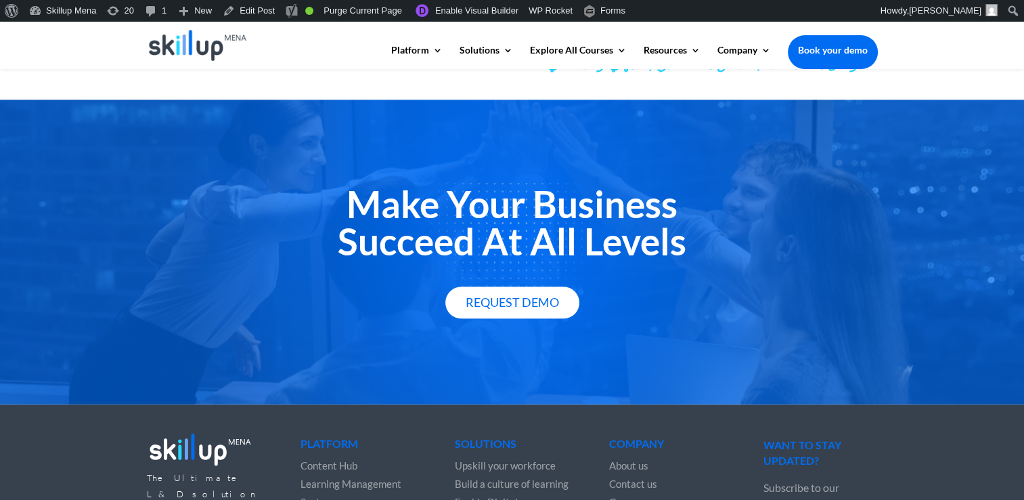
click at [504, 304] on div "Make Your Business Succeed At All Levels Request Demo" at bounding box center [512, 252] width 1024 height 305
click at [520, 286] on link "Request Demo" at bounding box center [512, 302] width 134 height 32
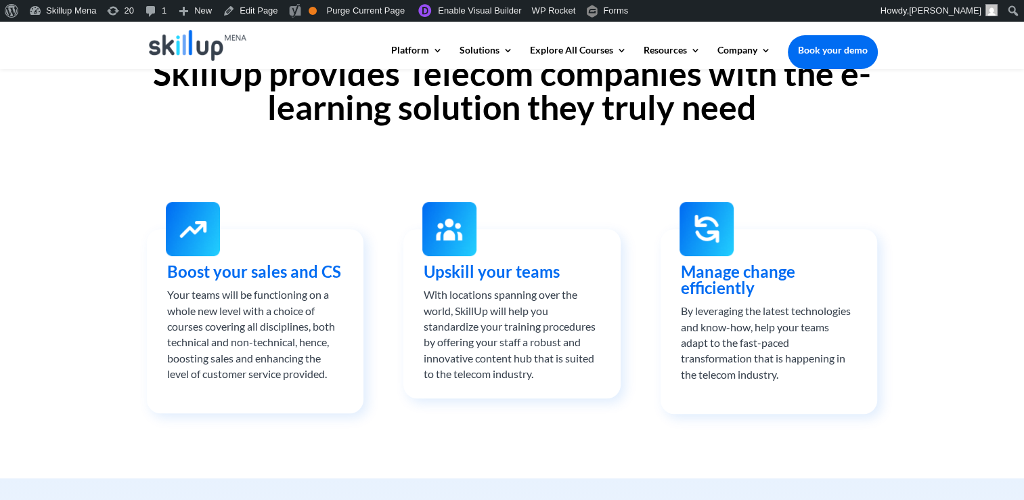
scroll to position [542, 0]
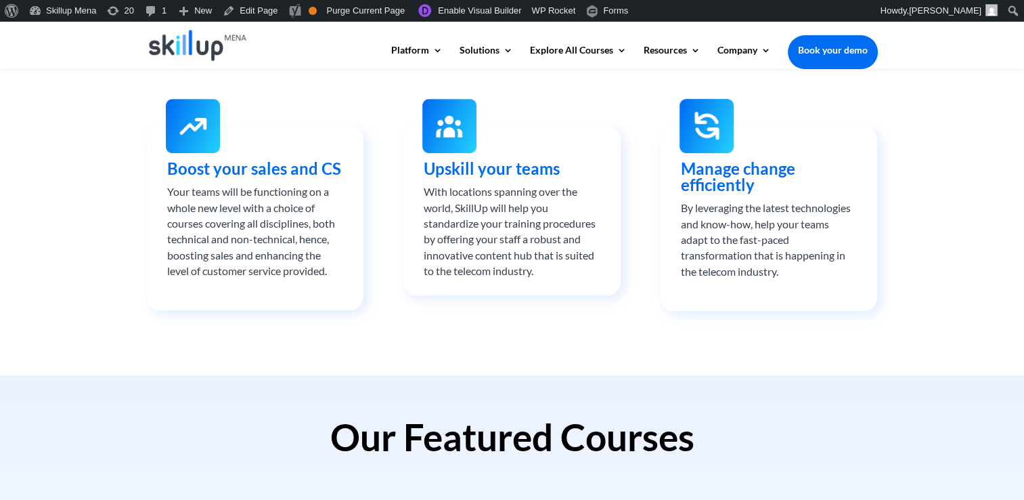
click at [240, 190] on div "Your teams will be functioning on a whole new level with a choice of courses co…" at bounding box center [255, 230] width 176 height 95
click at [253, 175] on span "Boost your sales and CS" at bounding box center [254, 168] width 174 height 20
click at [255, 175] on span "Boost your sales and CS" at bounding box center [254, 168] width 174 height 20
copy div "Boost your sales and CS"
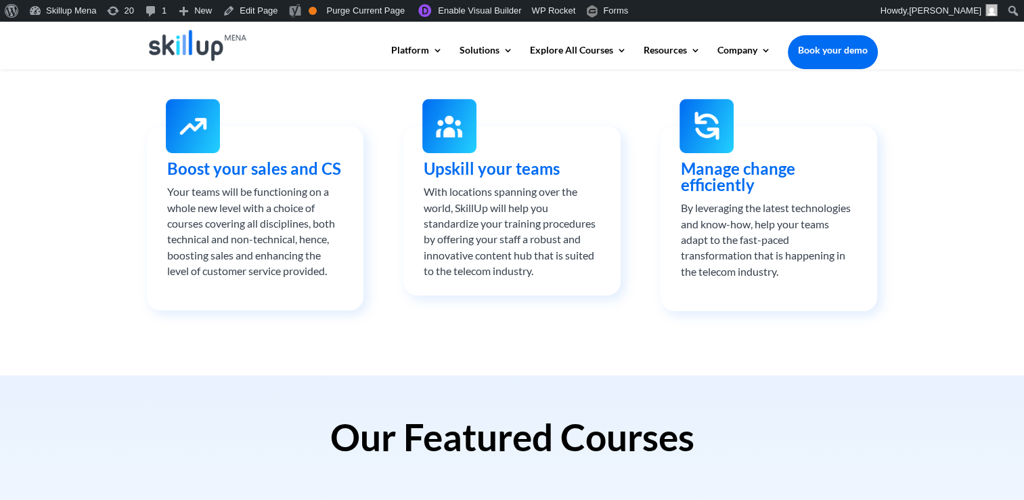
click at [531, 170] on span "Upskill your teams" at bounding box center [492, 168] width 136 height 20
drag, startPoint x: 531, startPoint y: 170, endPoint x: 539, endPoint y: 167, distance: 8.8
click at [539, 167] on span "Upskill your teams" at bounding box center [492, 168] width 136 height 20
copy div "Upskill your teams"
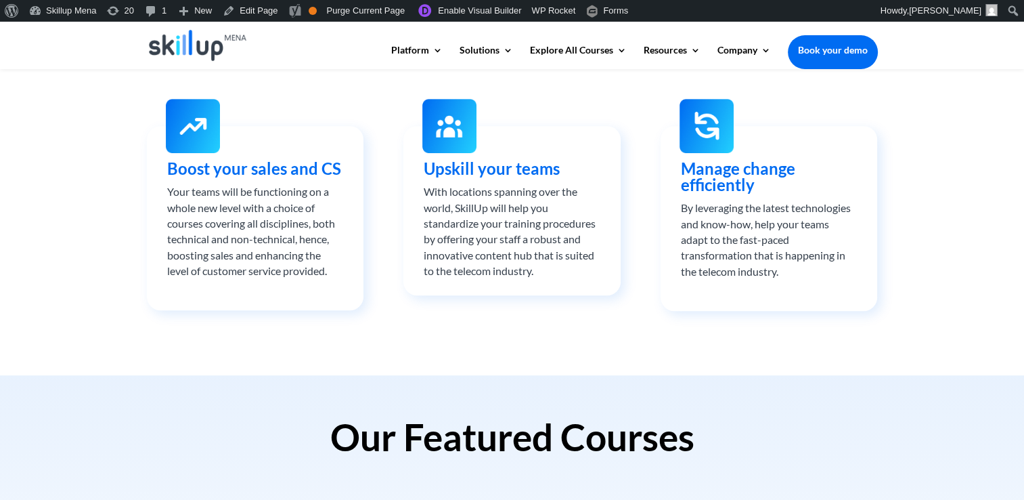
click at [740, 173] on span "Manage change efficiently" at bounding box center [738, 176] width 114 height 36
copy div "Manage change efficiently"
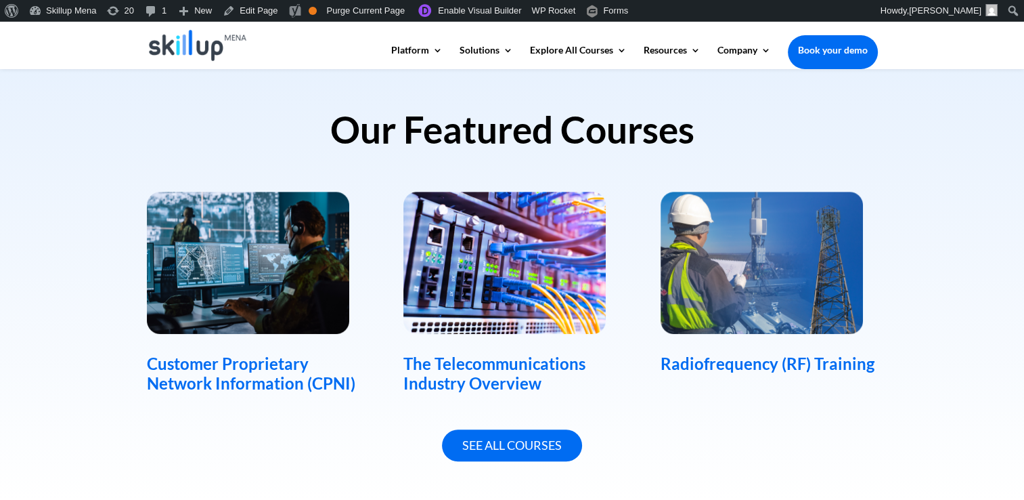
scroll to position [948, 0]
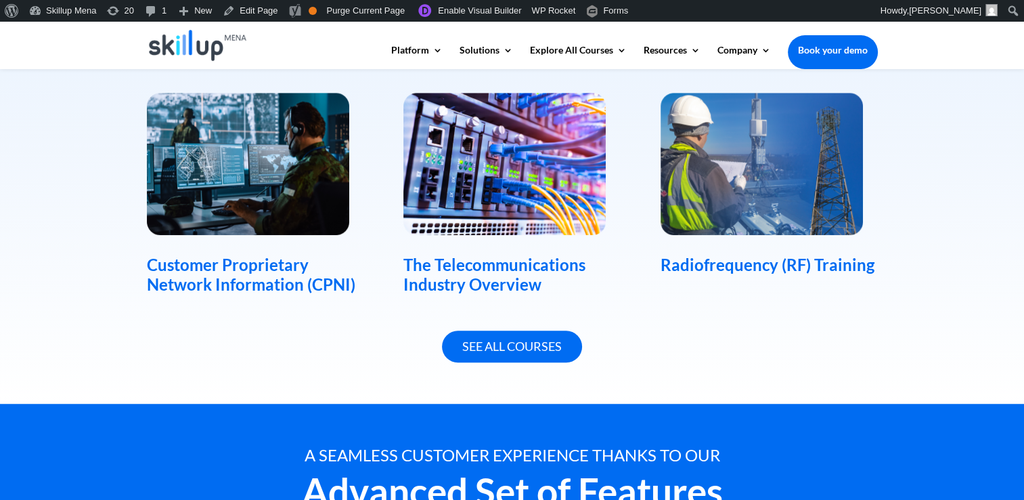
click at [189, 280] on div "Customer Proprietary Network Information (CPNI)" at bounding box center [255, 274] width 217 height 39
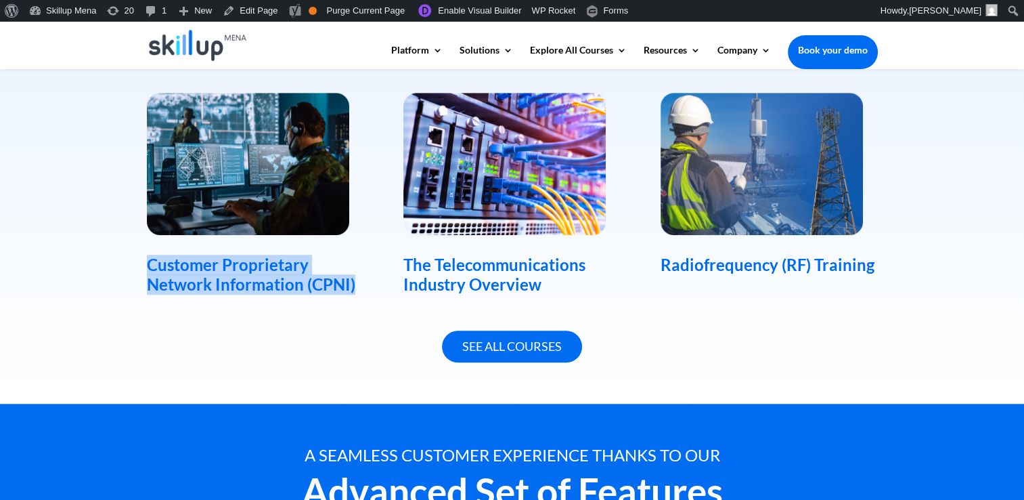
click at [189, 280] on div "Customer Proprietary Network Information (CPNI)" at bounding box center [255, 274] width 217 height 39
copy div "Customer Proprietary Network Information (CPNI)"
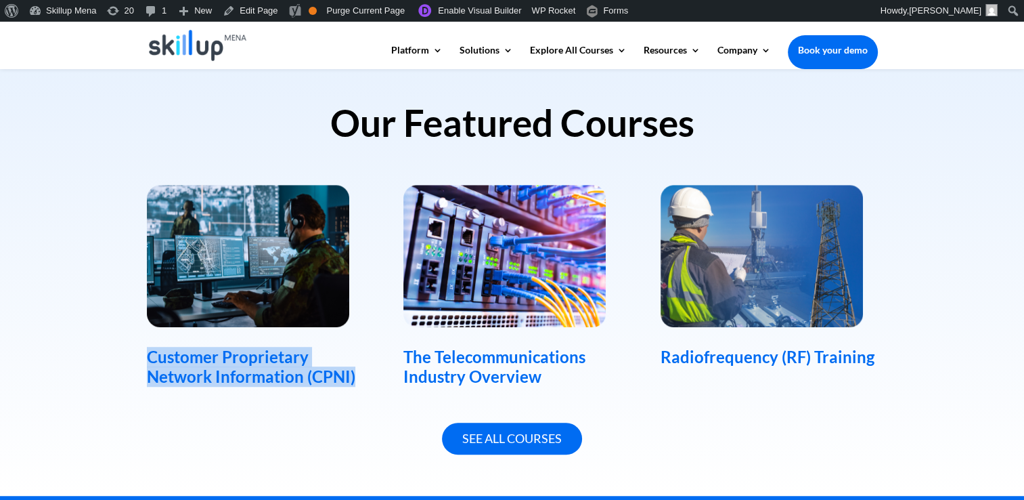
scroll to position [880, 0]
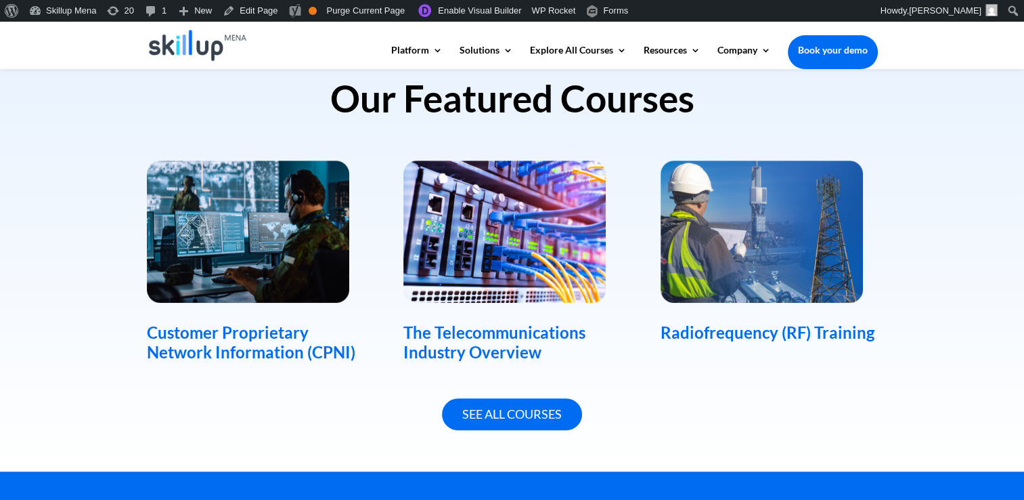
click at [471, 347] on div "The Telecommunications Industry Overview" at bounding box center [511, 342] width 217 height 39
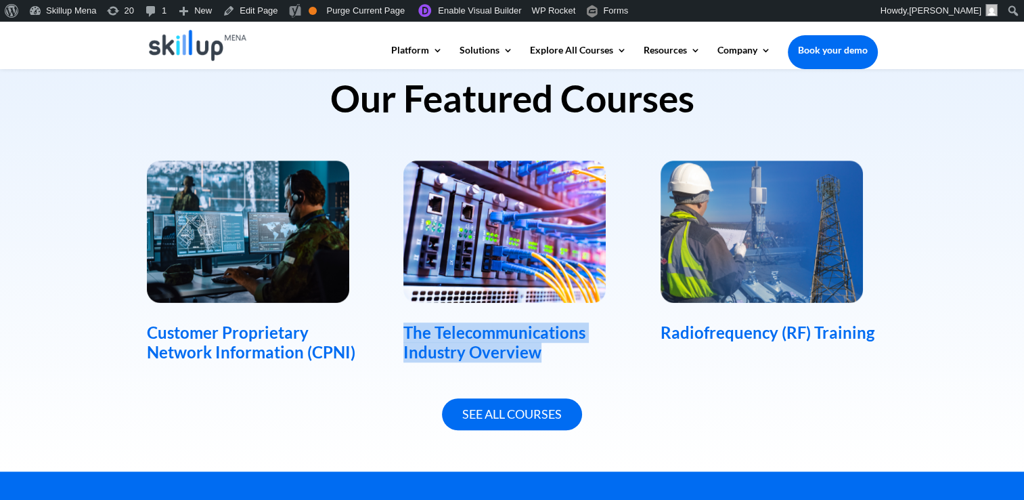
click at [477, 345] on div "The Telecommunications Industry Overview" at bounding box center [511, 342] width 217 height 39
copy div "The Telecommunications Industry Overview"
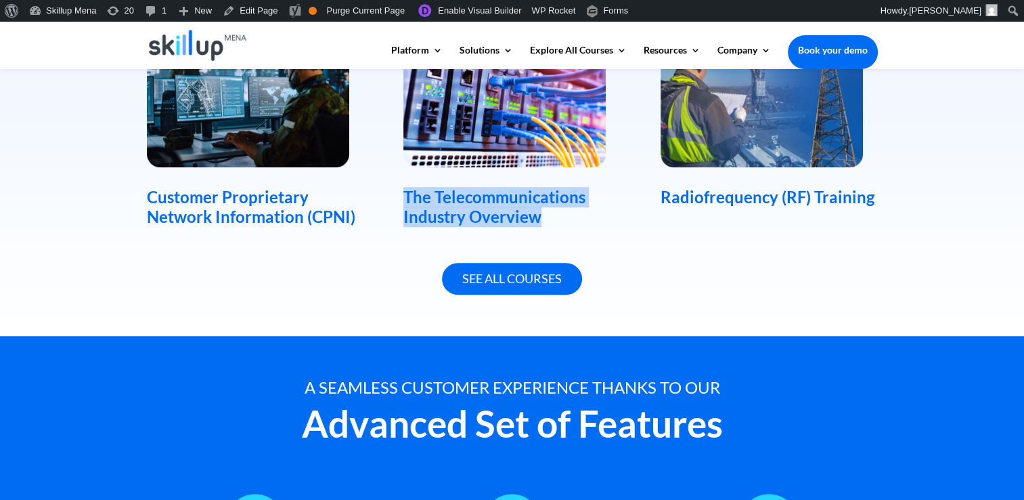
click at [796, 164] on img at bounding box center [762, 96] width 202 height 142
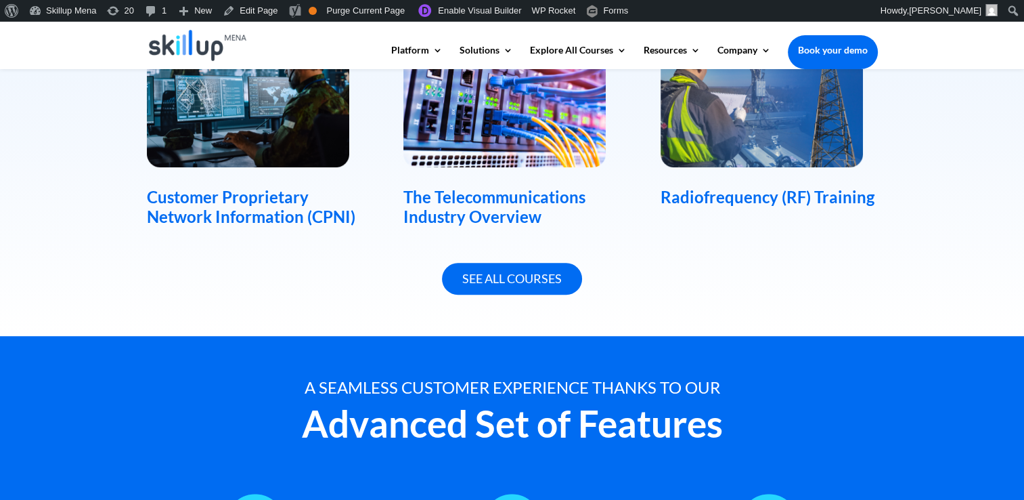
click at [780, 199] on div "Radiofrequency (RF) Training" at bounding box center [769, 197] width 217 height 20
copy div "Radiofrequency (RF) Training"
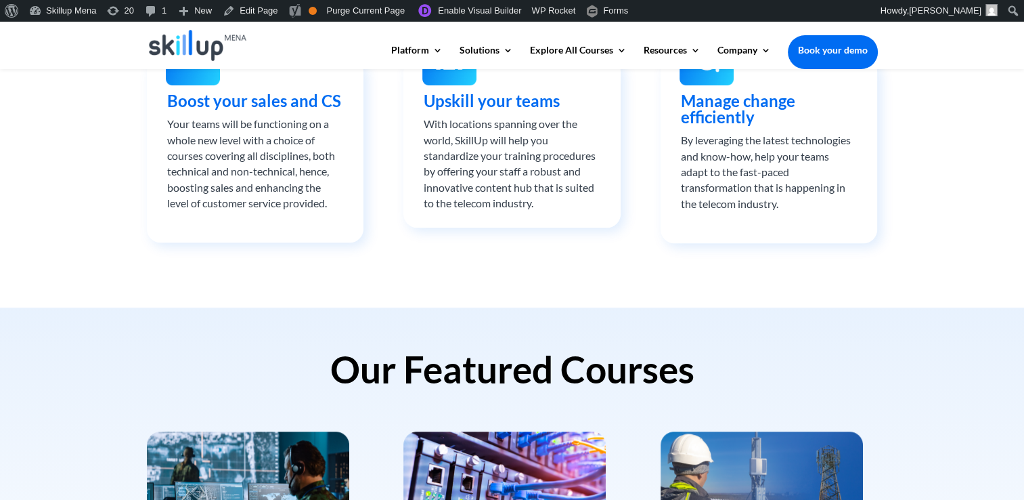
scroll to position [542, 0]
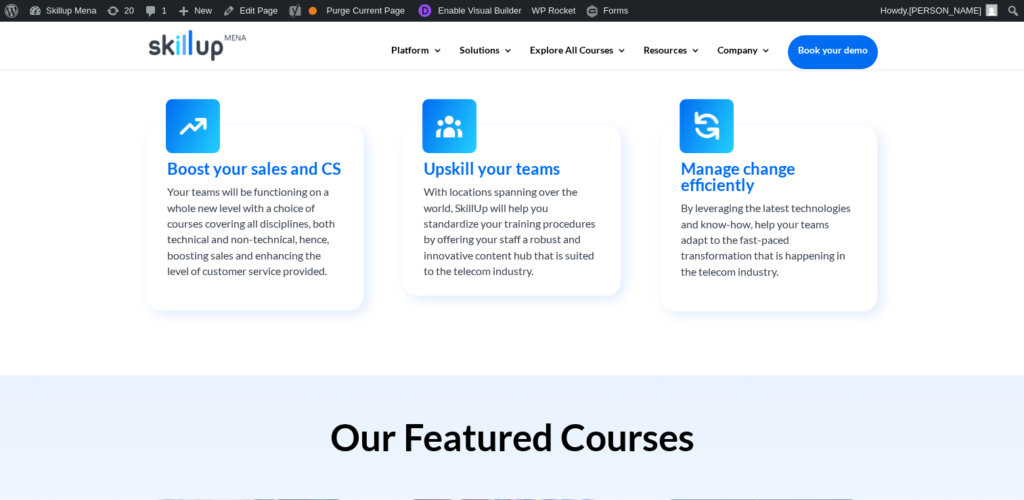
click at [719, 185] on span "Manage change efficiently" at bounding box center [738, 176] width 114 height 36
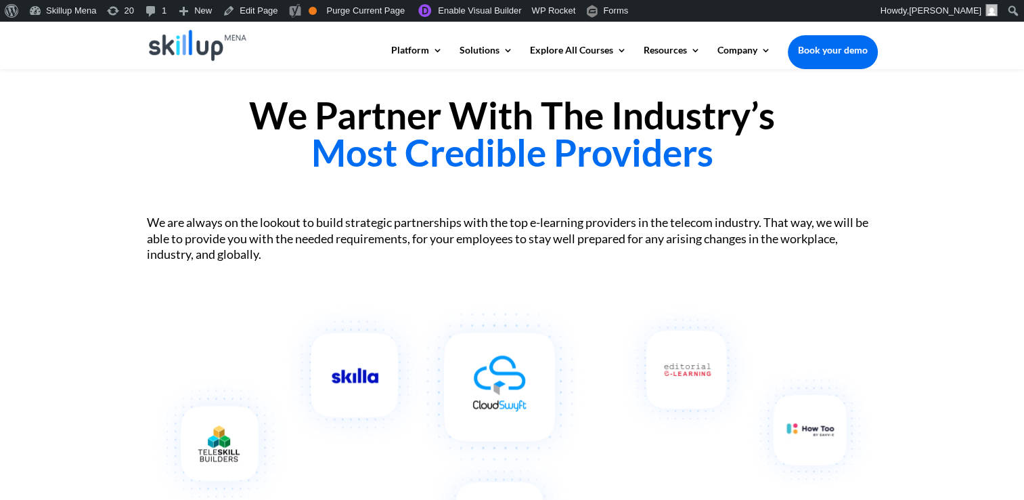
scroll to position [1489, 0]
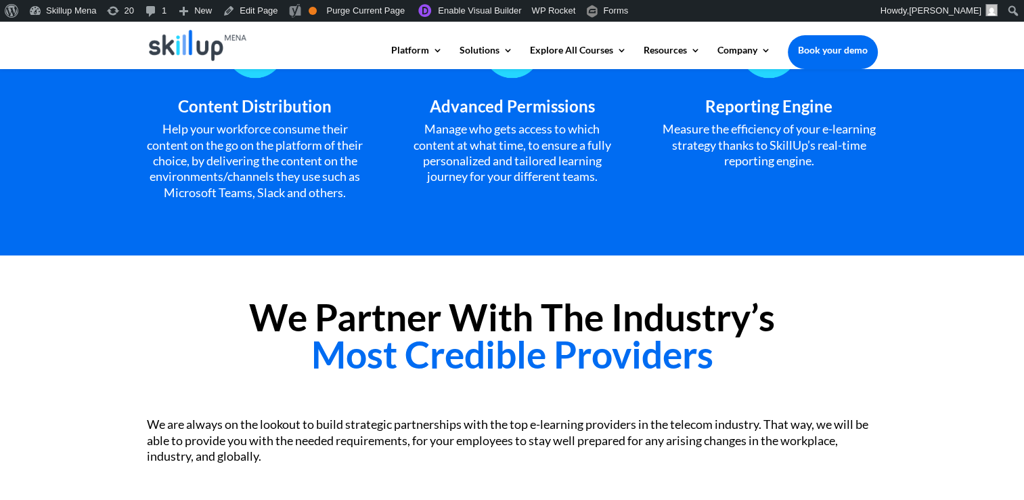
click at [562, 309] on div "We Partner With The Industry’s Most Credible Providers" at bounding box center [512, 339] width 731 height 118
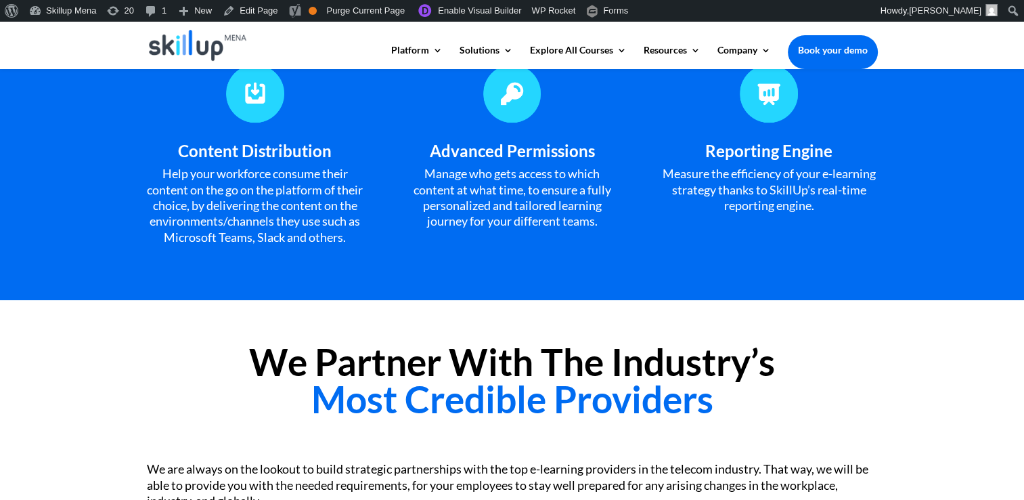
scroll to position [1421, 0]
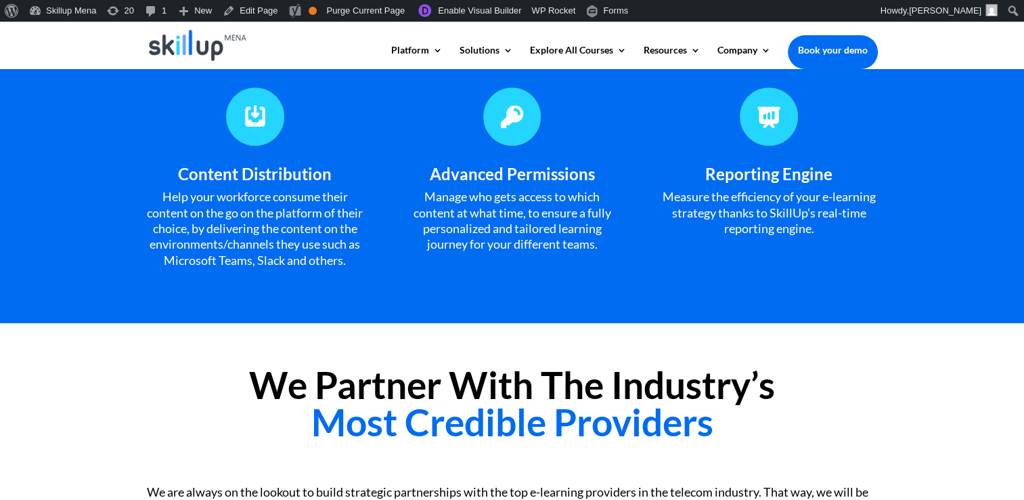
click at [249, 175] on span "Content Distribution" at bounding box center [255, 174] width 154 height 20
drag, startPoint x: 249, startPoint y: 175, endPoint x: 261, endPoint y: 175, distance: 11.5
click at [261, 175] on span "Content Distribution" at bounding box center [255, 174] width 154 height 20
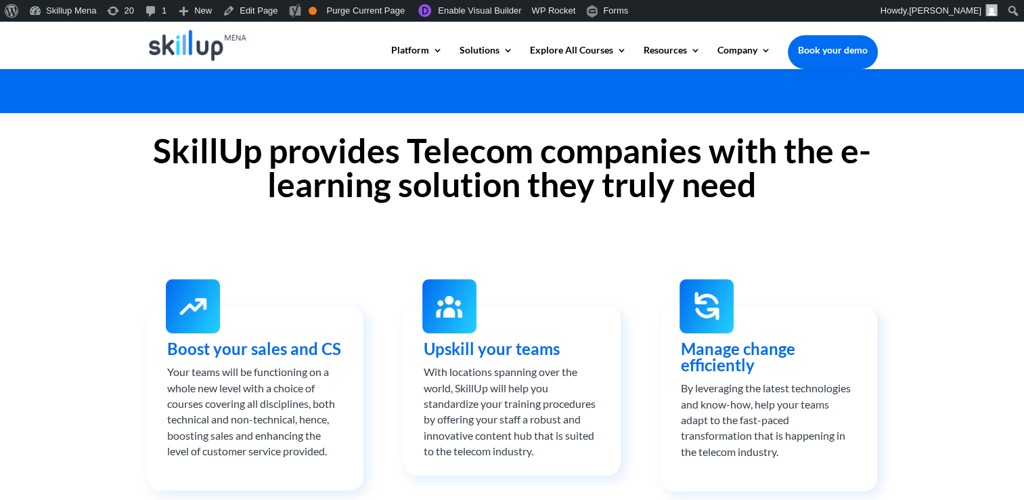
scroll to position [338, 0]
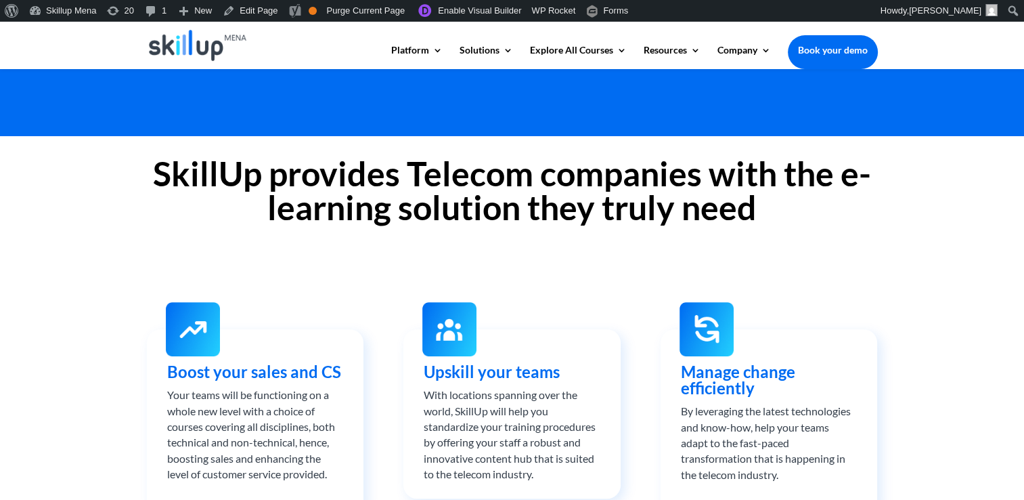
click at [237, 172] on h2 "SkillUp provides Telecom companies with the e-learning solution they truly need" at bounding box center [512, 193] width 731 height 74
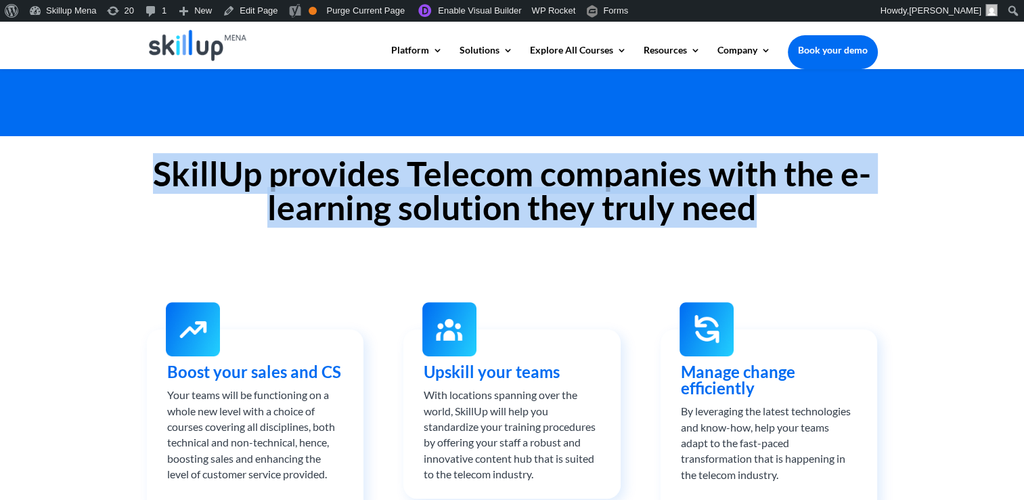
click at [237, 172] on h2 "SkillUp provides Telecom companies with the e-learning solution they truly need" at bounding box center [512, 193] width 731 height 74
drag, startPoint x: 237, startPoint y: 172, endPoint x: 355, endPoint y: 188, distance: 119.6
click at [355, 188] on h2 "SkillUp provides Telecom companies with the e-learning solution they truly need" at bounding box center [512, 193] width 731 height 74
click at [351, 187] on h2 "SkillUp provides Telecom companies with the e-learning solution they truly need" at bounding box center [512, 193] width 731 height 74
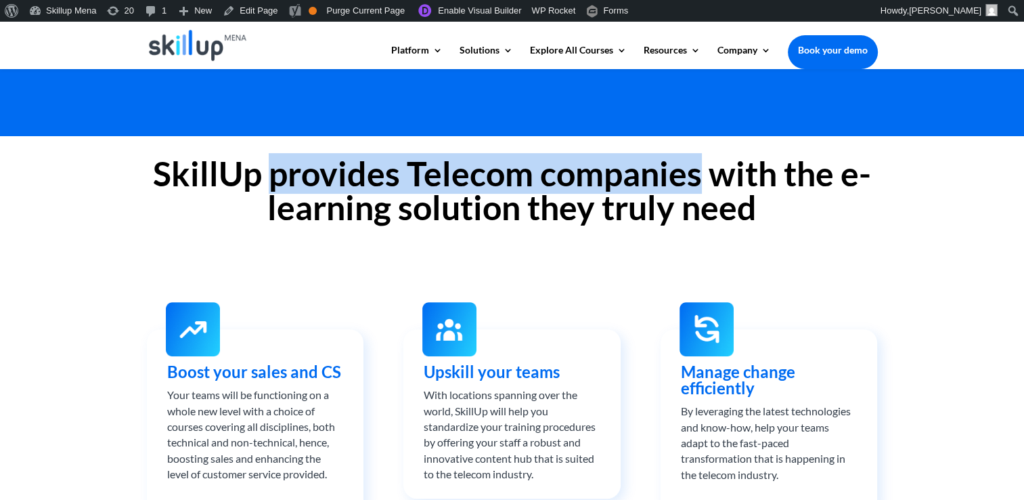
drag, startPoint x: 351, startPoint y: 187, endPoint x: 592, endPoint y: 178, distance: 240.5
click at [592, 178] on h2 "SkillUp provides Telecom companies with the e-learning solution they truly need" at bounding box center [512, 193] width 731 height 74
click at [595, 177] on h2 "SkillUp provides Telecom companies with the e-learning solution they truly need" at bounding box center [512, 193] width 731 height 74
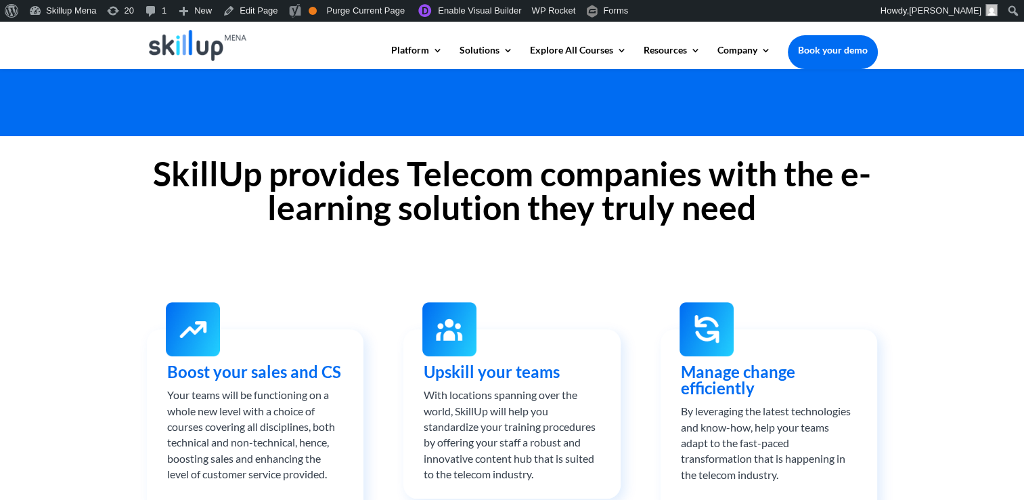
click at [779, 183] on h2 "SkillUp provides Telecom companies with the e-learning solution they truly need" at bounding box center [512, 193] width 731 height 74
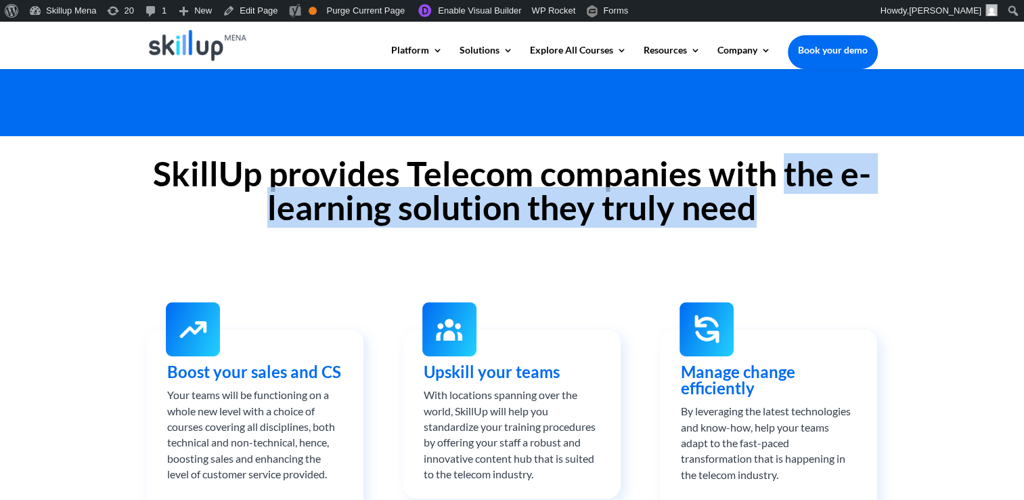
drag, startPoint x: 779, startPoint y: 183, endPoint x: 774, endPoint y: 204, distance: 21.5
click at [774, 204] on h2 "SkillUp provides Telecom companies with the e-learning solution they truly need" at bounding box center [512, 193] width 731 height 74
drag, startPoint x: 774, startPoint y: 204, endPoint x: 470, endPoint y: 202, distance: 304.6
click at [470, 202] on h2 "SkillUp provides Telecom companies with the e-learning solution they truly need" at bounding box center [512, 193] width 731 height 74
click at [447, 206] on h2 "SkillUp provides Telecom companies with the e-learning solution they truly need" at bounding box center [512, 193] width 731 height 74
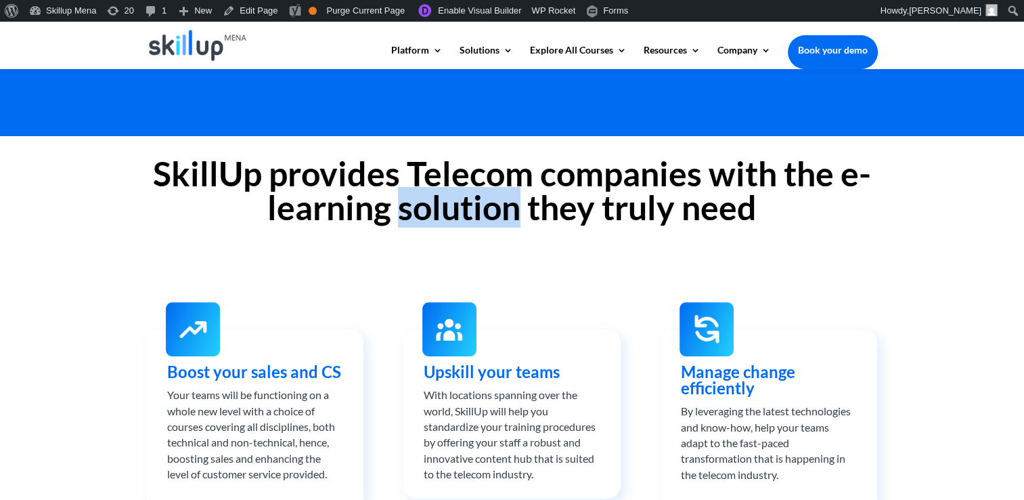
click at [446, 206] on h2 "SkillUp provides Telecom companies with the e-learning solution they truly need" at bounding box center [512, 193] width 731 height 74
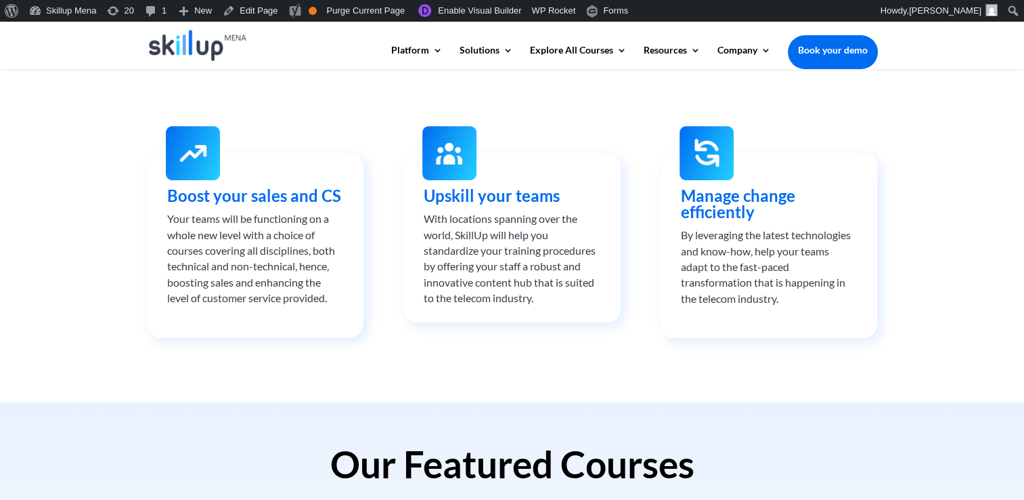
scroll to position [406, 0]
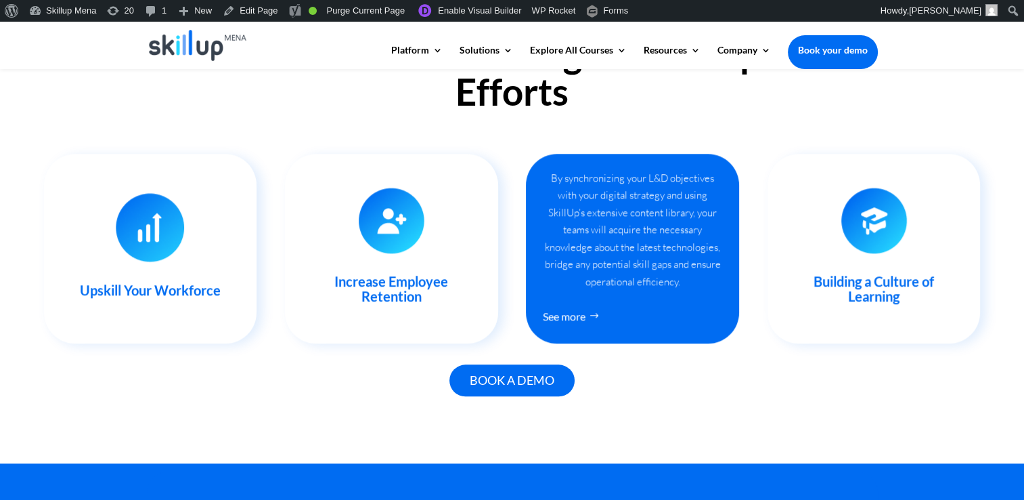
scroll to position [1286, 0]
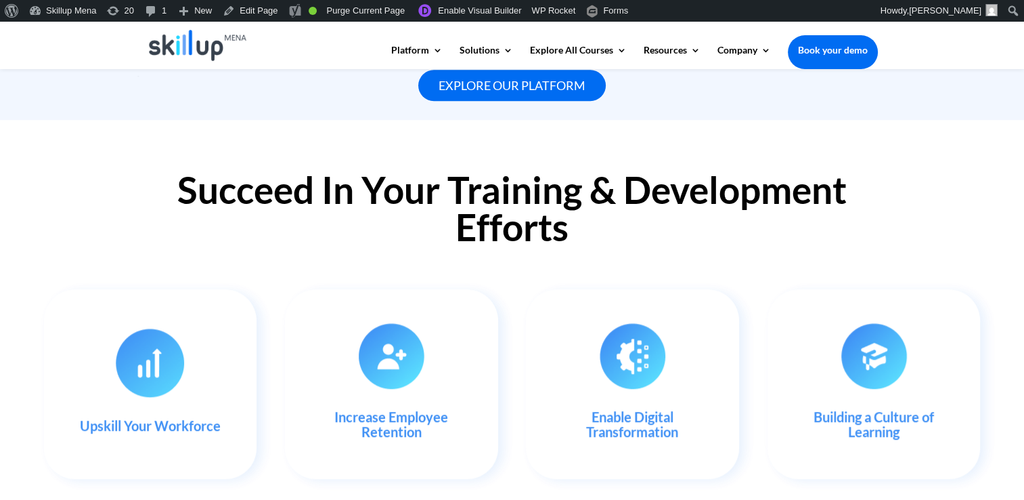
click at [542, 202] on h2 "Succeed In Your Training & Development Efforts" at bounding box center [512, 211] width 731 height 81
click at [517, 181] on h2 "Succeed In Your Training & Development Efforts" at bounding box center [512, 211] width 731 height 81
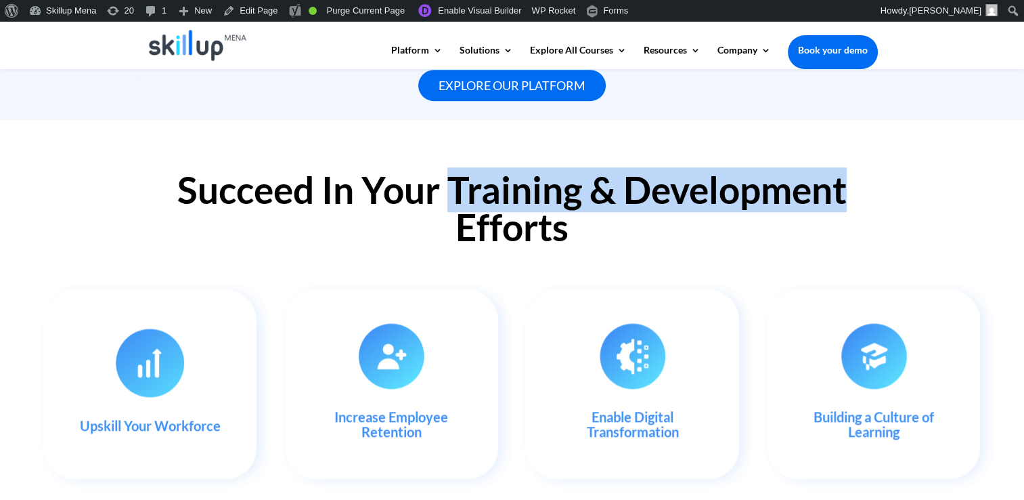
drag, startPoint x: 517, startPoint y: 181, endPoint x: 755, endPoint y: 181, distance: 237.6
click at [755, 181] on h2 "Succeed In Your Training & Development Efforts" at bounding box center [512, 211] width 731 height 81
drag, startPoint x: 755, startPoint y: 181, endPoint x: 689, endPoint y: 180, distance: 65.7
copy h2 "Training & Development"
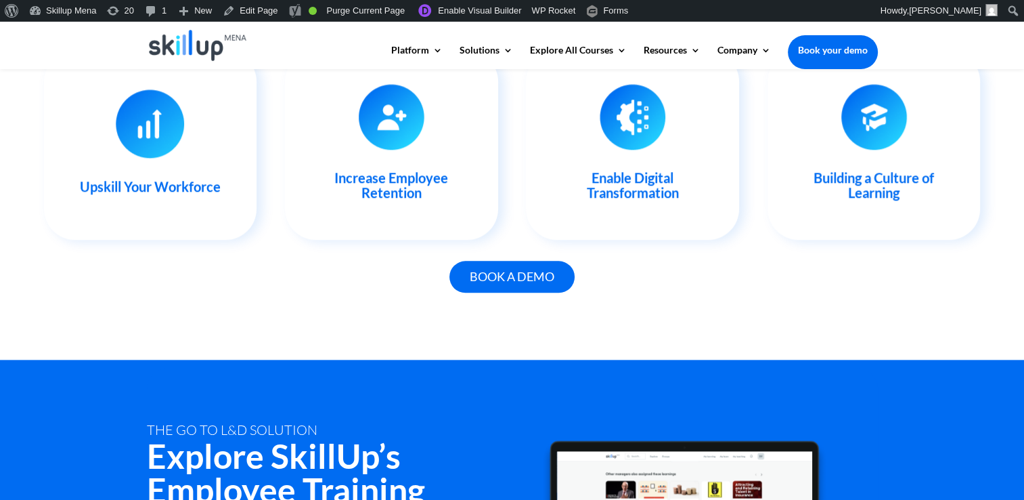
scroll to position [1354, 0]
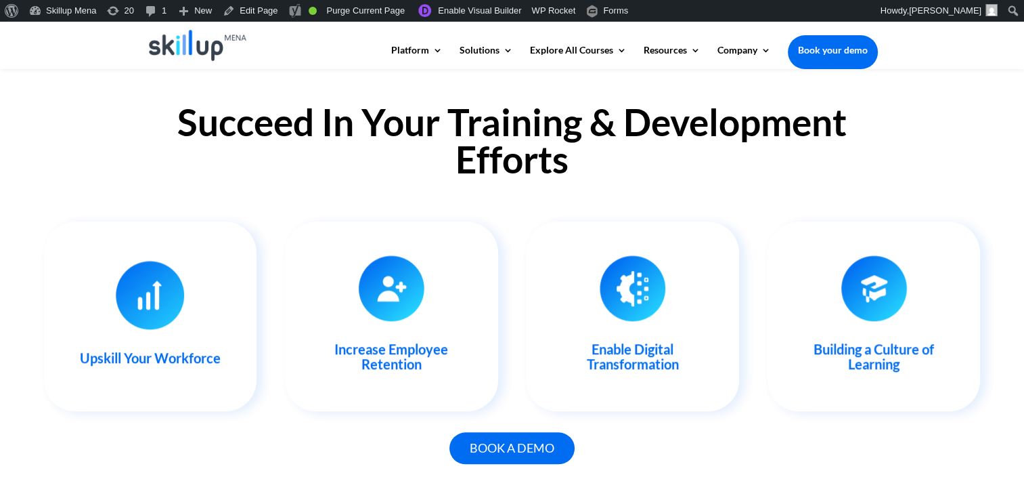
click at [309, 115] on h2 "Succeed In Your Training & Development Efforts" at bounding box center [512, 144] width 731 height 81
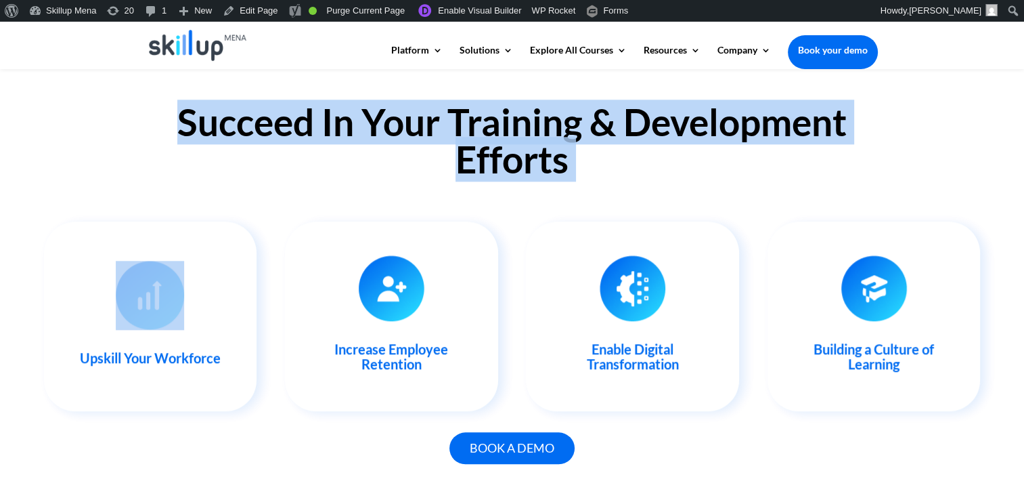
click at [309, 115] on h2 "Succeed In Your Training & Development Efforts" at bounding box center [512, 144] width 731 height 81
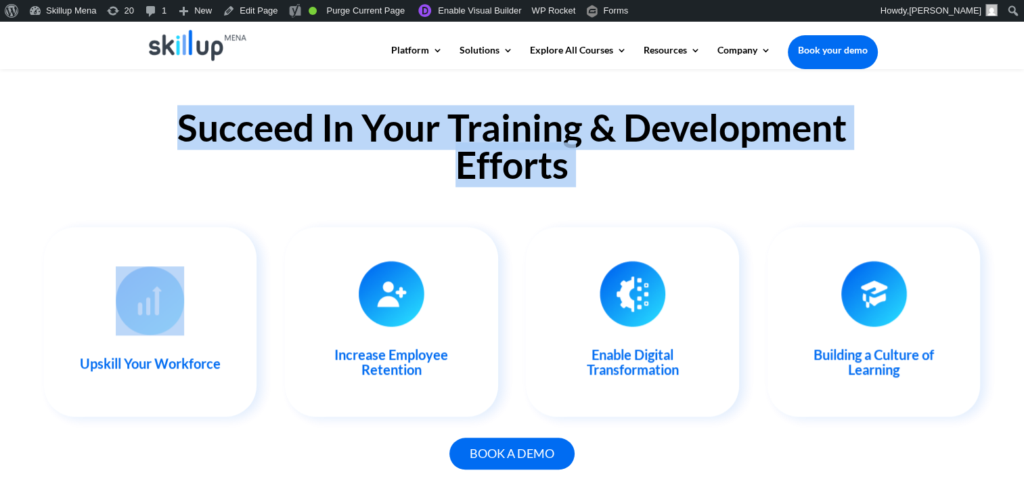
scroll to position [1218, 0]
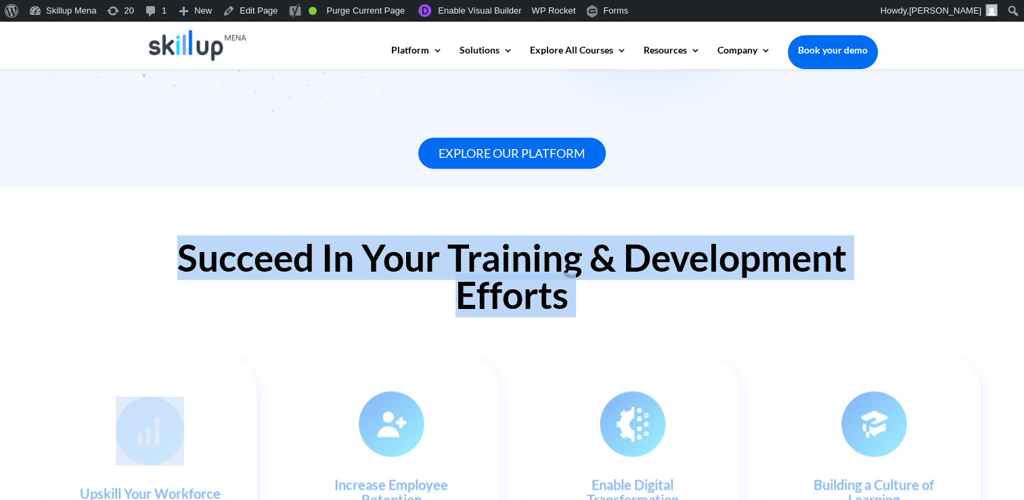
click at [612, 263] on h2 "Succeed In Your Training & Development Efforts" at bounding box center [512, 279] width 731 height 81
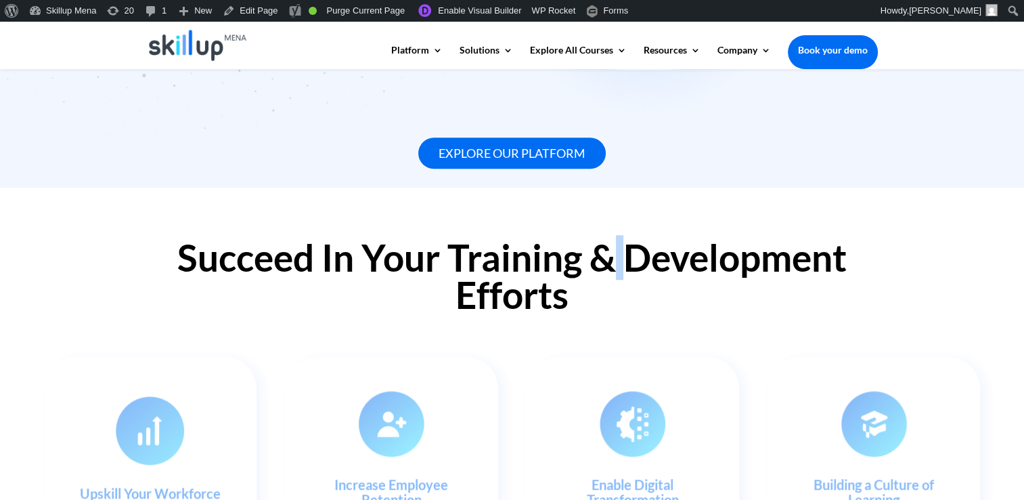
click at [612, 263] on h2 "Succeed In Your Training & Development Efforts" at bounding box center [512, 279] width 731 height 81
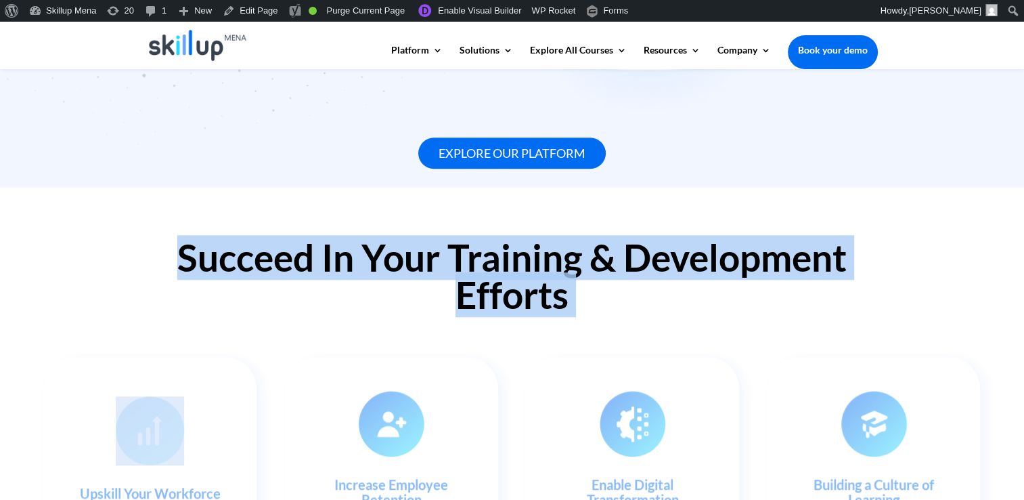
click at [612, 263] on h2 "Succeed In Your Training & Development Efforts" at bounding box center [512, 279] width 731 height 81
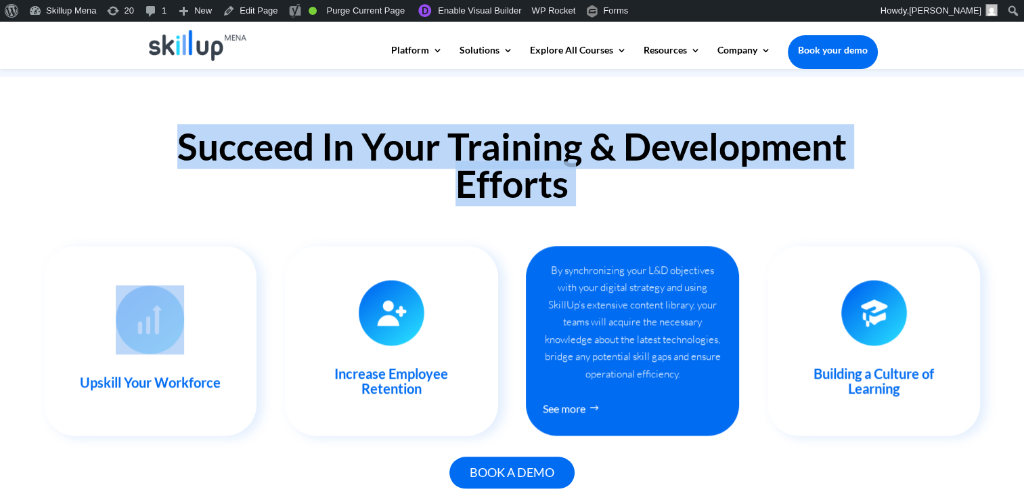
scroll to position [1286, 0]
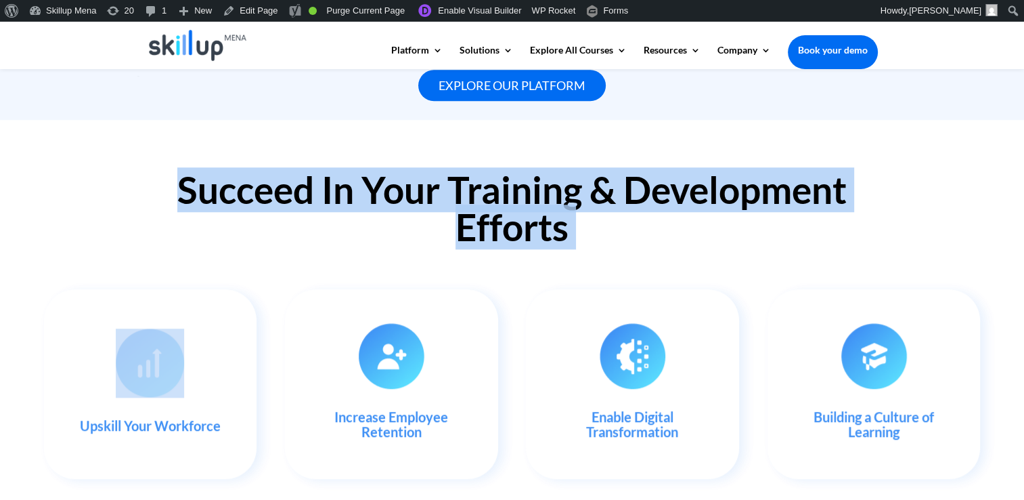
click at [875, 177] on h2 "Succeed In Your Training & Development Efforts" at bounding box center [512, 211] width 731 height 81
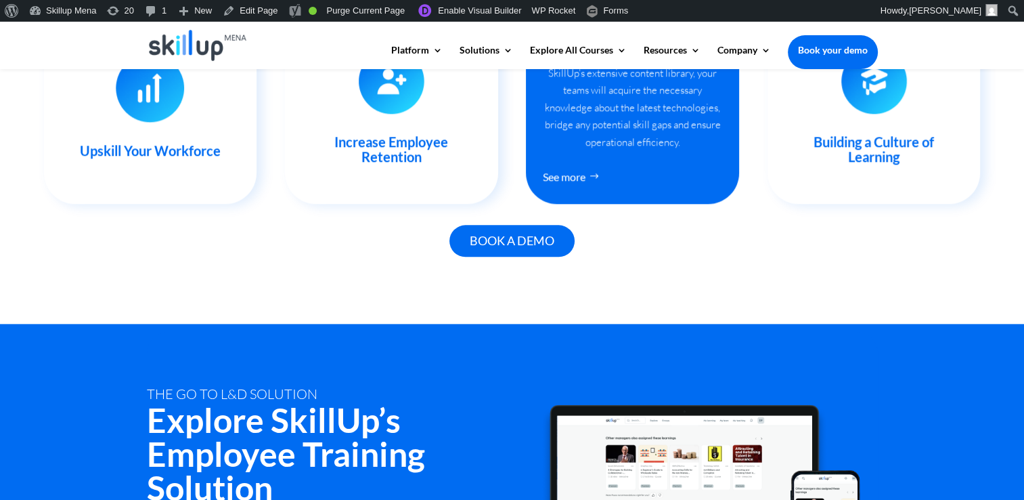
scroll to position [1557, 0]
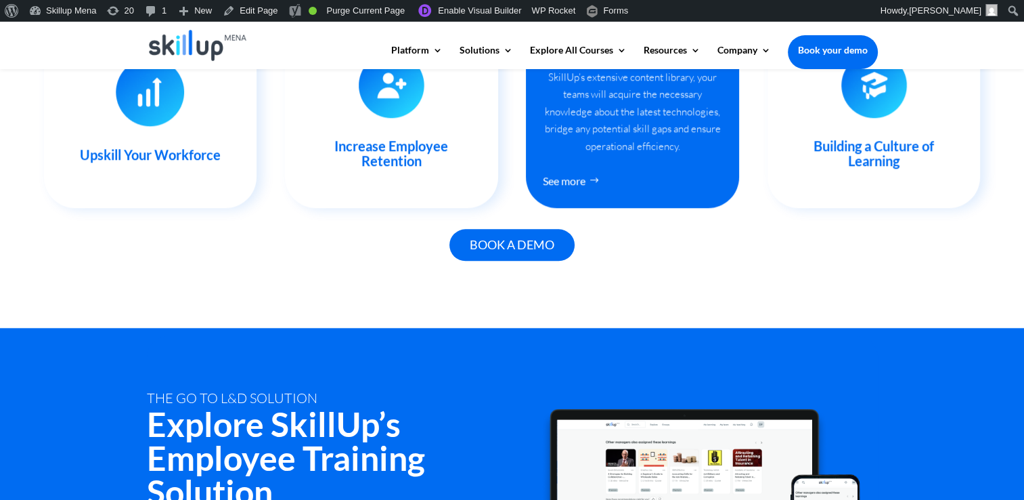
click at [632, 150] on div "Enable Digital Transformation By synchronizing your L&D objectives with your di…" at bounding box center [632, 113] width 213 height 190
click at [632, 150] on div "By synchronizing your L&D objectives with your digital strategy and using Skill…" at bounding box center [632, 94] width 179 height 121
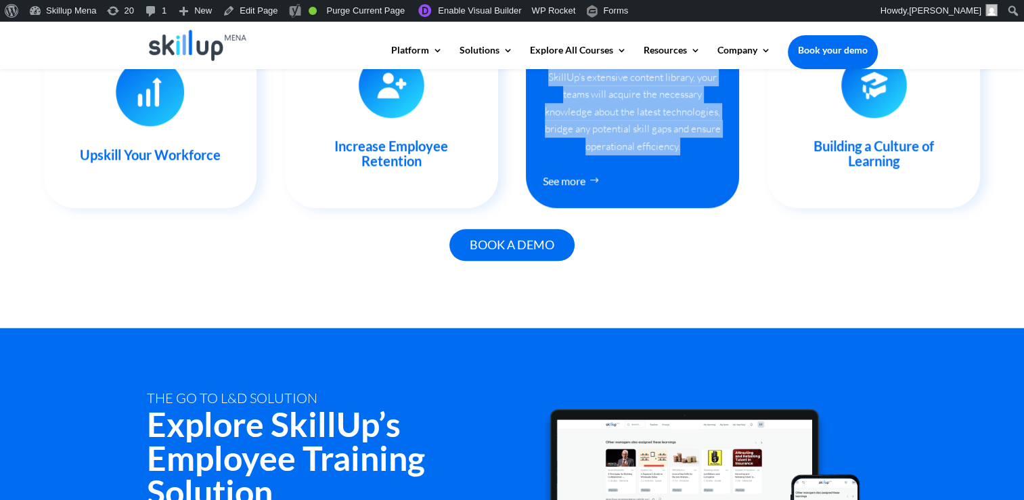
click at [632, 150] on div "By synchronizing your L&D objectives with your digital strategy and using Skill…" at bounding box center [632, 94] width 179 height 121
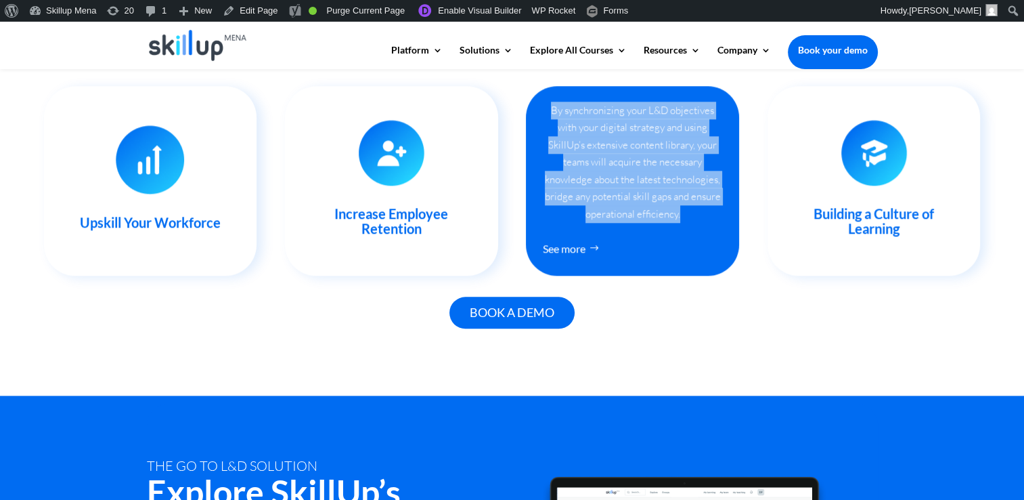
scroll to position [1421, 0]
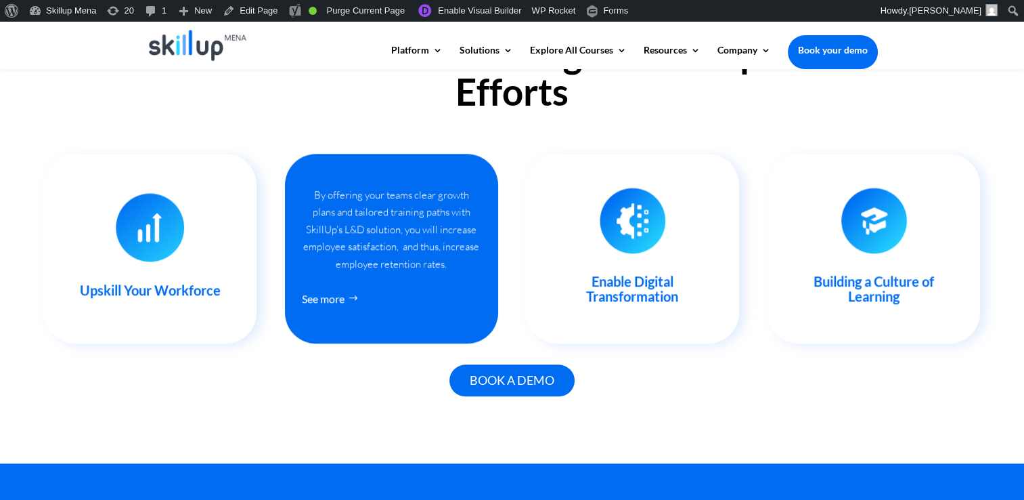
click at [352, 193] on div "By offering your teams clear growth plans and tailored training paths with Skil…" at bounding box center [391, 229] width 179 height 87
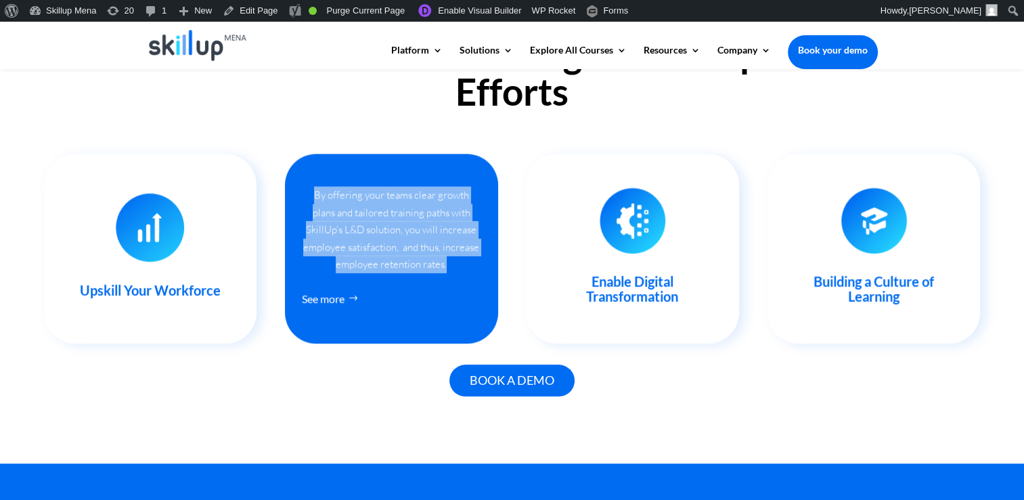
click at [352, 193] on div "By offering your teams clear growth plans and tailored training paths with Skil…" at bounding box center [391, 229] width 179 height 87
click at [328, 306] on link "See more" at bounding box center [334, 298] width 64 height 25
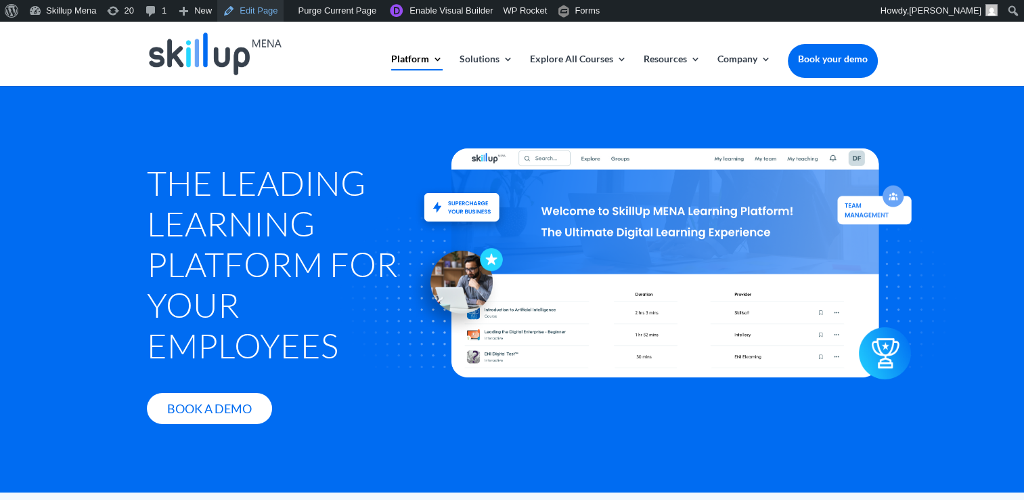
click at [260, 15] on link "Edit Page" at bounding box center [250, 11] width 66 height 22
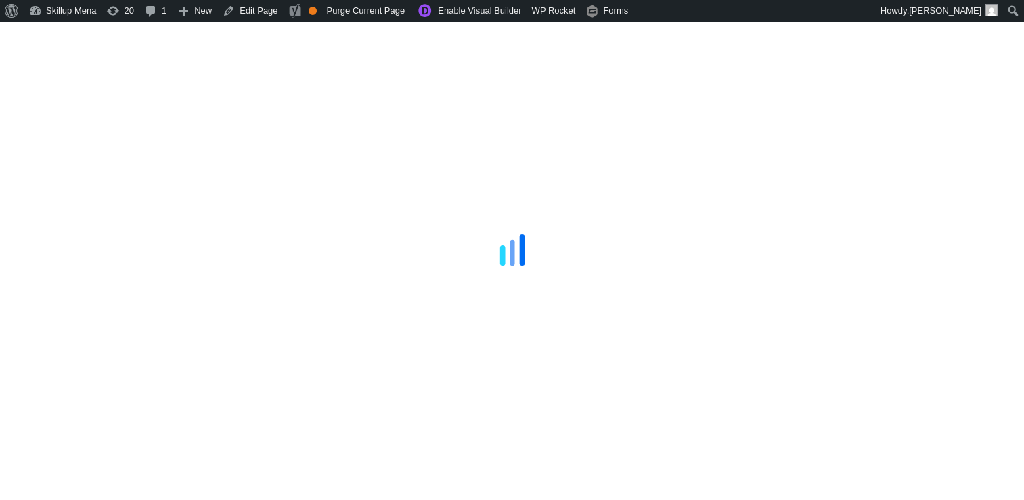
drag, startPoint x: 956, startPoint y: 145, endPoint x: 689, endPoint y: 150, distance: 266.7
click at [953, 145] on div at bounding box center [512, 250] width 1024 height 500
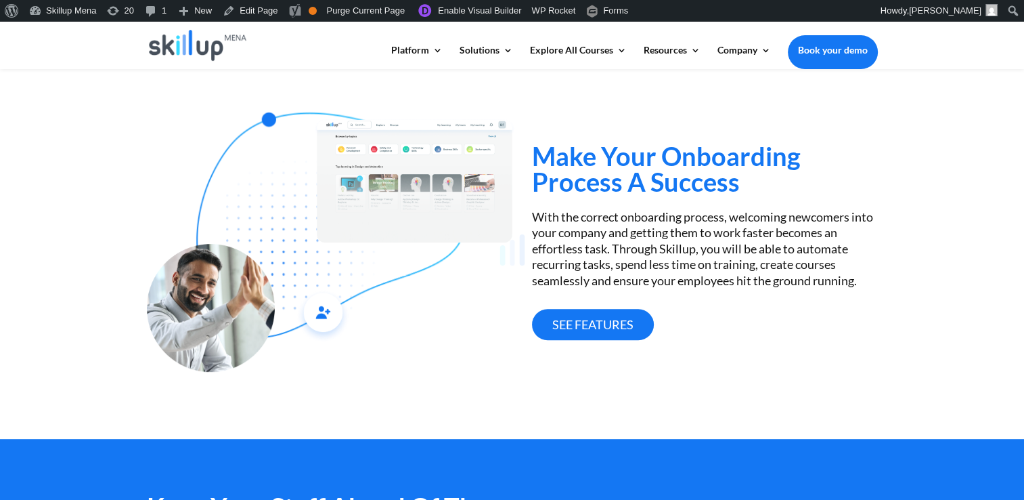
scroll to position [338, 0]
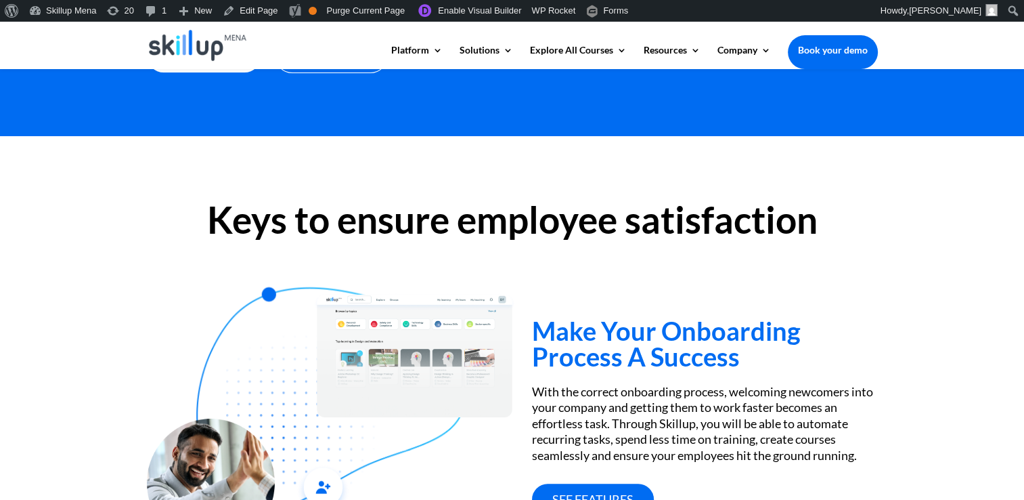
click at [229, 222] on h2 "Keys to ensure employee satisfaction" at bounding box center [512, 223] width 731 height 44
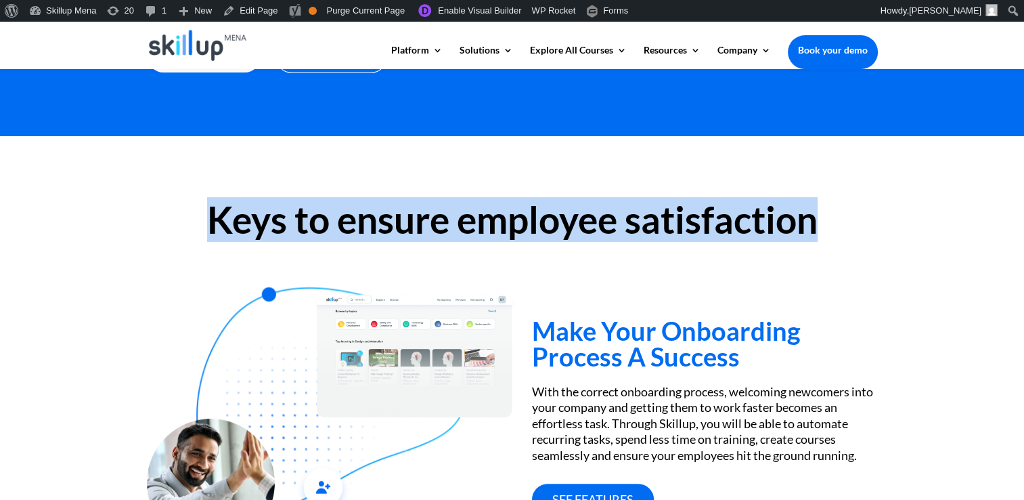
click at [229, 222] on h2 "Keys to ensure employee satisfaction" at bounding box center [512, 223] width 731 height 44
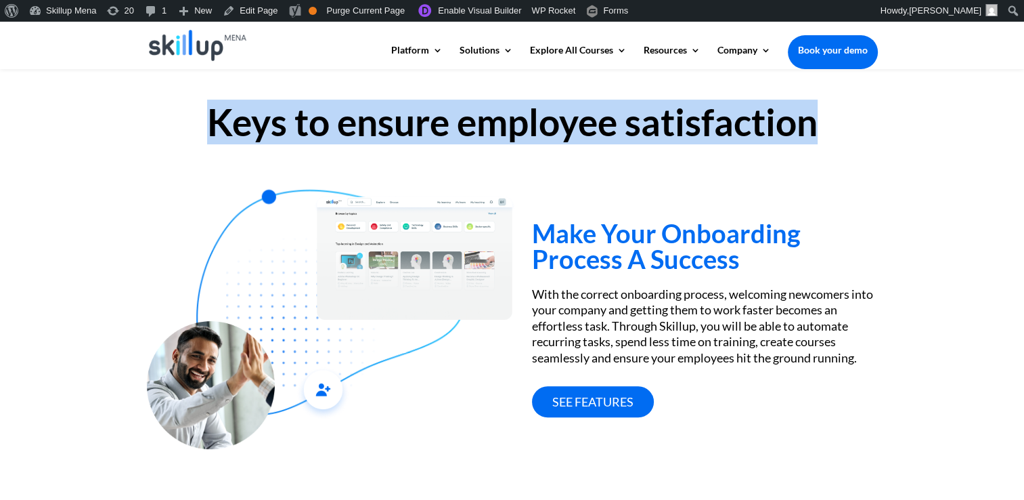
scroll to position [406, 0]
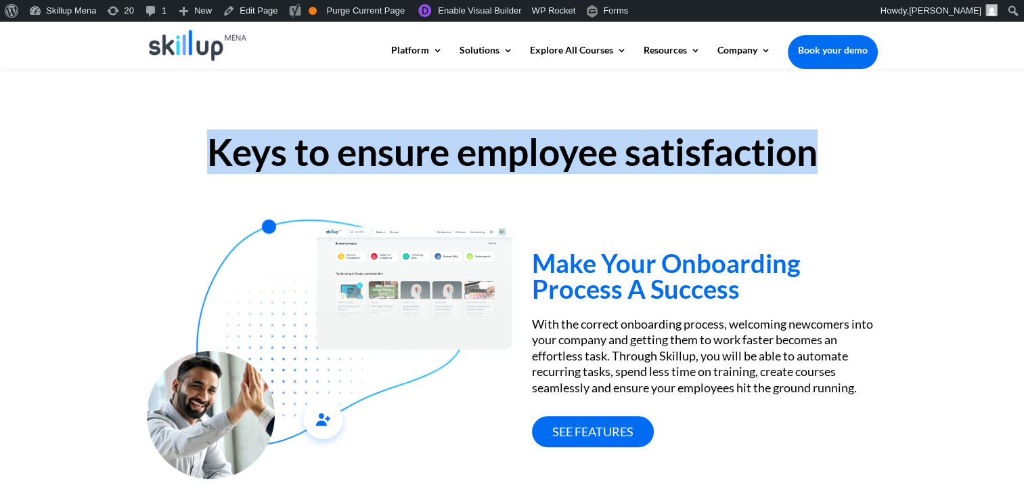
click at [296, 163] on h2 "Keys to ensure employee satisfaction" at bounding box center [512, 155] width 731 height 44
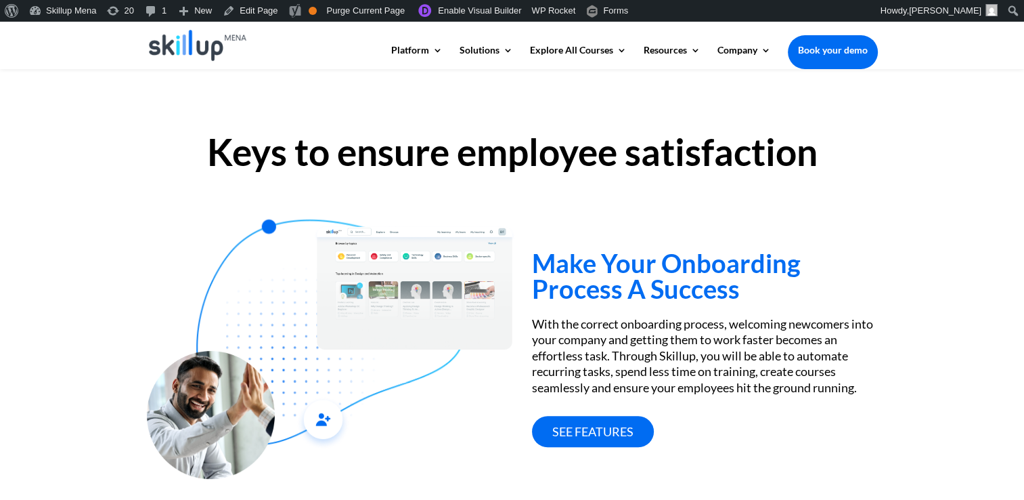
click at [487, 149] on h2 "Keys to ensure employee satisfaction" at bounding box center [512, 155] width 731 height 44
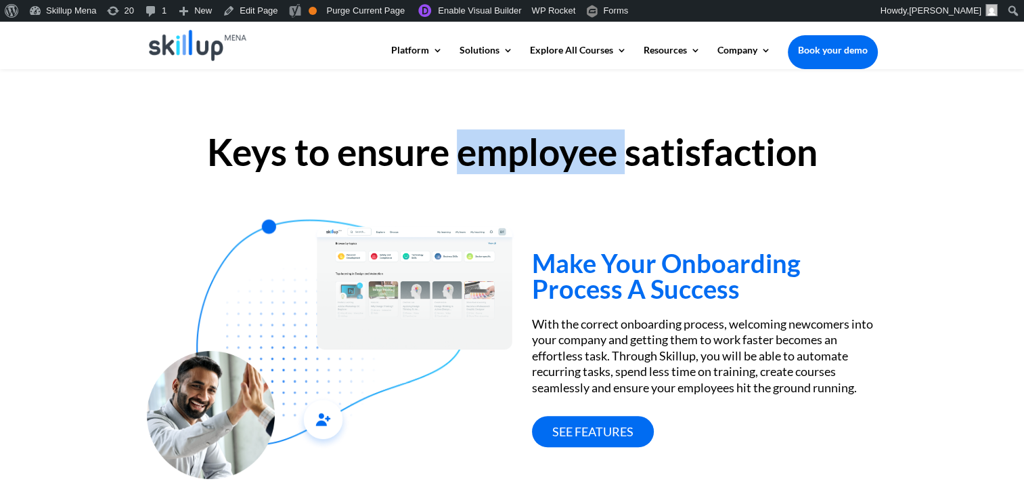
click at [487, 149] on h2 "Keys to ensure employee satisfaction" at bounding box center [512, 155] width 731 height 44
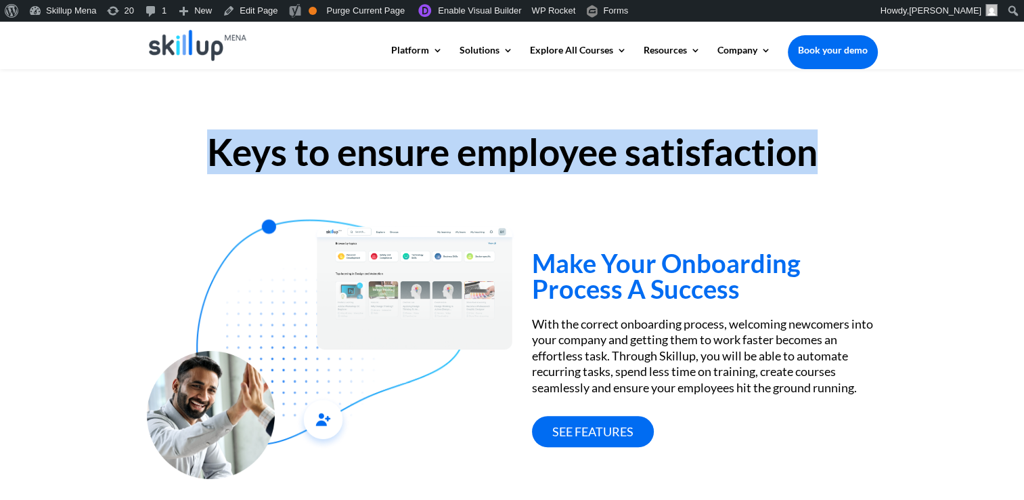
click at [487, 149] on h2 "Keys to ensure employee satisfaction" at bounding box center [512, 155] width 731 height 44
copy div "Keys to ensure employee satisfaction"
click at [436, 158] on h2 "Keys to ensure employee satisfaction" at bounding box center [512, 155] width 731 height 44
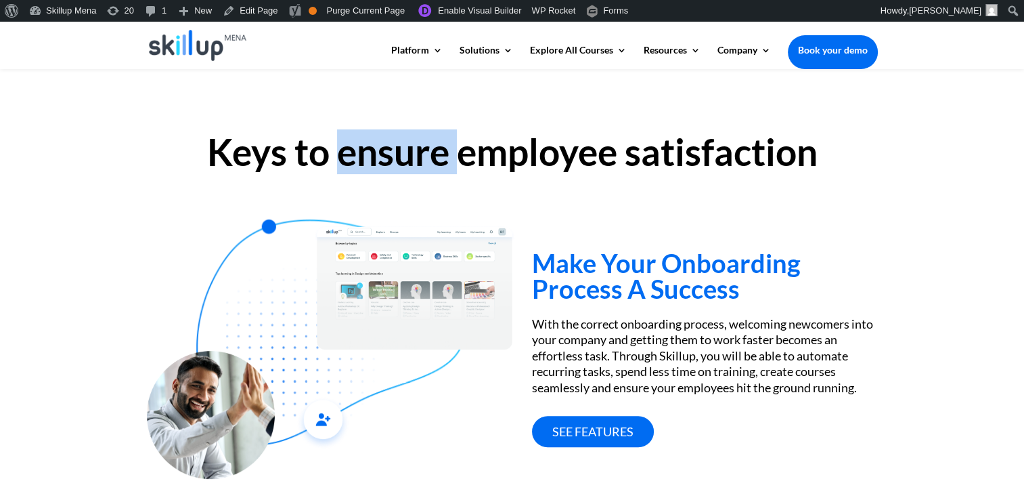
click at [436, 158] on h2 "Keys to ensure employee satisfaction" at bounding box center [512, 155] width 731 height 44
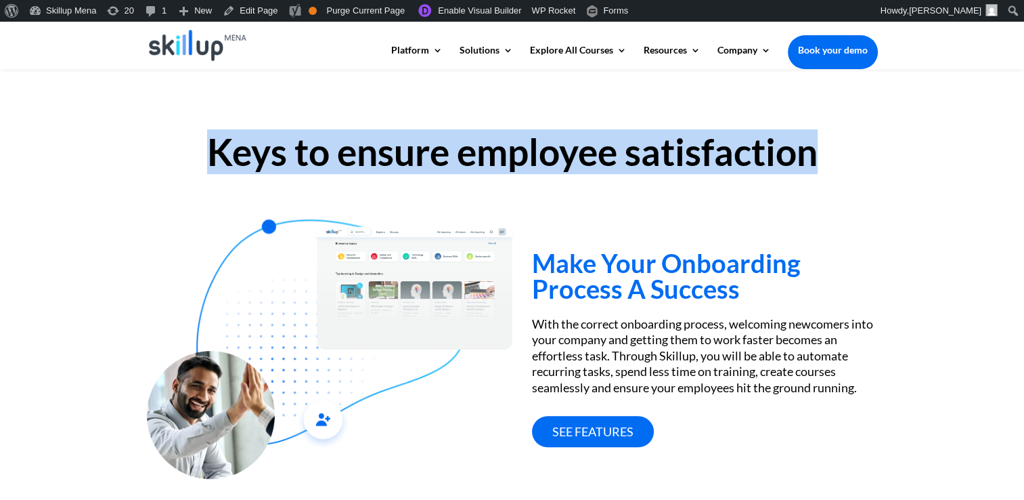
click at [436, 158] on h2 "Keys to ensure employee satisfaction" at bounding box center [512, 155] width 731 height 44
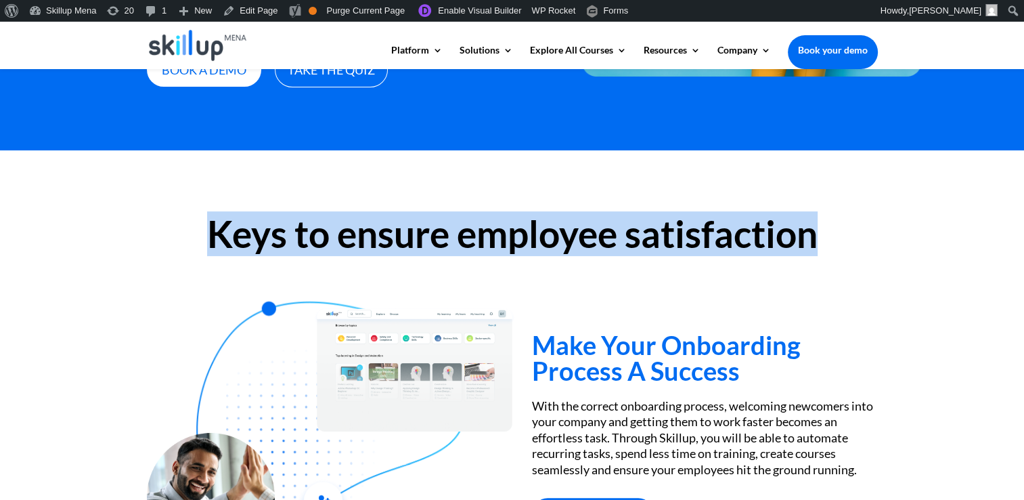
scroll to position [68, 0]
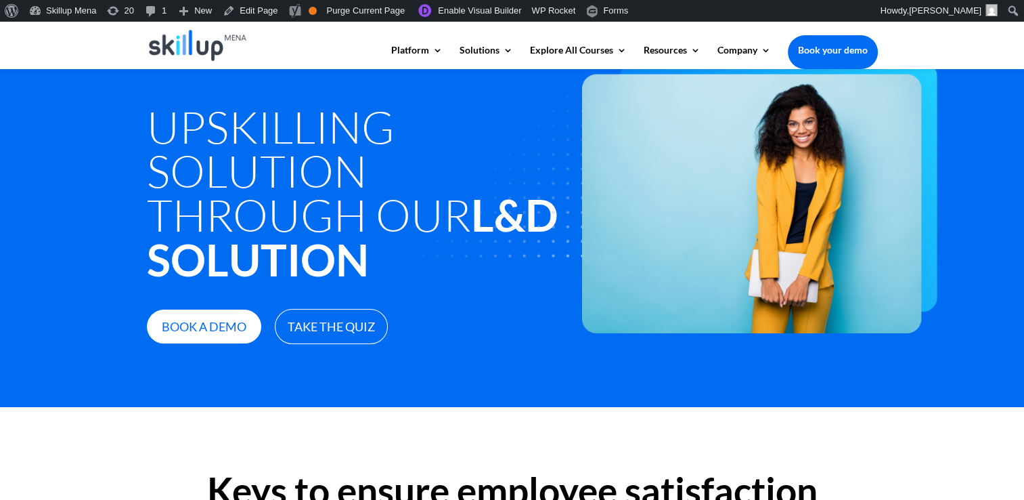
click at [238, 159] on h1 "Upskilling Solution through Our L&D Solution" at bounding box center [358, 196] width 422 height 184
click at [225, 146] on h1 "Upskilling Solution through Our L&D Solution" at bounding box center [358, 196] width 422 height 184
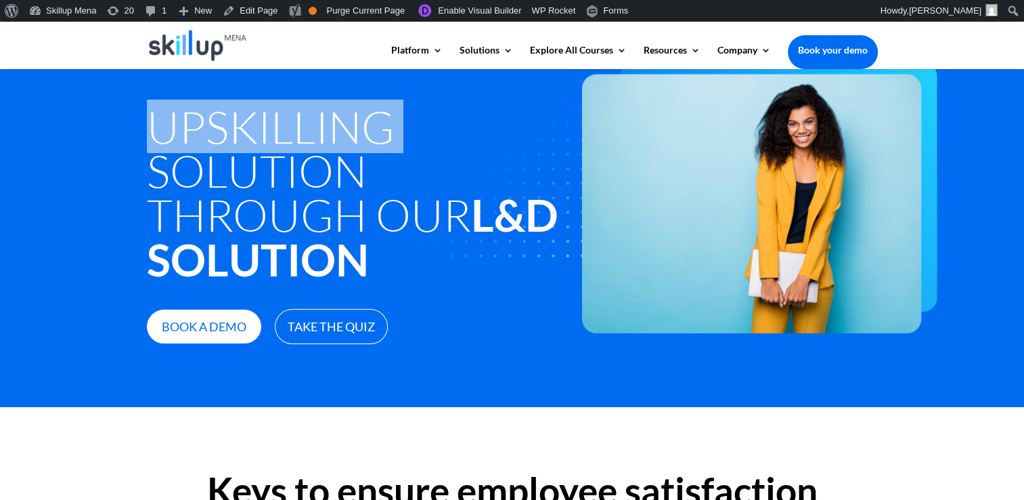
click at [225, 146] on h1 "Upskilling Solution through Our L&D Solution" at bounding box center [358, 196] width 422 height 184
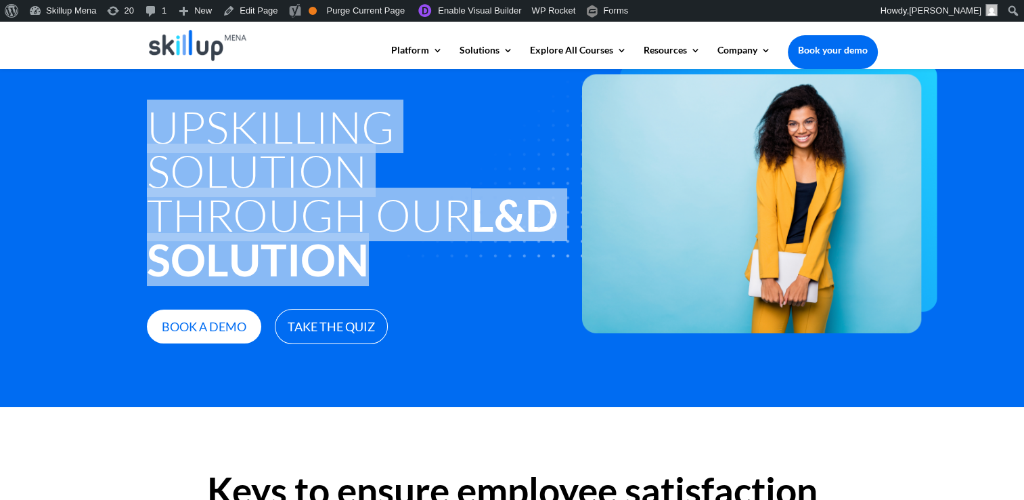
click at [225, 146] on h1 "Upskilling Solution through Our L&D Solution" at bounding box center [358, 196] width 422 height 184
copy div "Upskilling Solution through Our L&D Solution"
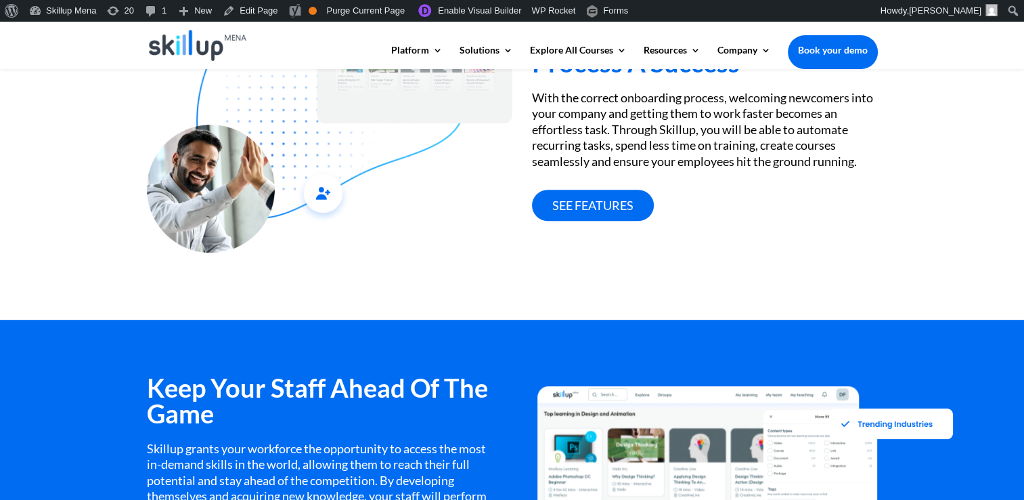
scroll to position [609, 0]
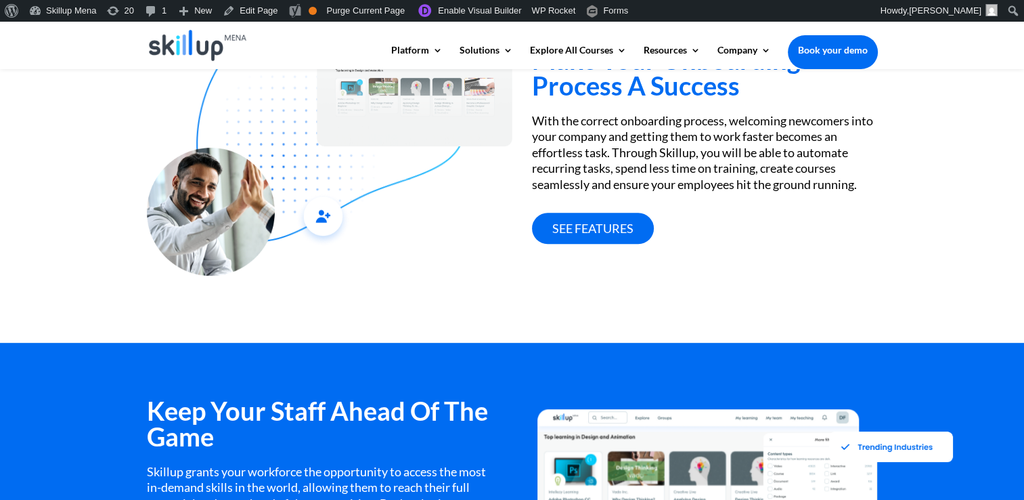
click at [961, 274] on div "Keys to ensure employee satisfaction Make Your Onboarding Process A Success Wit…" at bounding box center [512, 103] width 1024 height 477
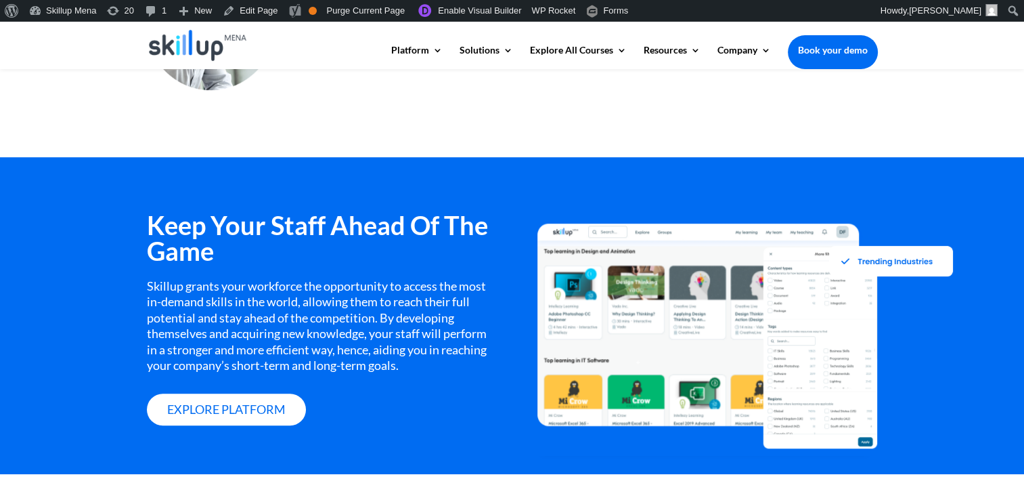
scroll to position [812, 0]
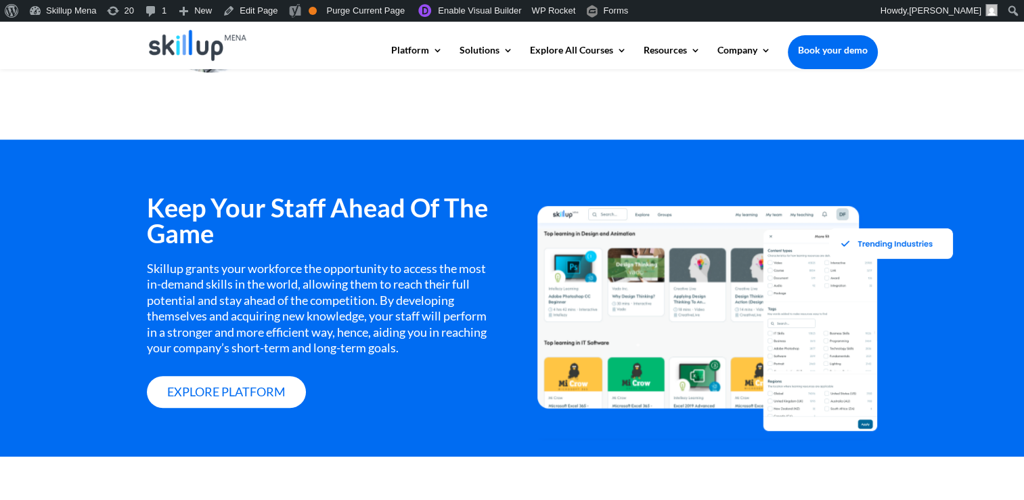
click at [262, 219] on h3 "Keep Your Staff Ahead Of The Game" at bounding box center [319, 223] width 345 height 58
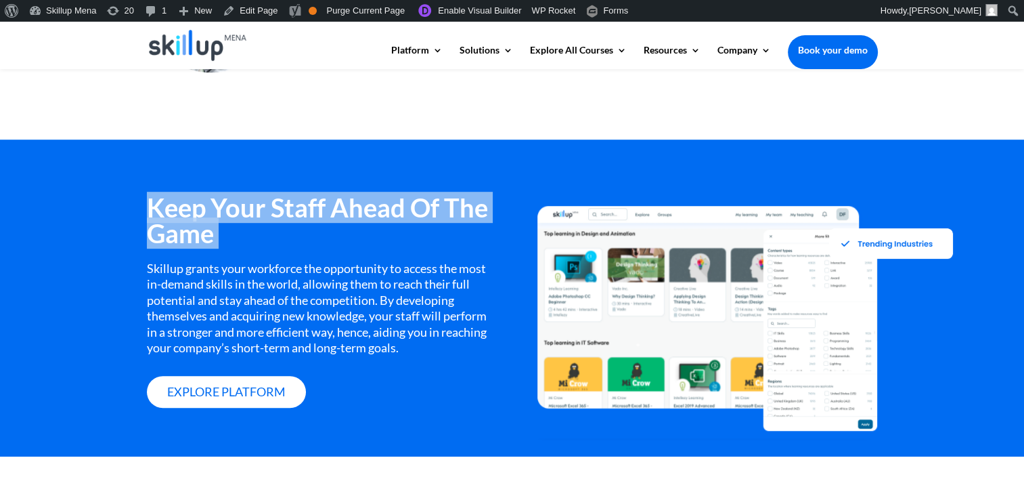
click at [262, 219] on h3 "Keep Your Staff Ahead Of The Game" at bounding box center [319, 223] width 345 height 58
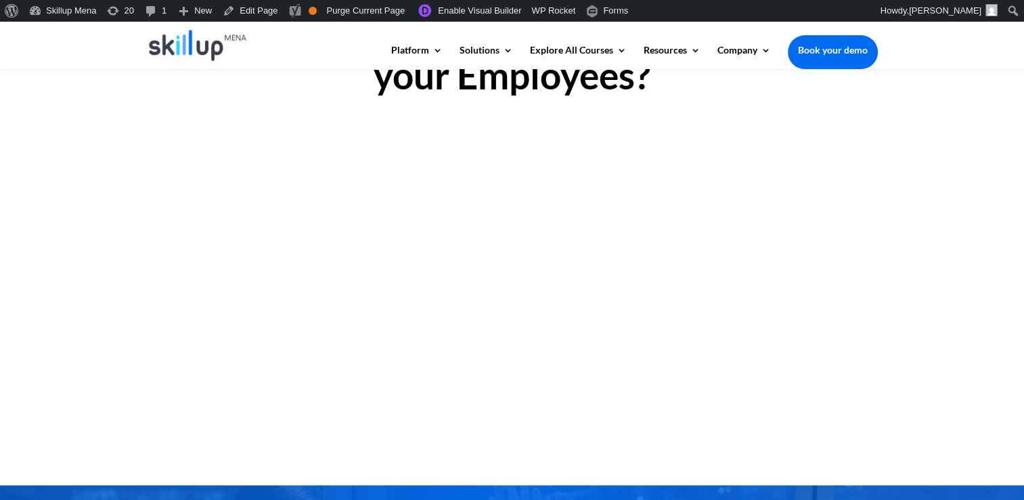
scroll to position [1421, 0]
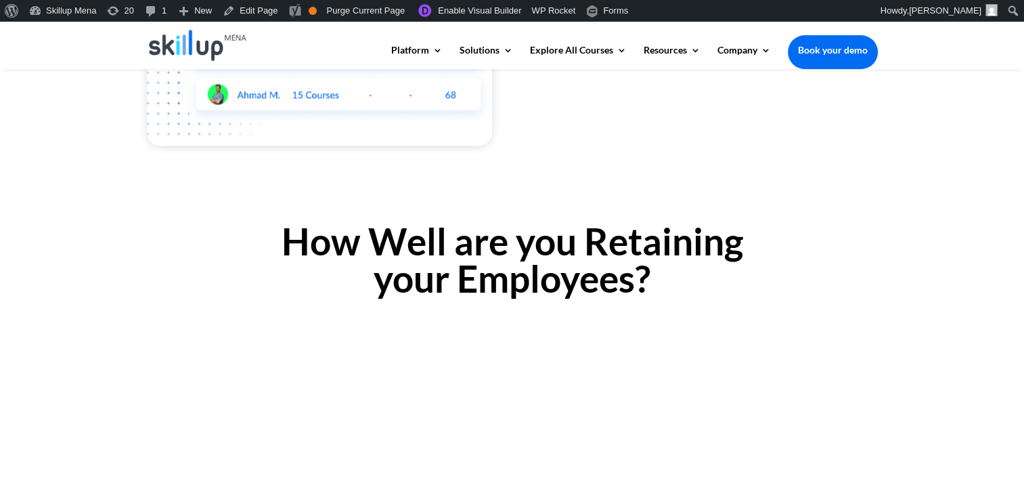
click at [366, 237] on h2 "How Well are you Retaining your Employees?" at bounding box center [512, 263] width 731 height 81
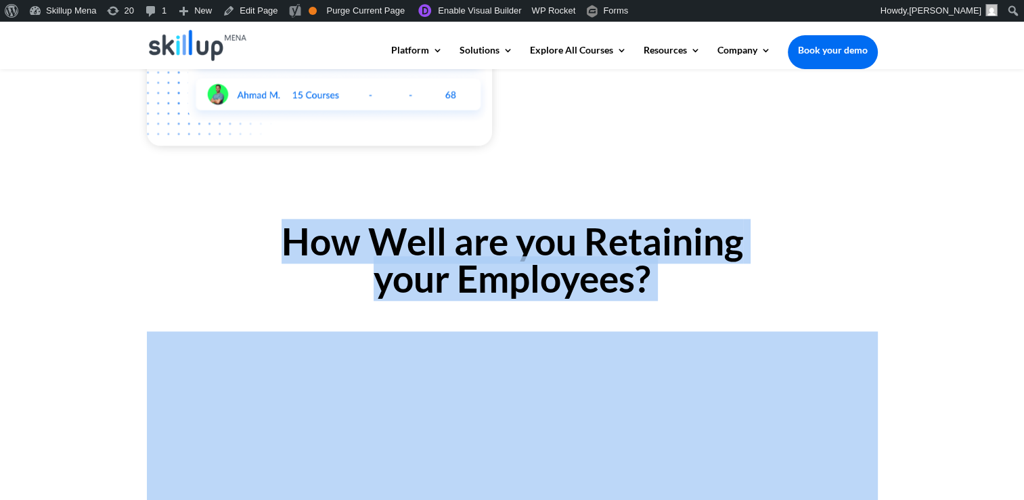
drag, startPoint x: 366, startPoint y: 237, endPoint x: 384, endPoint y: 280, distance: 47.0
click at [384, 280] on h2 "How Well are you Retaining your Employees?" at bounding box center [512, 263] width 731 height 81
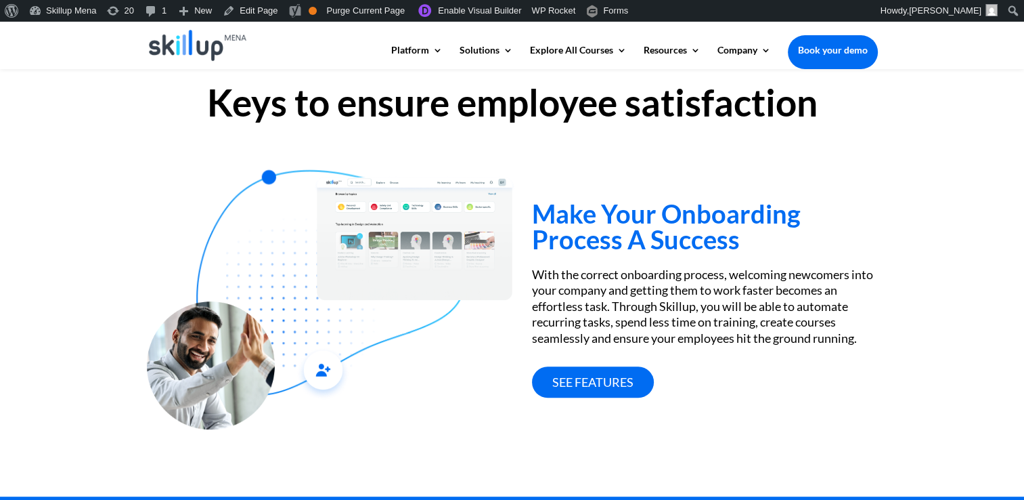
scroll to position [474, 0]
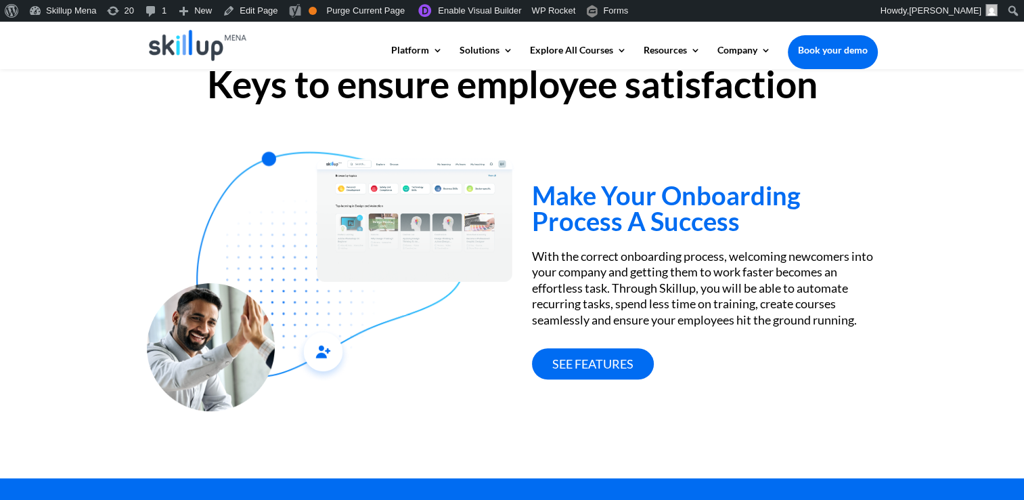
click at [609, 210] on h3 "Make Your Onboarding Process A Success" at bounding box center [704, 211] width 345 height 58
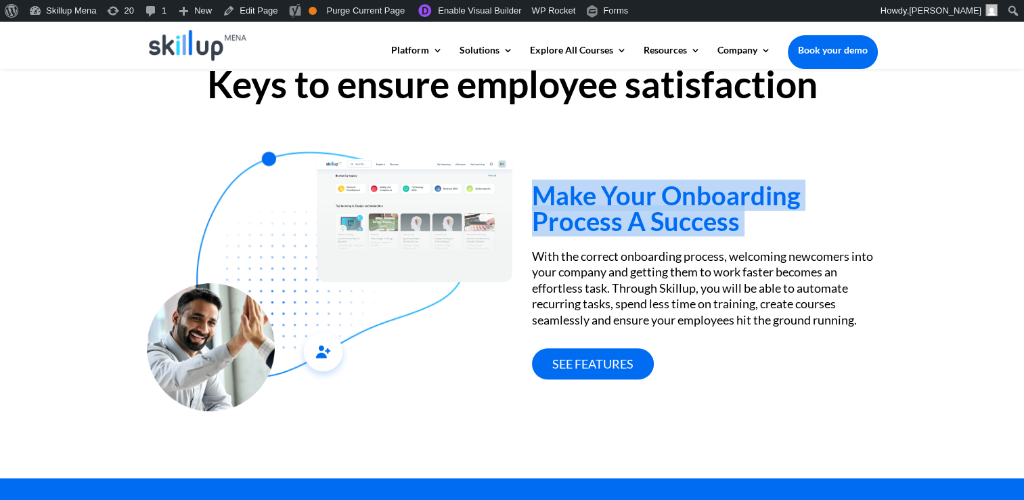
click at [609, 210] on h3 "Make Your Onboarding Process A Success" at bounding box center [704, 211] width 345 height 58
drag, startPoint x: 609, startPoint y: 210, endPoint x: 563, endPoint y: 194, distance: 48.8
click at [563, 194] on h3 "Make Your Onboarding Process A Success" at bounding box center [704, 211] width 345 height 58
click at [557, 194] on h3 "Make Your Onboarding Process A Success" at bounding box center [704, 211] width 345 height 58
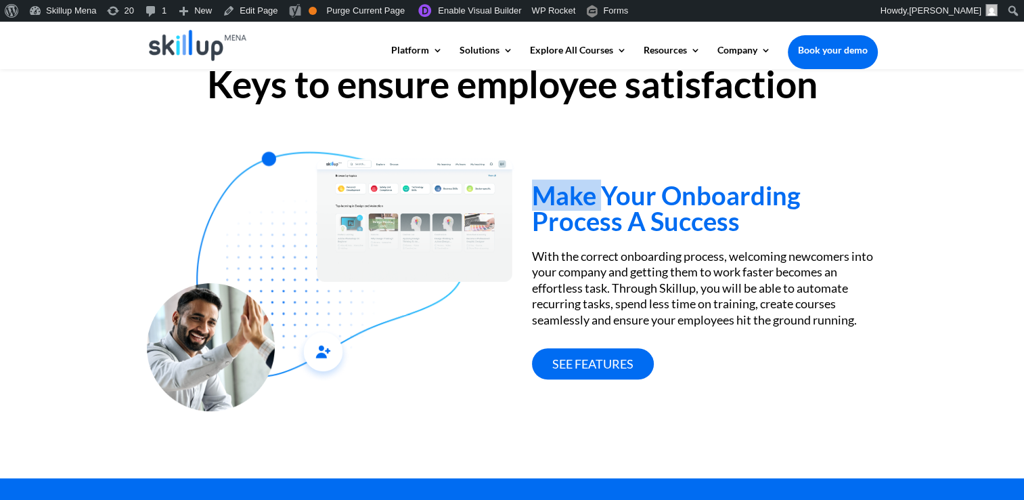
click at [557, 194] on h3 "Make Your Onboarding Process A Success" at bounding box center [704, 211] width 345 height 58
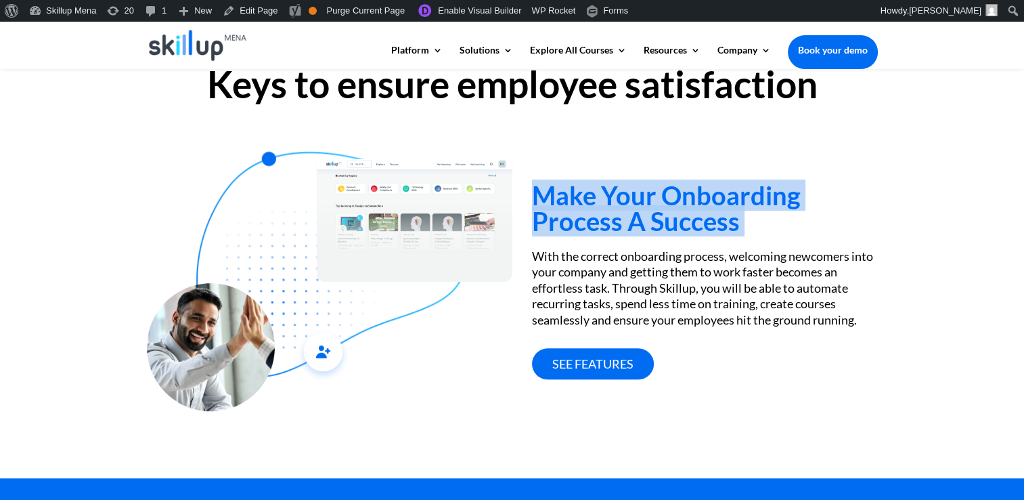
click at [557, 194] on h3 "Make Your Onboarding Process A Success" at bounding box center [704, 211] width 345 height 58
drag, startPoint x: 560, startPoint y: 203, endPoint x: 573, endPoint y: 210, distance: 14.5
click at [573, 210] on h3 "Make Your Onboarding Process A Success" at bounding box center [704, 211] width 345 height 58
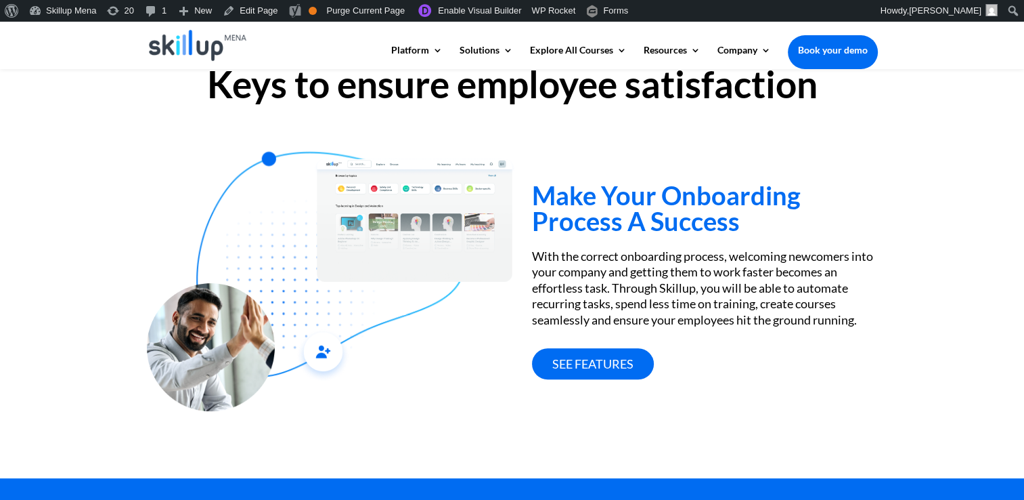
click at [615, 270] on div "With the correct onboarding process, welcoming newcomers into your company and …" at bounding box center [704, 287] width 345 height 79
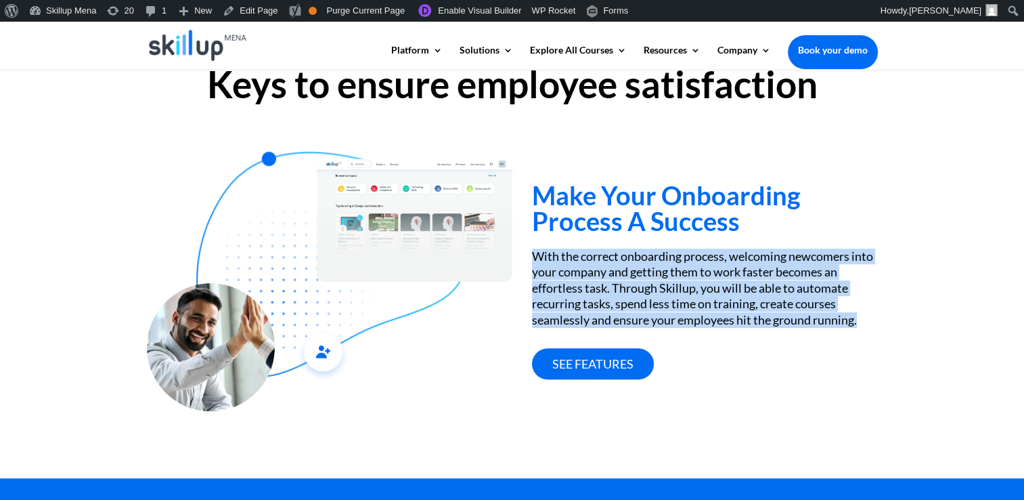
click at [615, 270] on div "With the correct onboarding process, welcoming newcomers into your company and …" at bounding box center [704, 287] width 345 height 79
copy div "With the correct onboarding process, welcoming newcomers into your company and …"
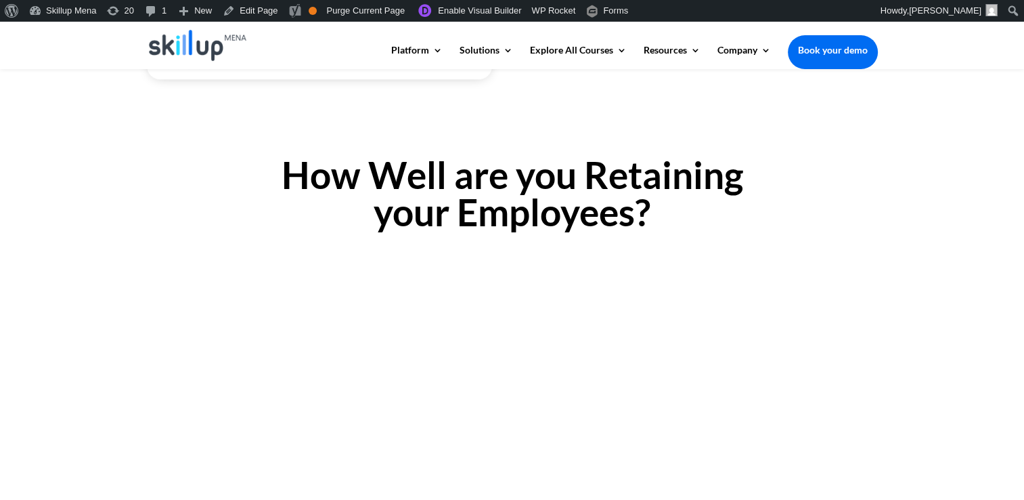
scroll to position [1354, 0]
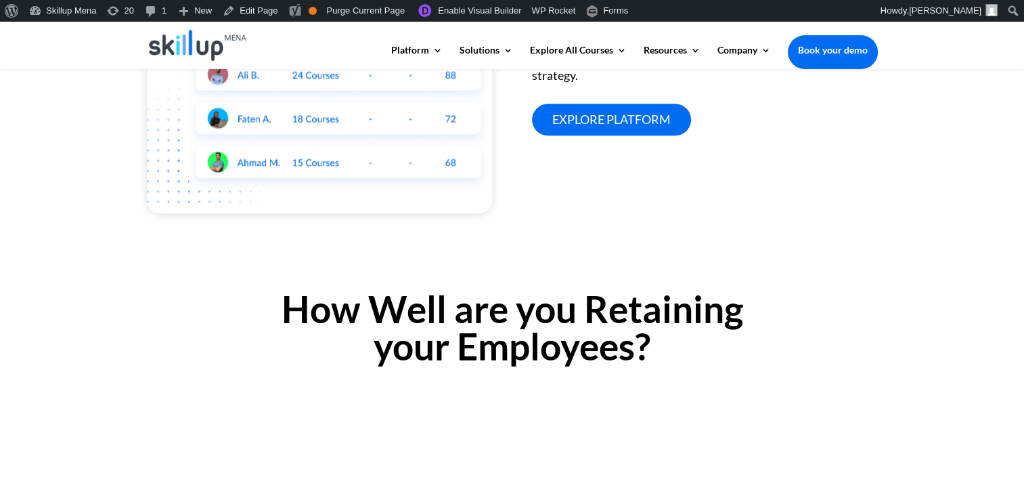
click at [227, 301] on h2 "How Well are you Retaining your Employees?" at bounding box center [512, 330] width 731 height 81
click at [499, 317] on h2 "How Well are you Retaining your Employees?" at bounding box center [512, 330] width 731 height 81
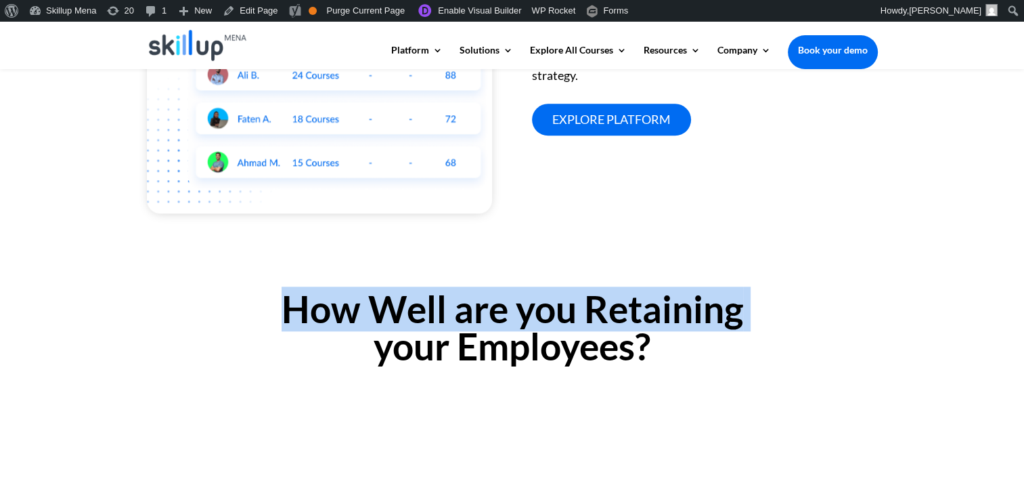
click at [499, 317] on h2 "How Well are you Retaining your Employees?" at bounding box center [512, 330] width 731 height 81
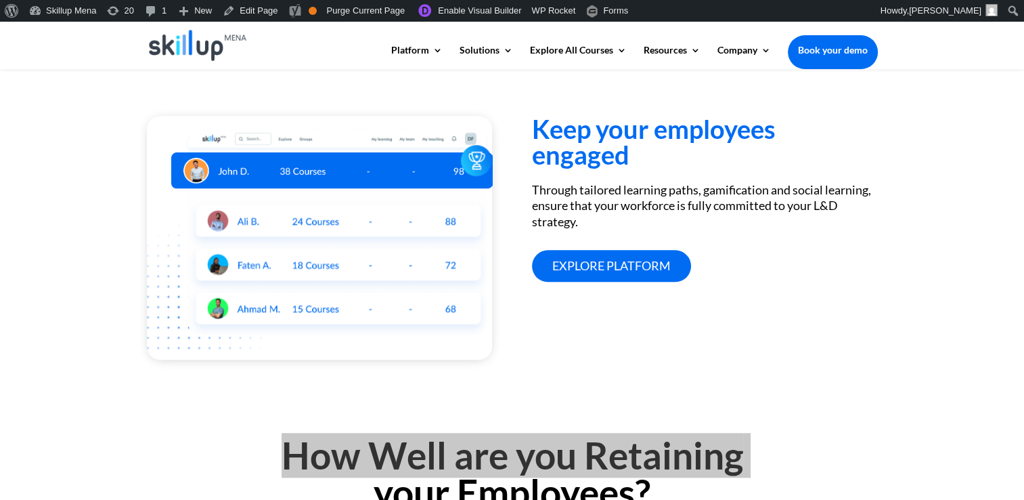
scroll to position [1343, 0]
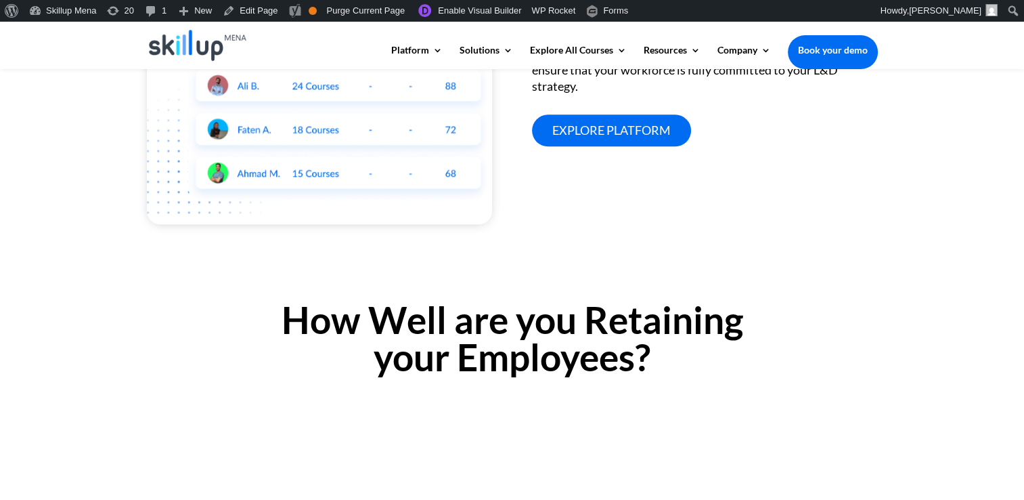
click at [500, 361] on h2 "How Well are you Retaining your Employees?" at bounding box center [512, 341] width 731 height 81
click at [489, 327] on h2 "How Well are you Retaining your Employees?" at bounding box center [512, 341] width 731 height 81
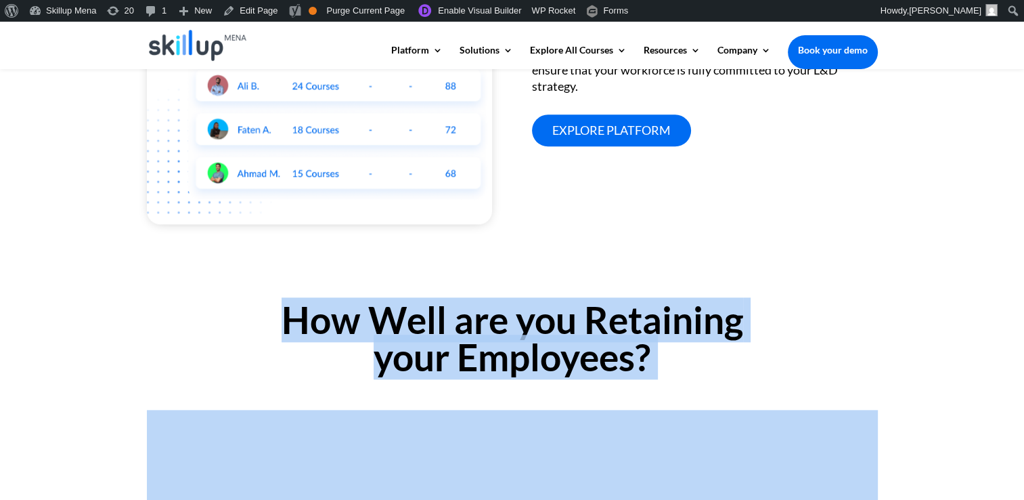
drag, startPoint x: 489, startPoint y: 327, endPoint x: 493, endPoint y: 364, distance: 37.4
click at [493, 364] on h2 "How Well are you Retaining your Employees?" at bounding box center [512, 341] width 731 height 81
copy div "How Well are you Retaining your Employees?"
click at [452, 307] on h2 "How Well are you Retaining your Employees?" at bounding box center [512, 341] width 731 height 81
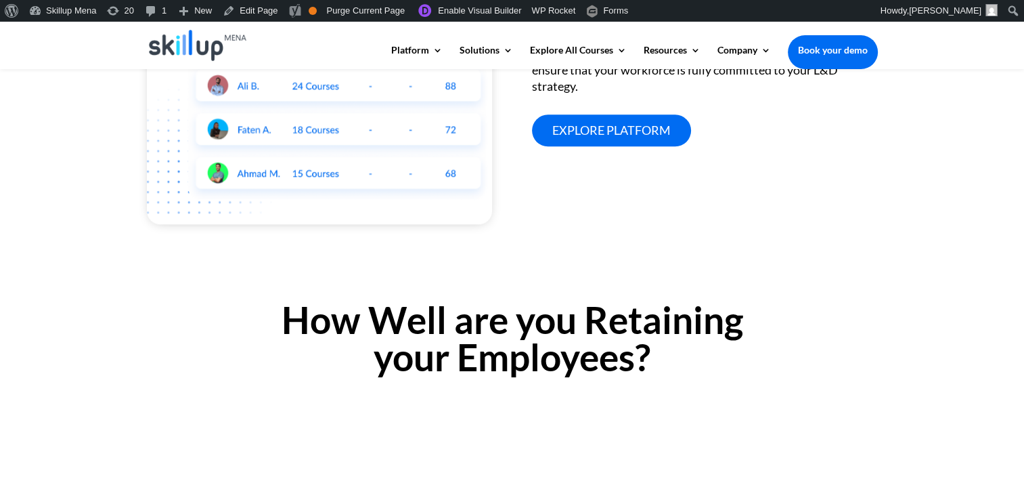
click at [348, 310] on h2 "How Well are you Retaining your Employees?" at bounding box center [512, 341] width 731 height 81
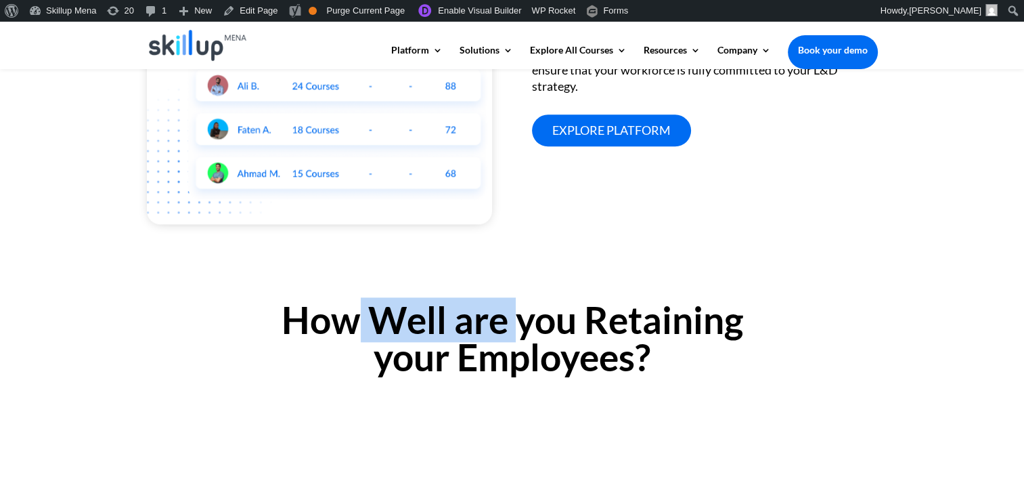
drag, startPoint x: 348, startPoint y: 310, endPoint x: 506, endPoint y: 313, distance: 158.4
click at [506, 313] on h2 "How Well are you Retaining your Employees?" at bounding box center [512, 341] width 731 height 81
drag, startPoint x: 506, startPoint y: 313, endPoint x: 495, endPoint y: 330, distance: 21.0
click at [495, 330] on h2 "How Well are you Retaining your Employees?" at bounding box center [512, 341] width 731 height 81
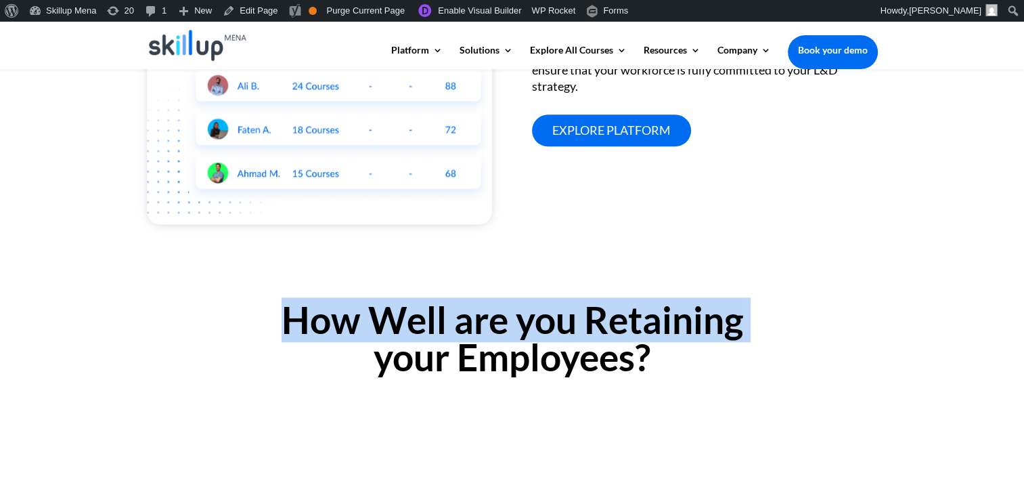
click at [495, 330] on h2 "How Well are you Retaining your Employees?" at bounding box center [512, 341] width 731 height 81
drag, startPoint x: 495, startPoint y: 330, endPoint x: 334, endPoint y: 315, distance: 161.2
click at [334, 315] on h2 "How Well are you Retaining your Employees?" at bounding box center [512, 341] width 731 height 81
click at [309, 318] on h2 "How Well are you Retaining your Employees?" at bounding box center [512, 341] width 731 height 81
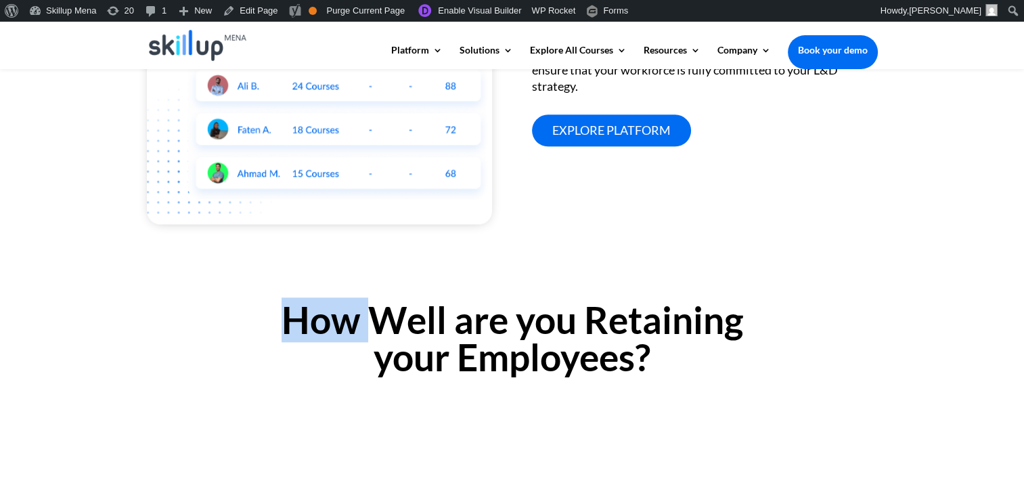
click at [309, 318] on h2 "How Well are you Retaining your Employees?" at bounding box center [512, 341] width 731 height 81
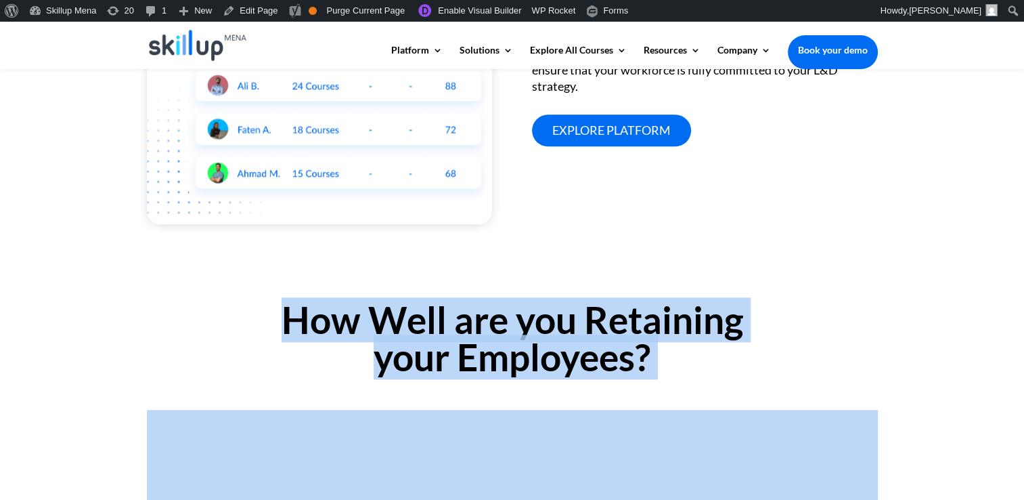
drag, startPoint x: 309, startPoint y: 318, endPoint x: 317, endPoint y: 372, distance: 54.7
click at [317, 372] on h2 "How Well are you Retaining your Employees?" at bounding box center [512, 341] width 731 height 81
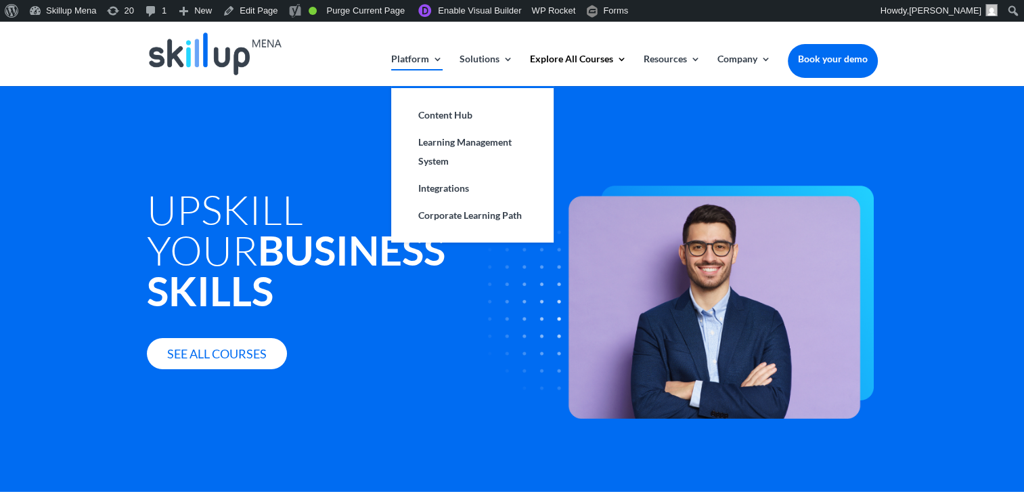
click at [397, 57] on link "Platform" at bounding box center [416, 70] width 51 height 32
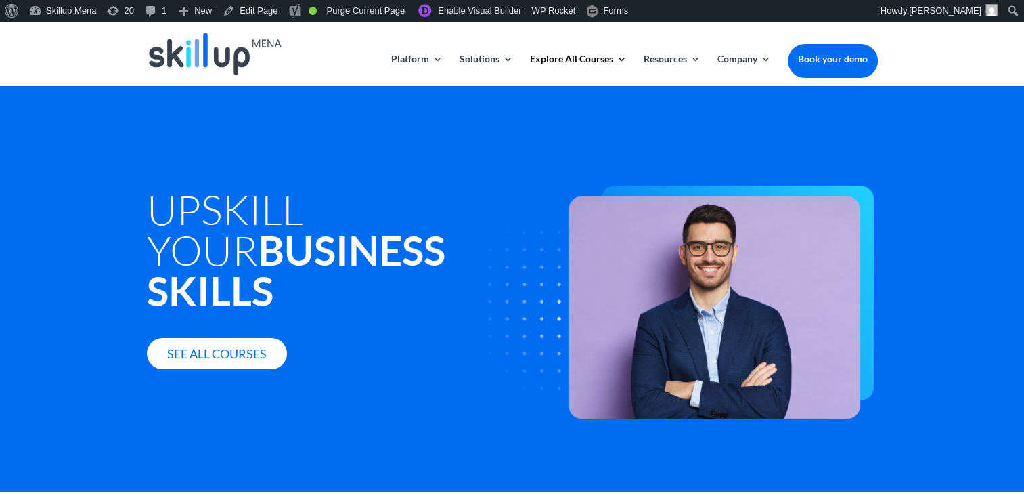
click at [241, 63] on img at bounding box center [215, 53] width 133 height 43
click at [219, 66] on img at bounding box center [215, 53] width 133 height 43
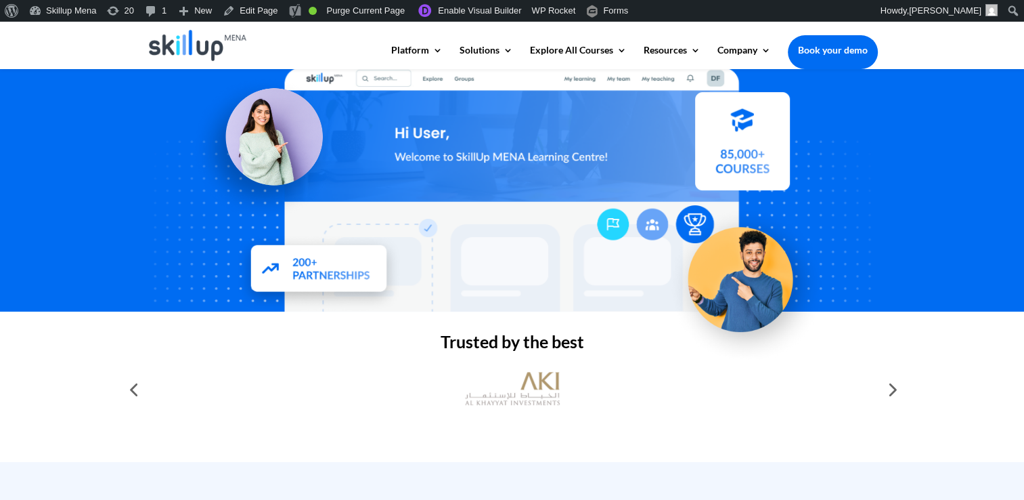
scroll to position [271, 0]
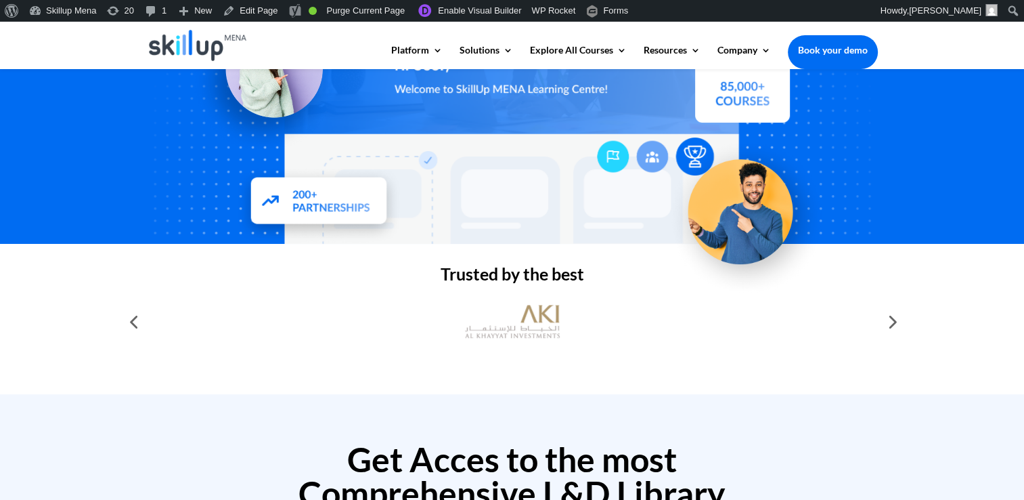
click at [889, 321] on div at bounding box center [891, 321] width 27 height 27
click at [139, 326] on div at bounding box center [133, 321] width 27 height 27
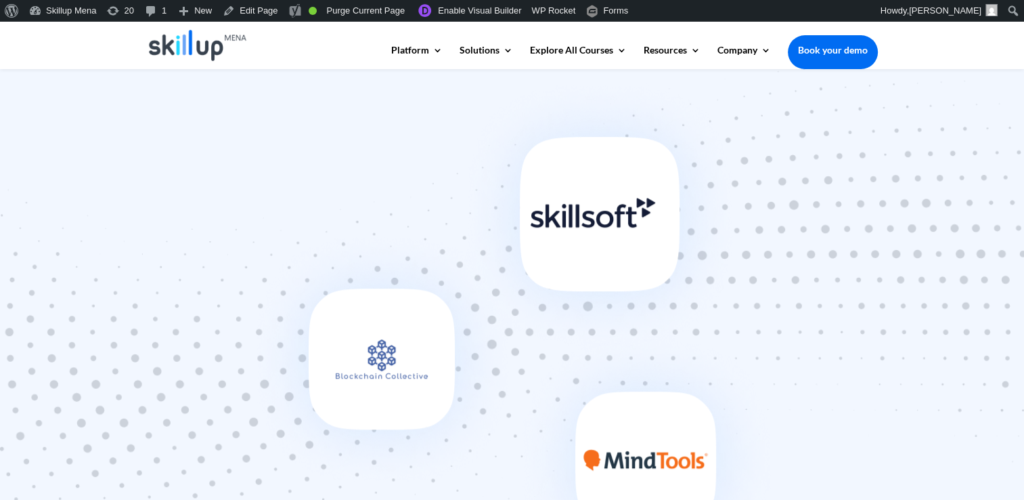
scroll to position [807, 0]
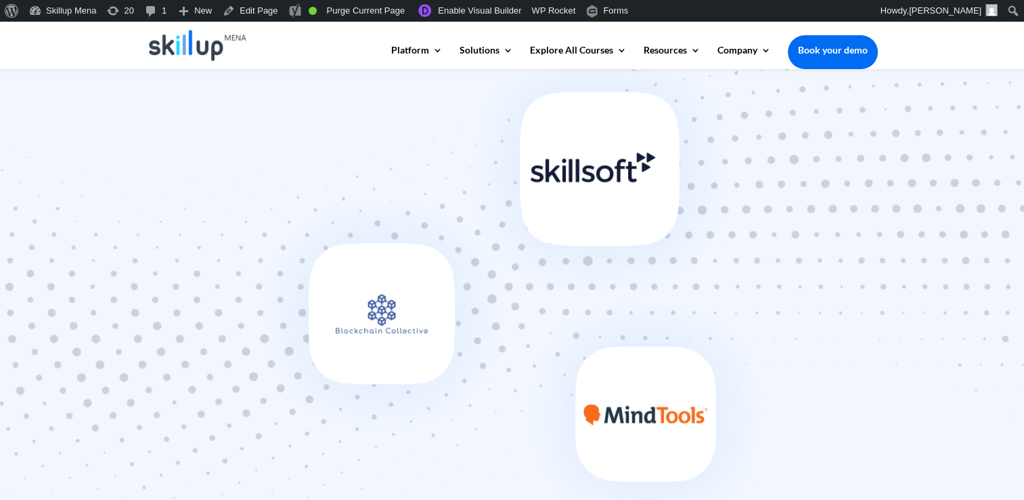
click at [922, 156] on div at bounding box center [512, 286] width 1024 height 525
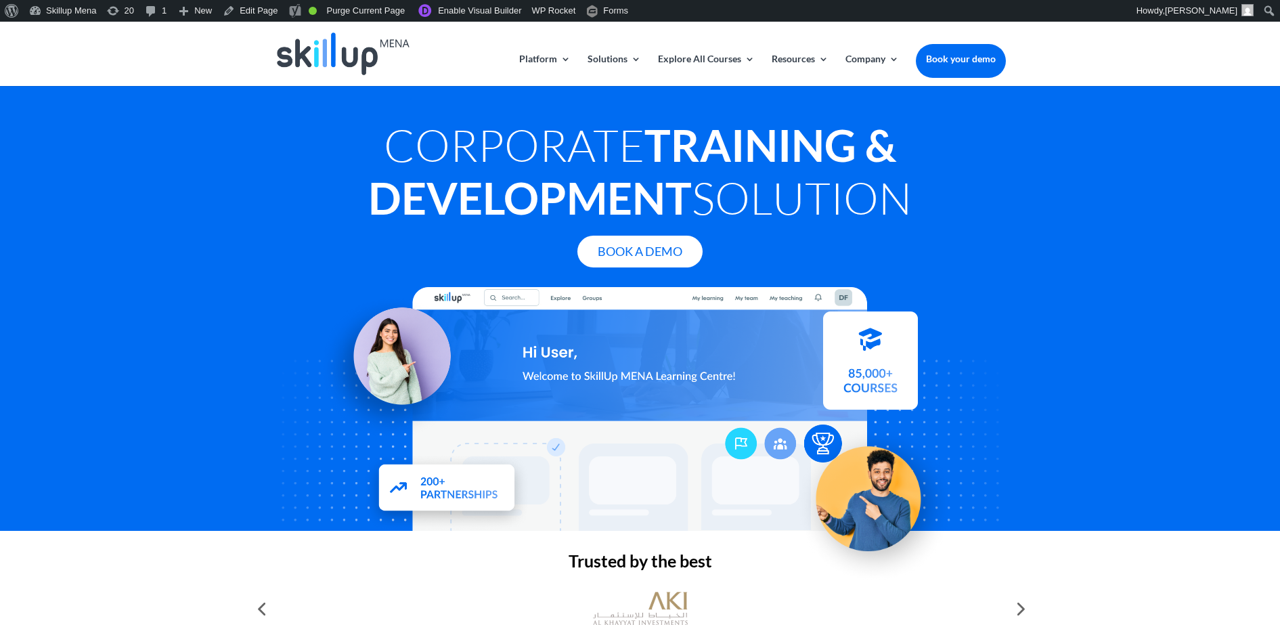
scroll to position [0, 0]
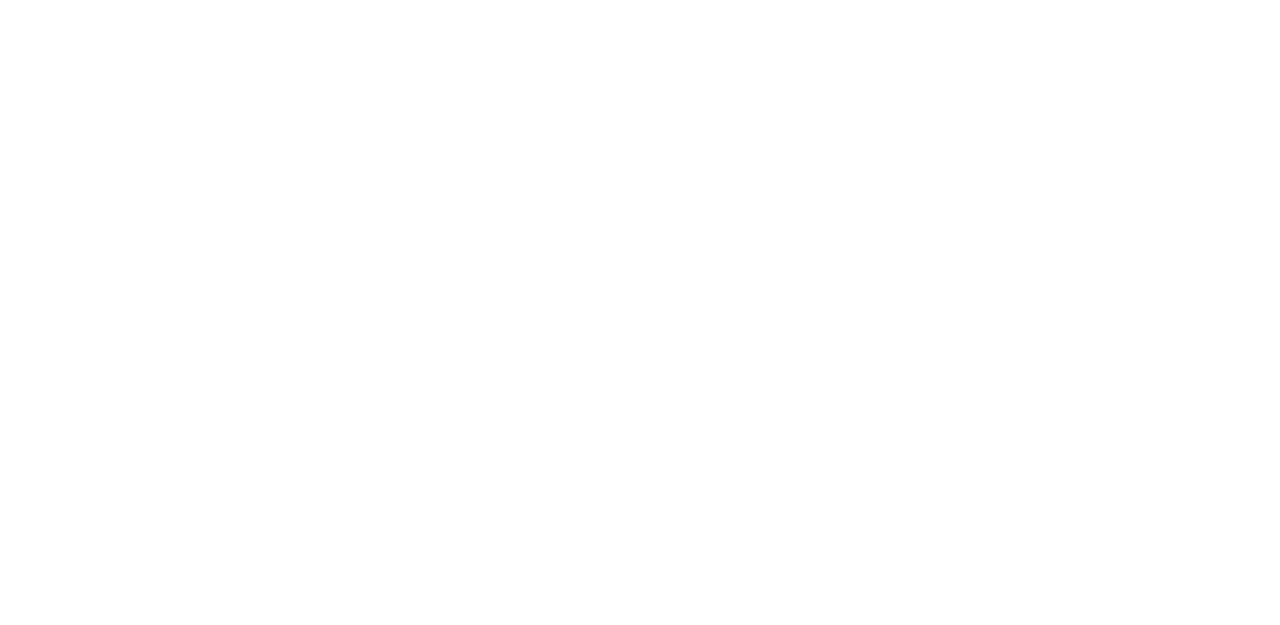
click at [1199, 55] on html "Platform Content Hub Learning Management System Integrations Corporate Learning…" at bounding box center [640, 601] width 1280 height 1158
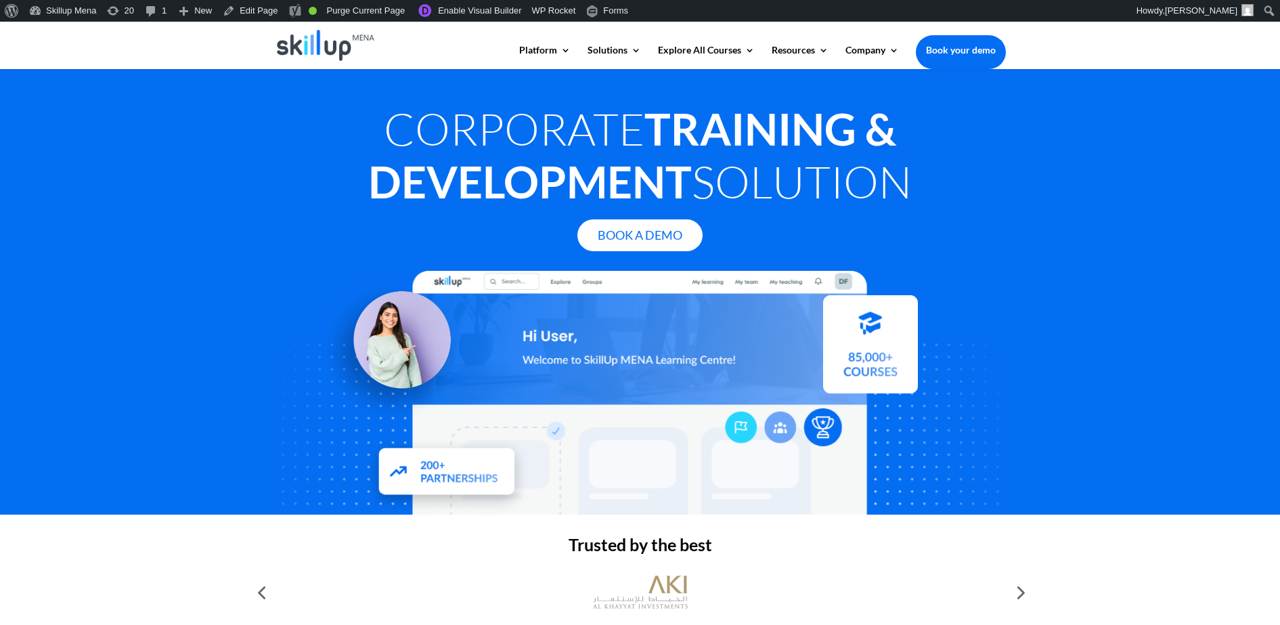
scroll to position [169, 0]
